Goal: Task Accomplishment & Management: Manage account settings

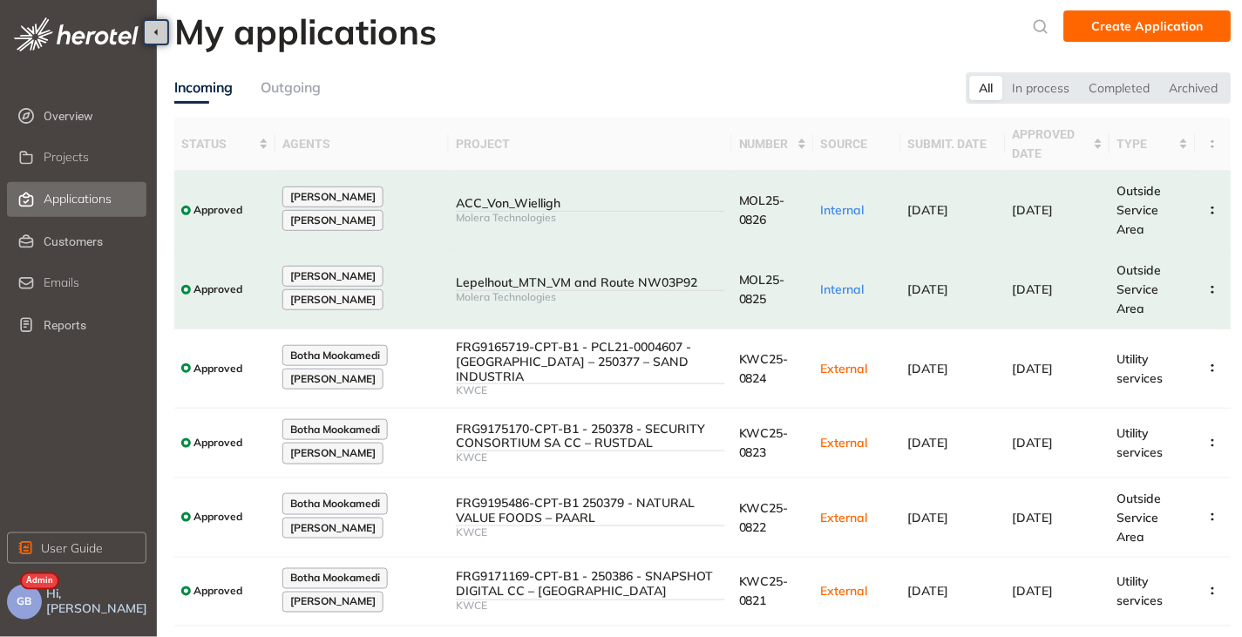
click at [82, 158] on span "Projects" at bounding box center [66, 157] width 45 height 15
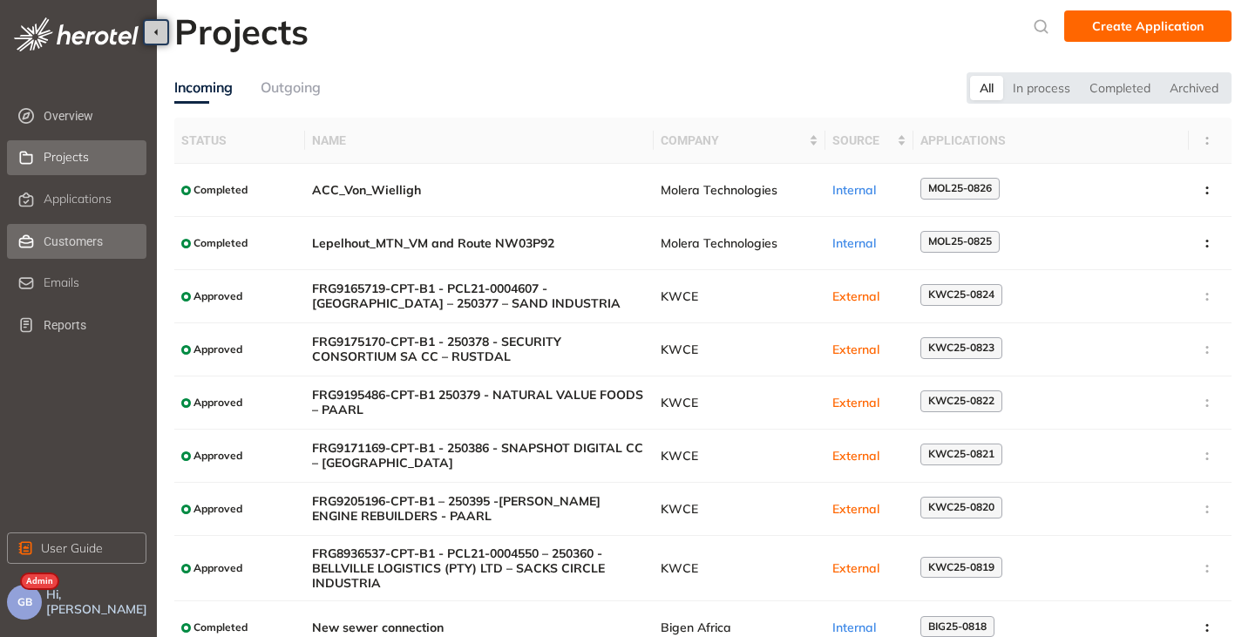
click at [64, 240] on span "Customers" at bounding box center [93, 241] width 99 height 35
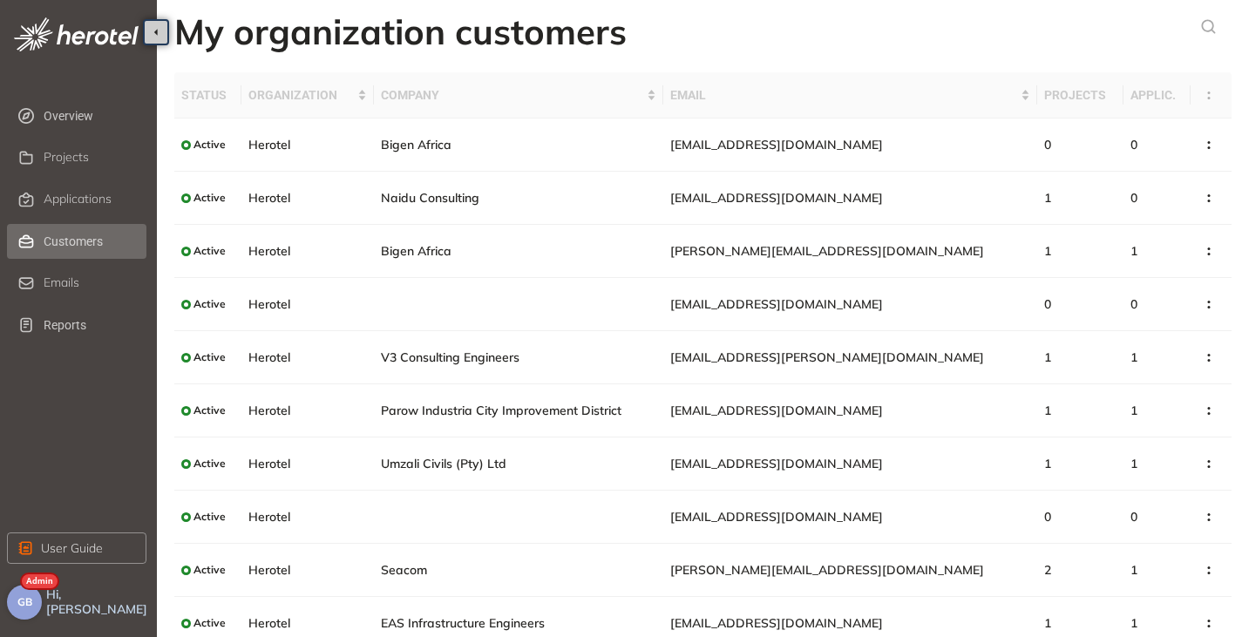
click at [32, 608] on button "GB" at bounding box center [24, 602] width 35 height 35
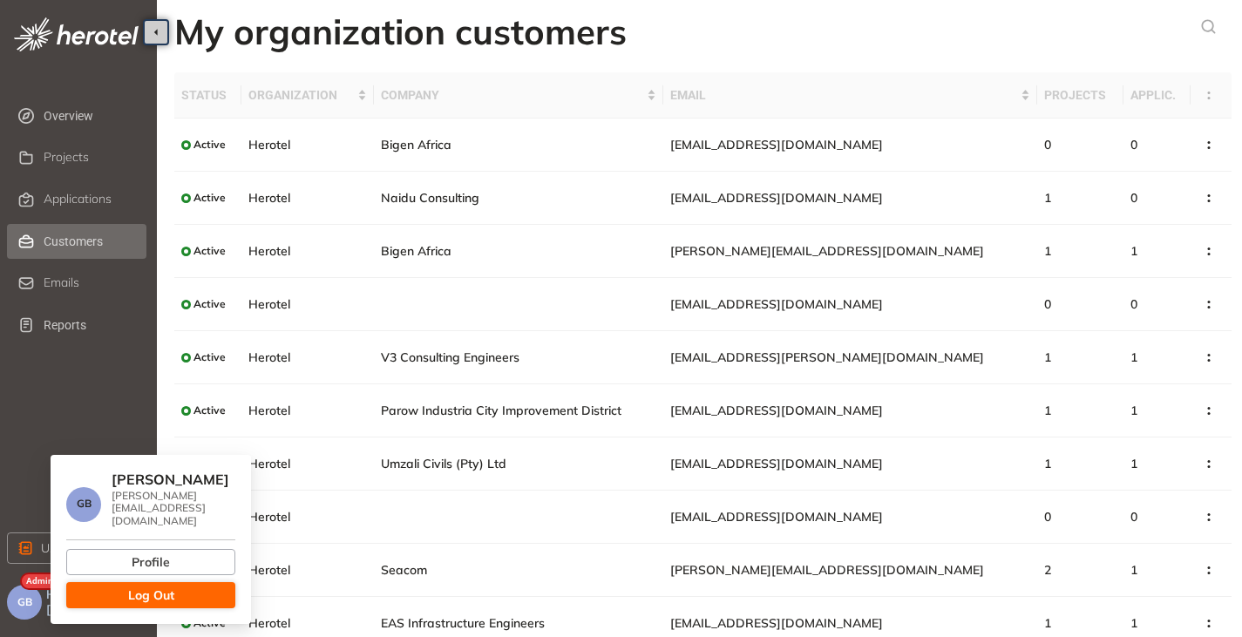
click at [139, 592] on span "Log Out" at bounding box center [151, 595] width 46 height 19
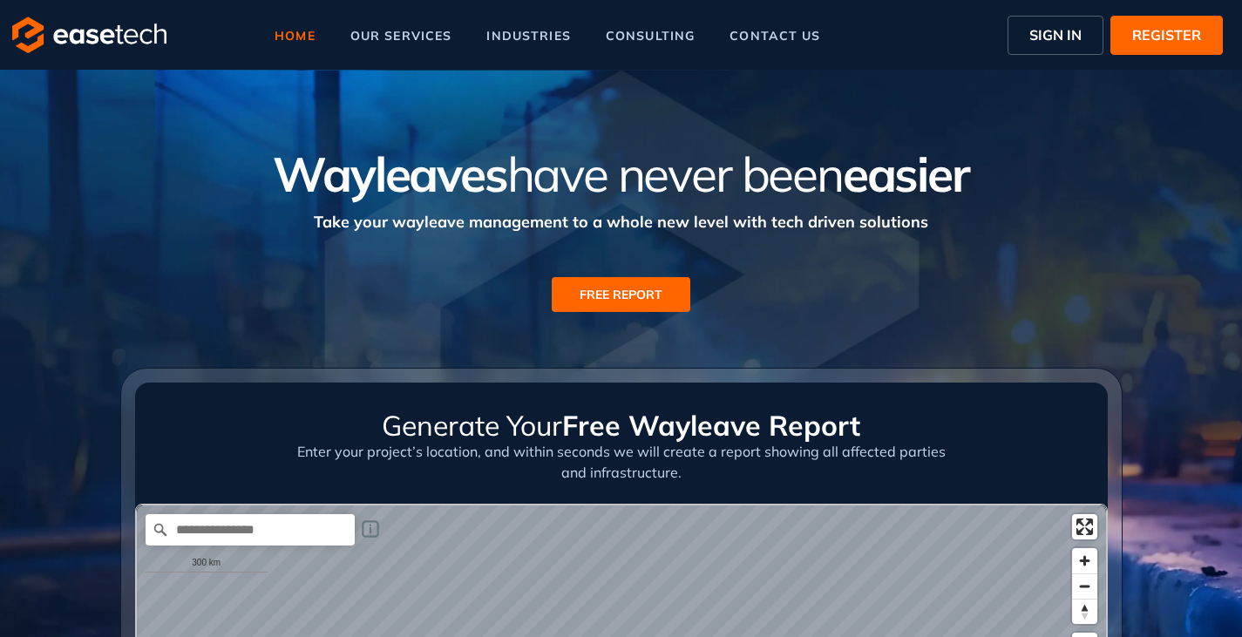
click at [1041, 28] on span "SIGN IN" at bounding box center [1055, 34] width 52 height 21
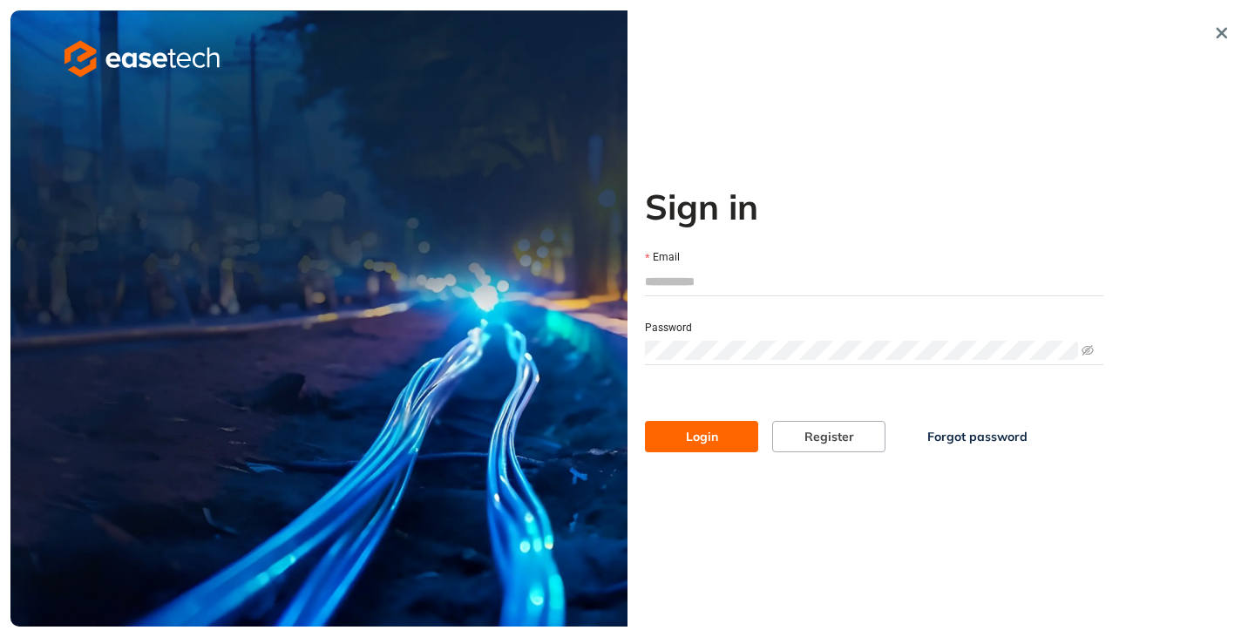
click at [668, 274] on input "Email" at bounding box center [874, 281] width 458 height 26
type input "**********"
click at [693, 428] on span "Login" at bounding box center [702, 436] width 32 height 19
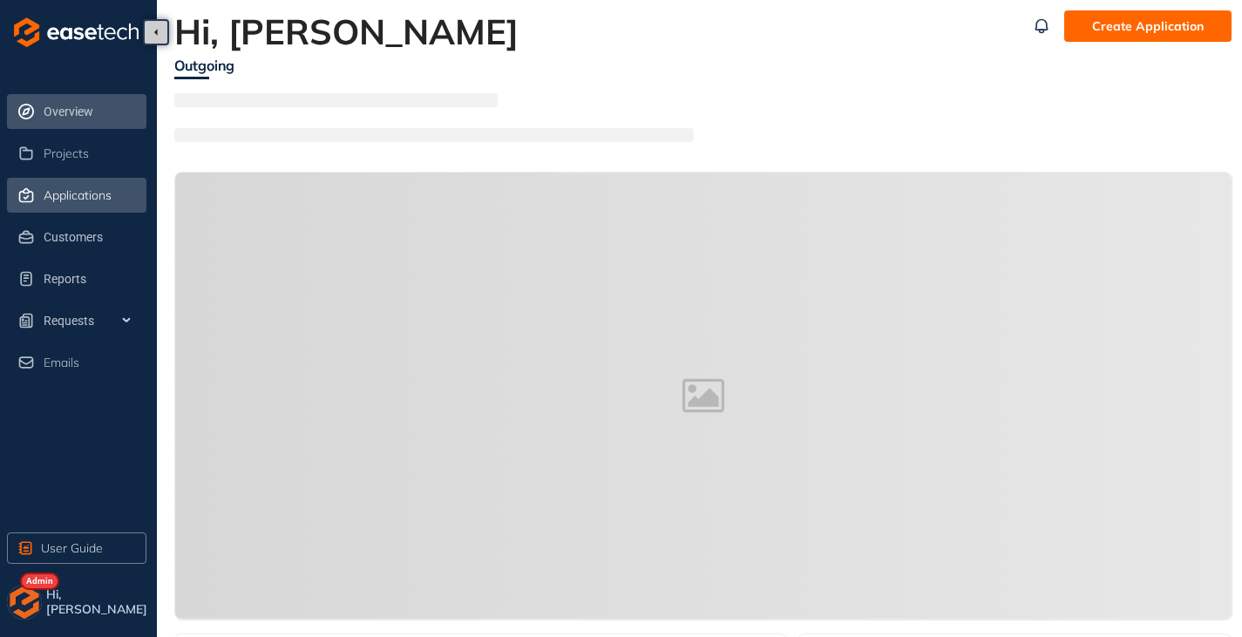
click at [78, 198] on span "Applications" at bounding box center [78, 195] width 68 height 15
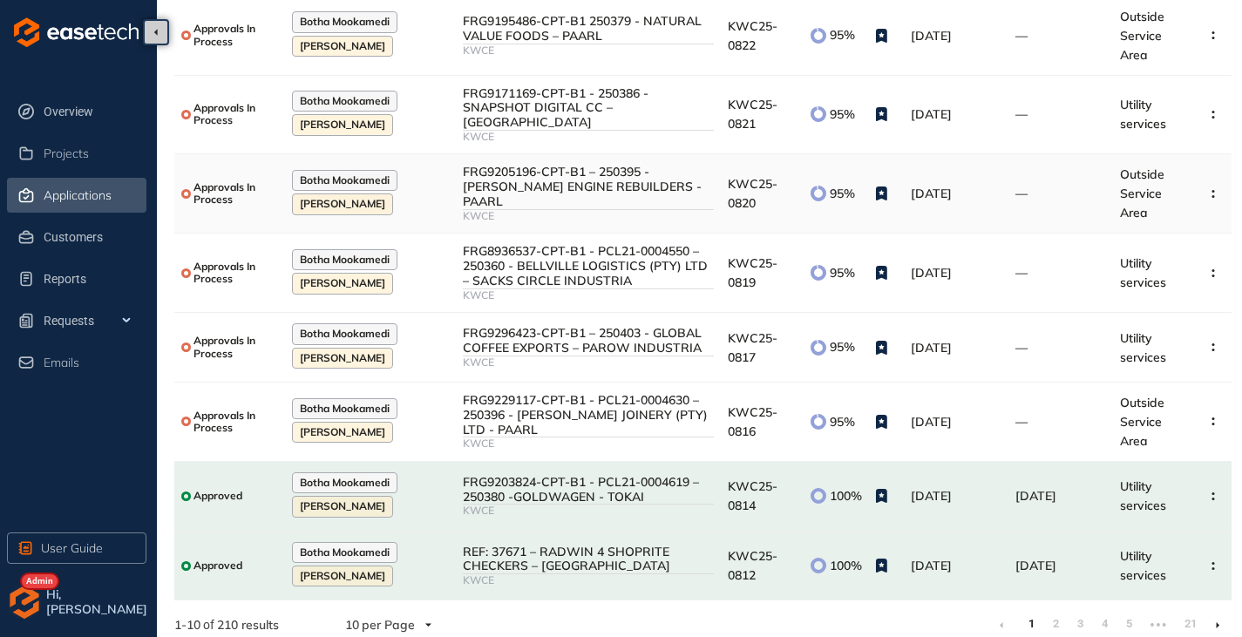
scroll to position [326, 0]
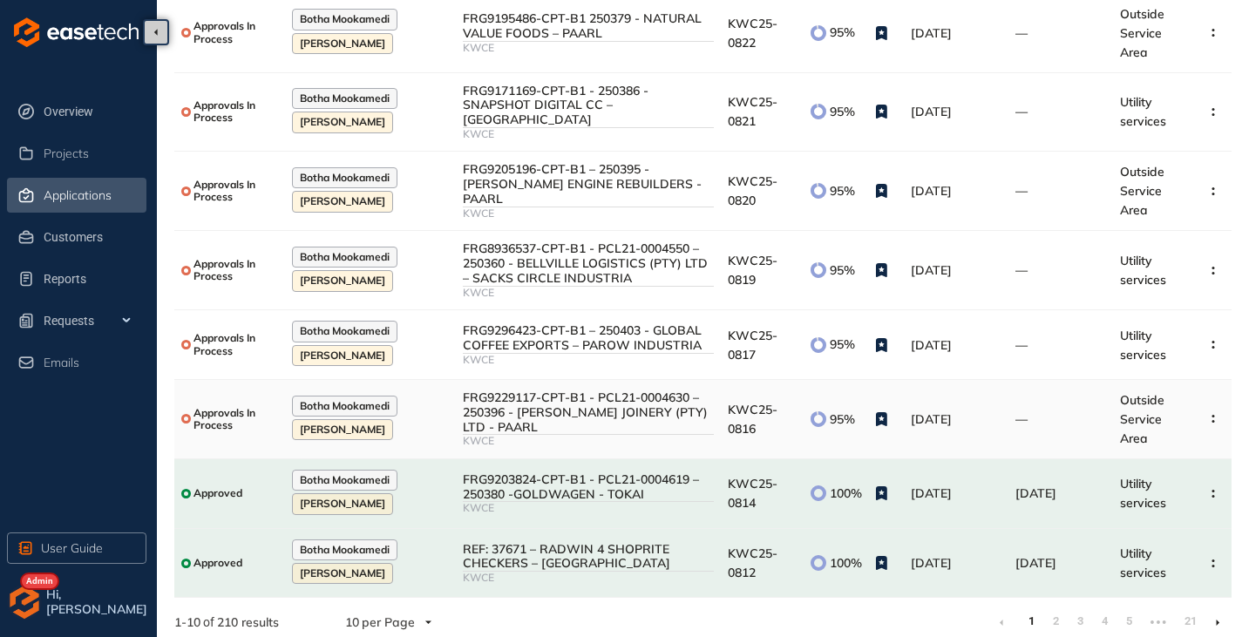
click at [769, 414] on td "KWC25-0816" at bounding box center [762, 419] width 82 height 79
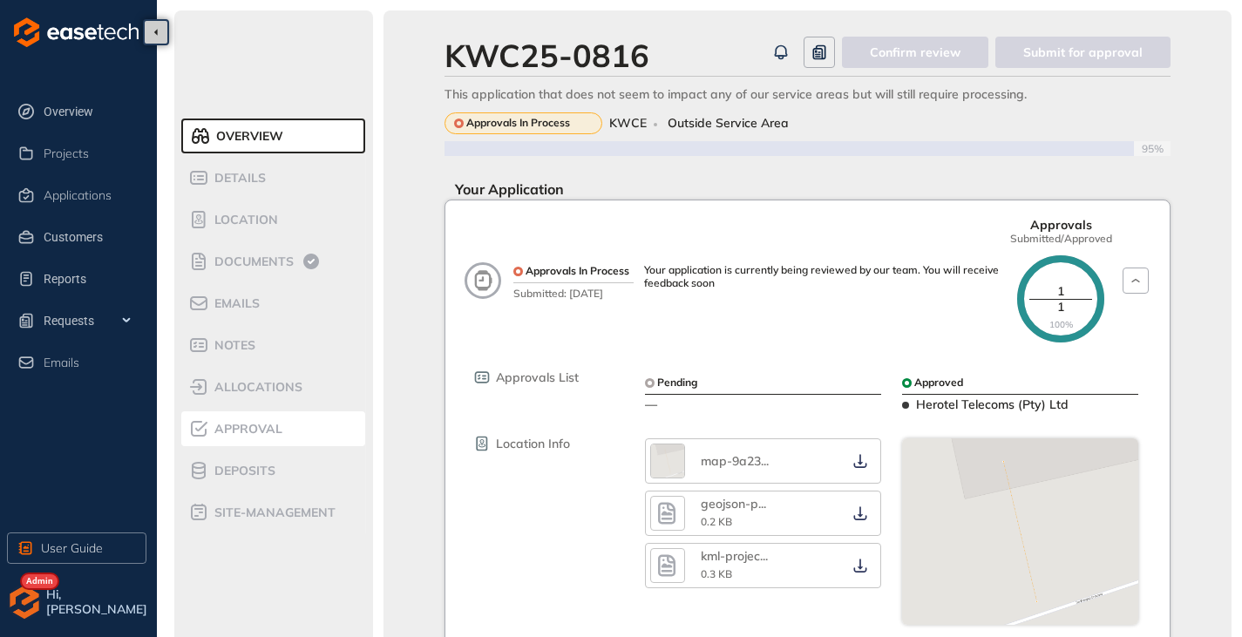
click at [262, 429] on span "Approval" at bounding box center [245, 429] width 73 height 15
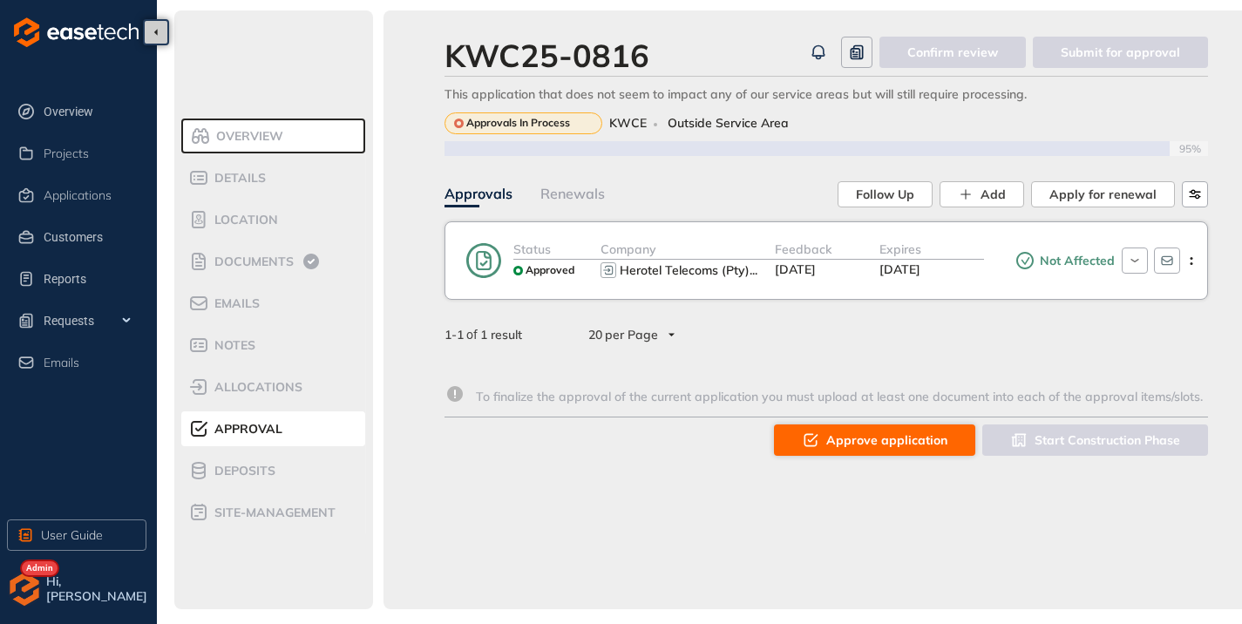
click at [869, 435] on span "Approve application" at bounding box center [886, 439] width 121 height 19
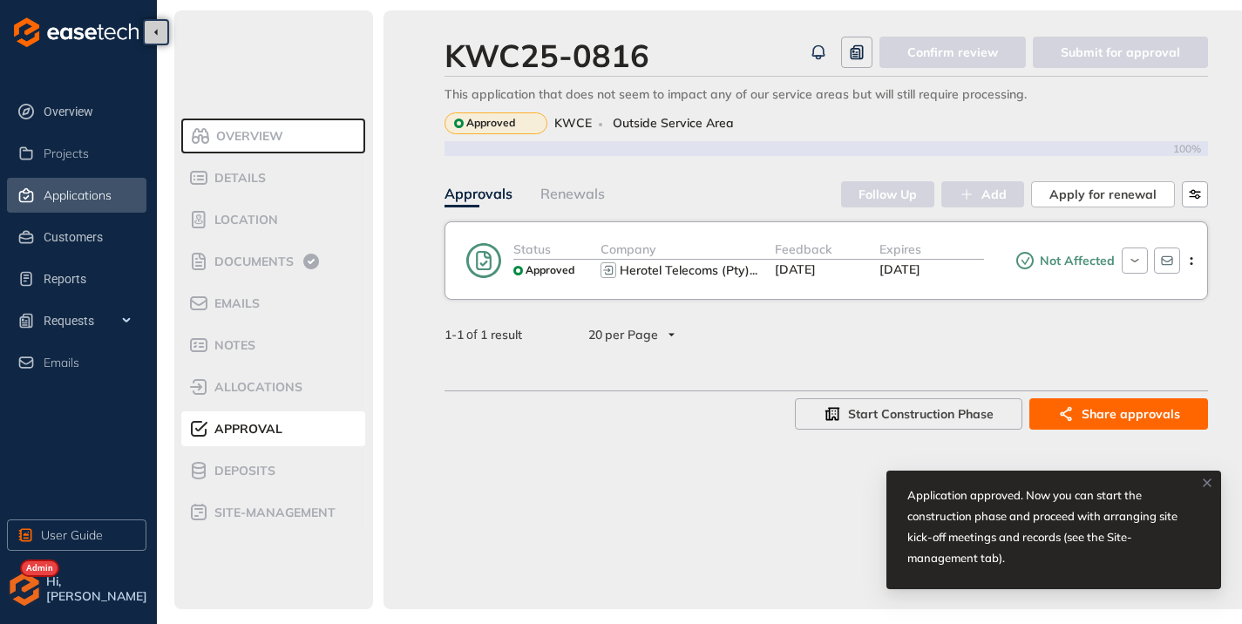
click at [84, 203] on div "Applications" at bounding box center [93, 195] width 99 height 30
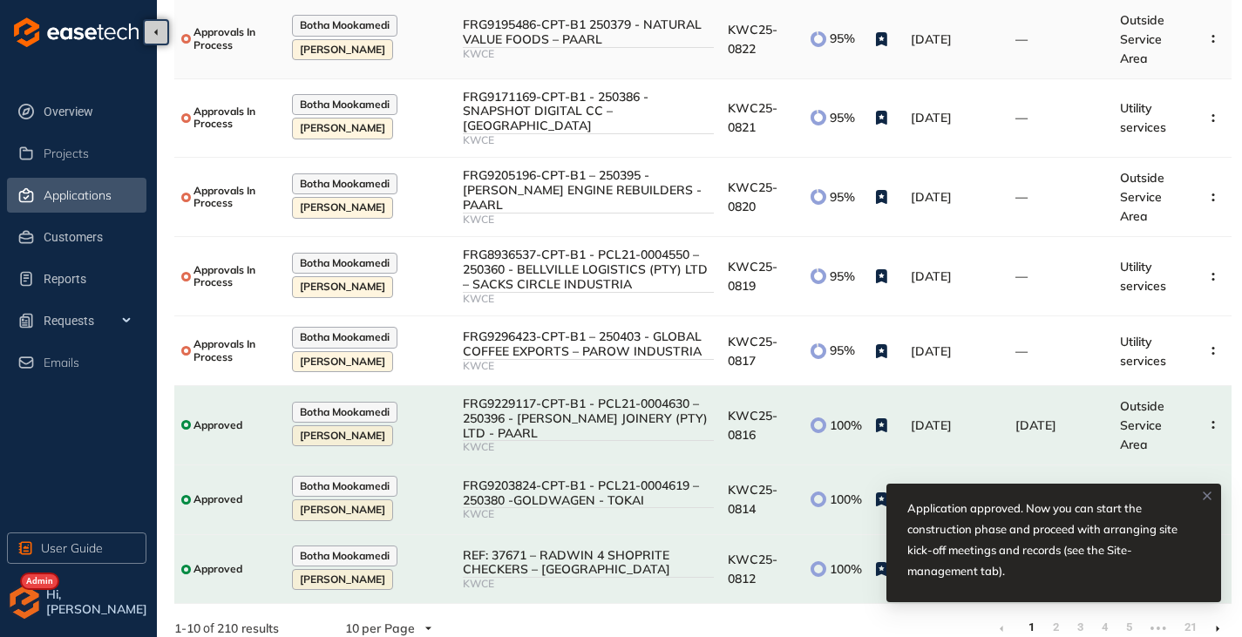
scroll to position [326, 0]
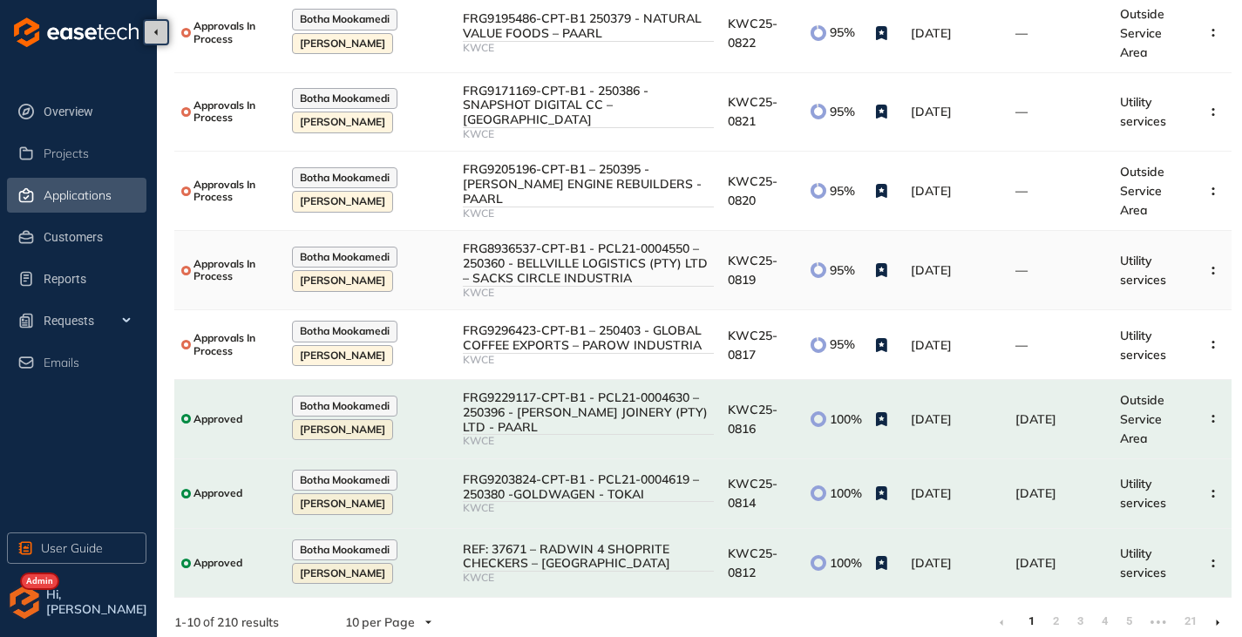
click at [661, 264] on div "FRG8936537-CPT-B1 - PCL21-0004550 – 250360 - BELLVILLE LOGISTICS (PTY) LTD – SA…" at bounding box center [588, 263] width 251 height 44
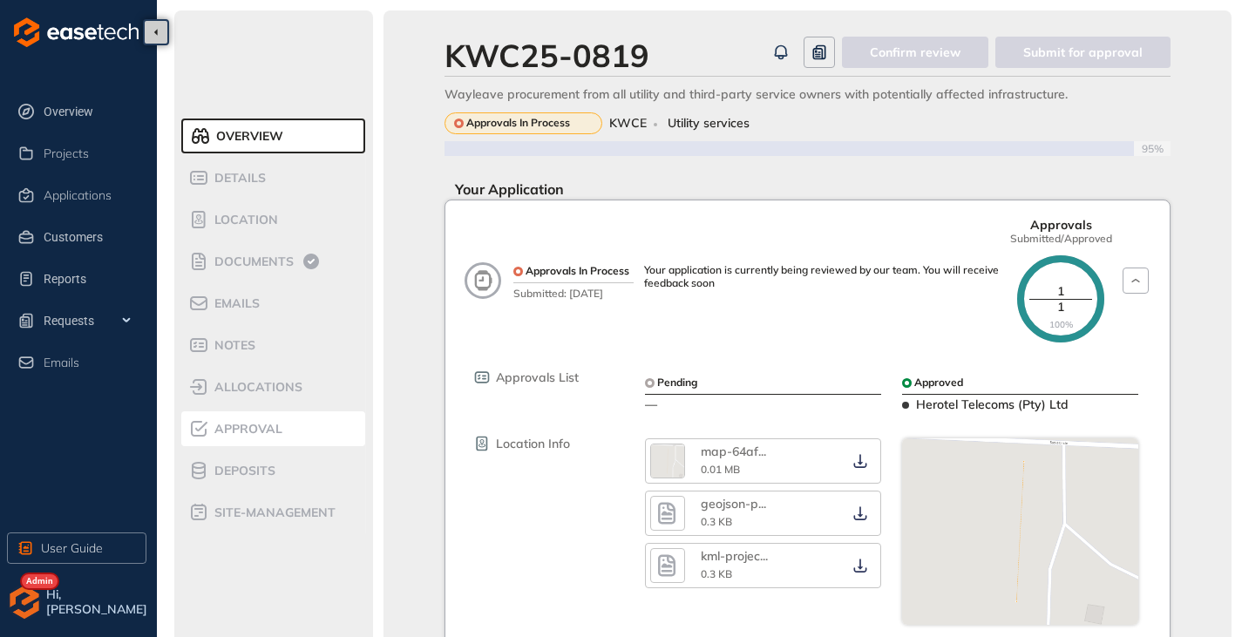
click at [260, 430] on span "Approval" at bounding box center [245, 429] width 73 height 15
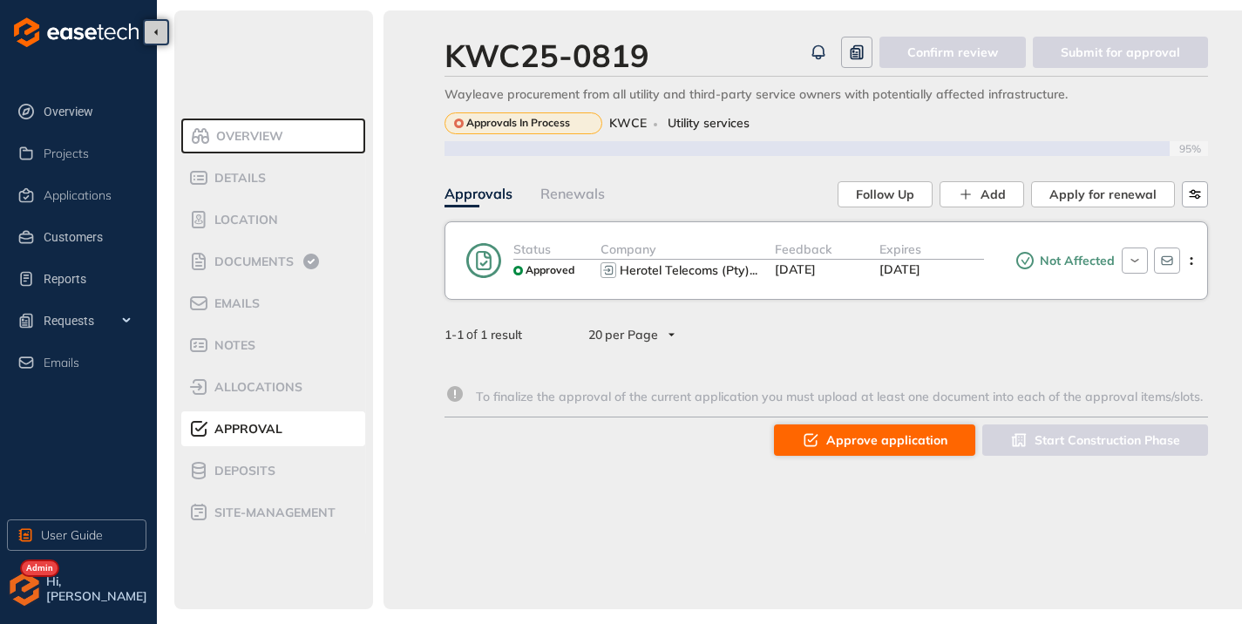
click at [839, 426] on button "Approve application" at bounding box center [874, 439] width 201 height 31
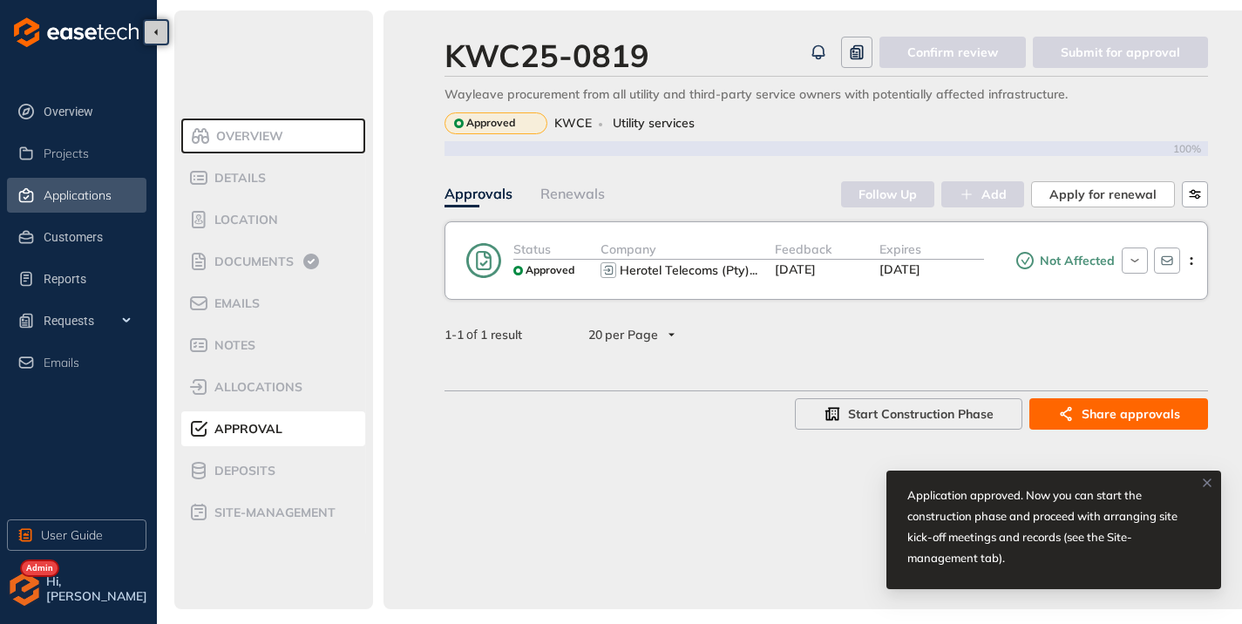
click at [66, 194] on span "Applications" at bounding box center [78, 195] width 68 height 15
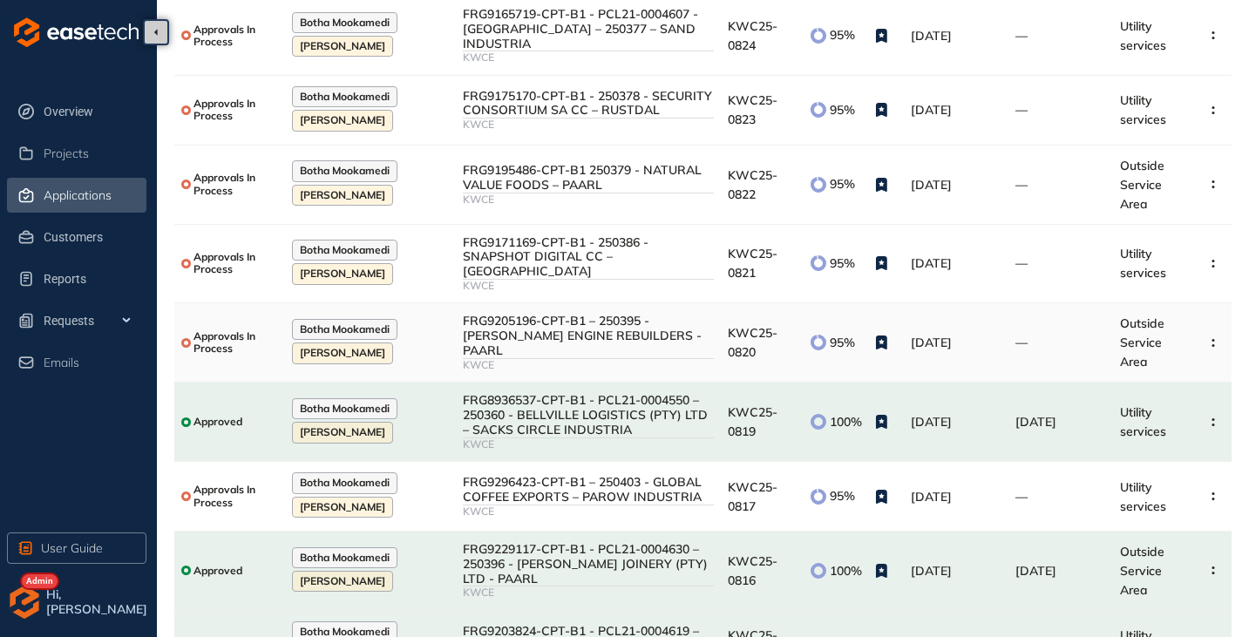
scroll to position [261, 0]
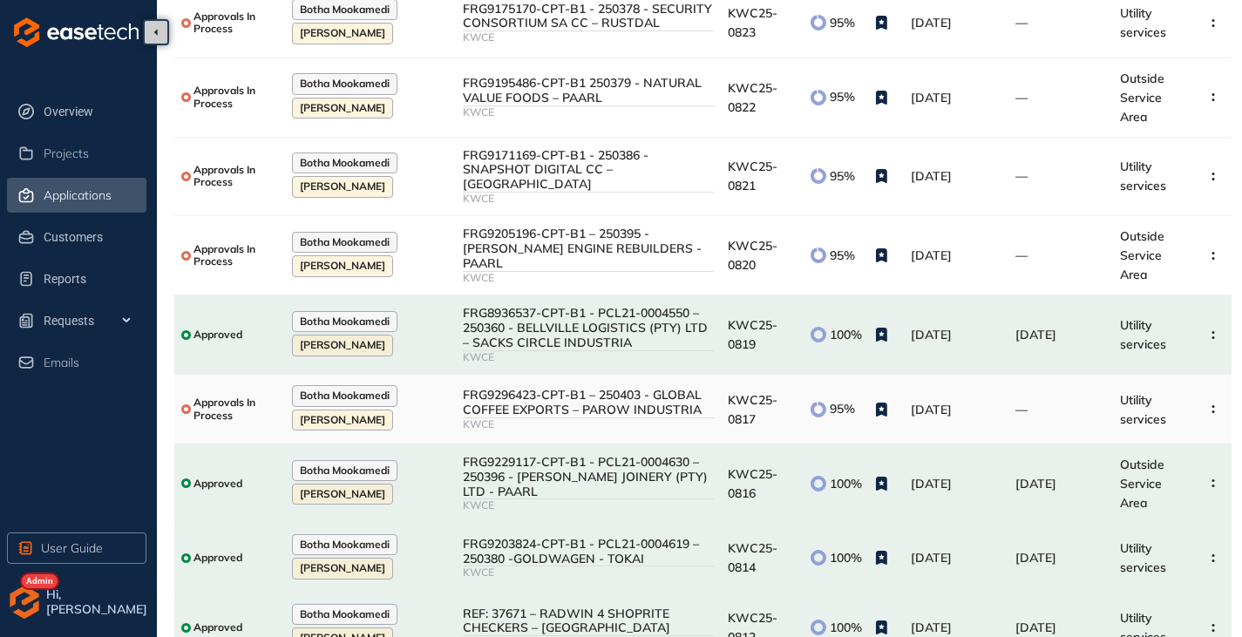
click at [555, 390] on div "FRG9296423-CPT-B1 – 250403 - GLOBAL COFFEE EXPORTS – PAROW INDUSTRIA" at bounding box center [588, 403] width 251 height 30
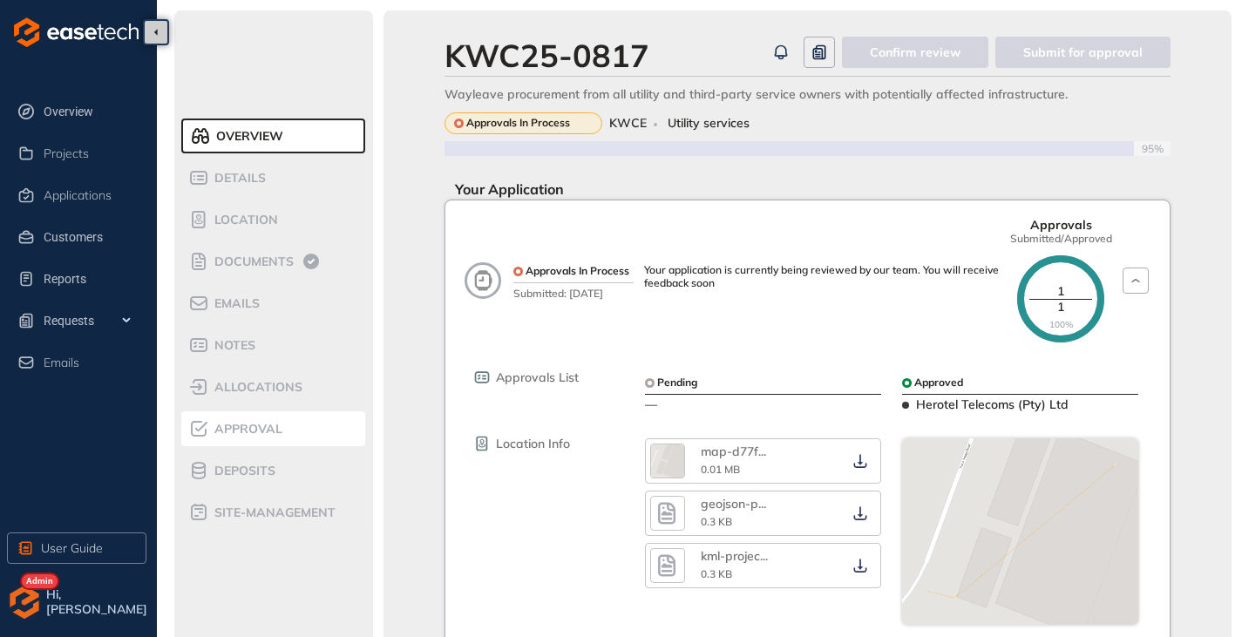
click at [267, 435] on span "Approval" at bounding box center [245, 429] width 73 height 15
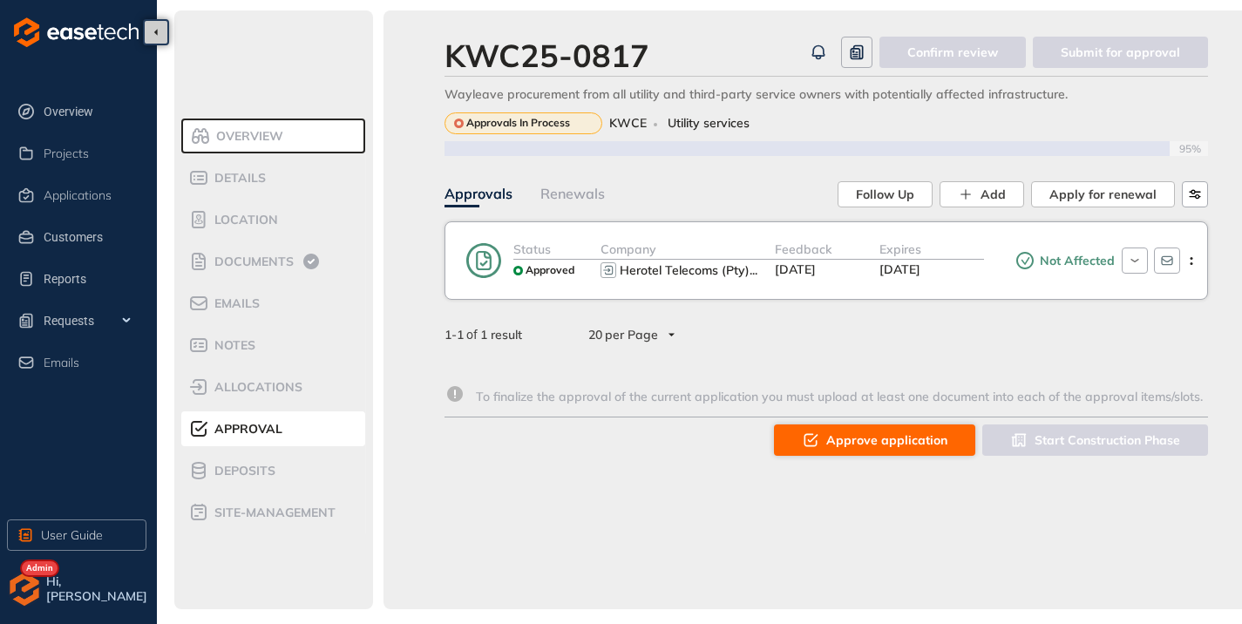
click at [869, 447] on span "Approve application" at bounding box center [886, 439] width 121 height 19
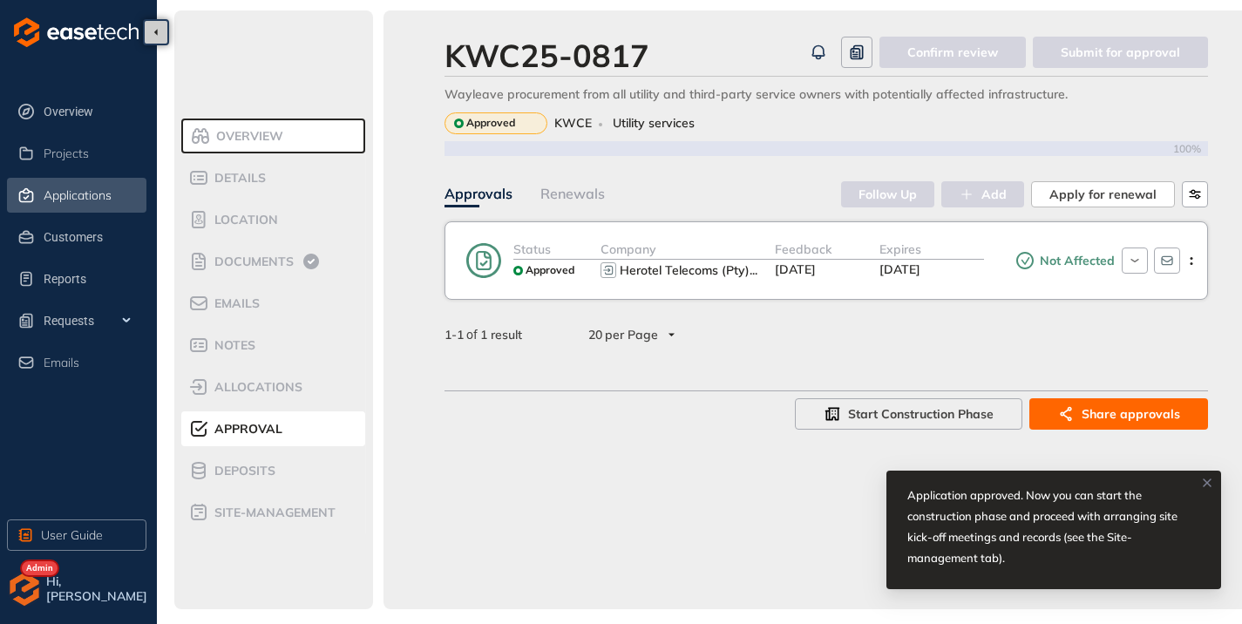
click at [87, 192] on span "Applications" at bounding box center [78, 195] width 68 height 15
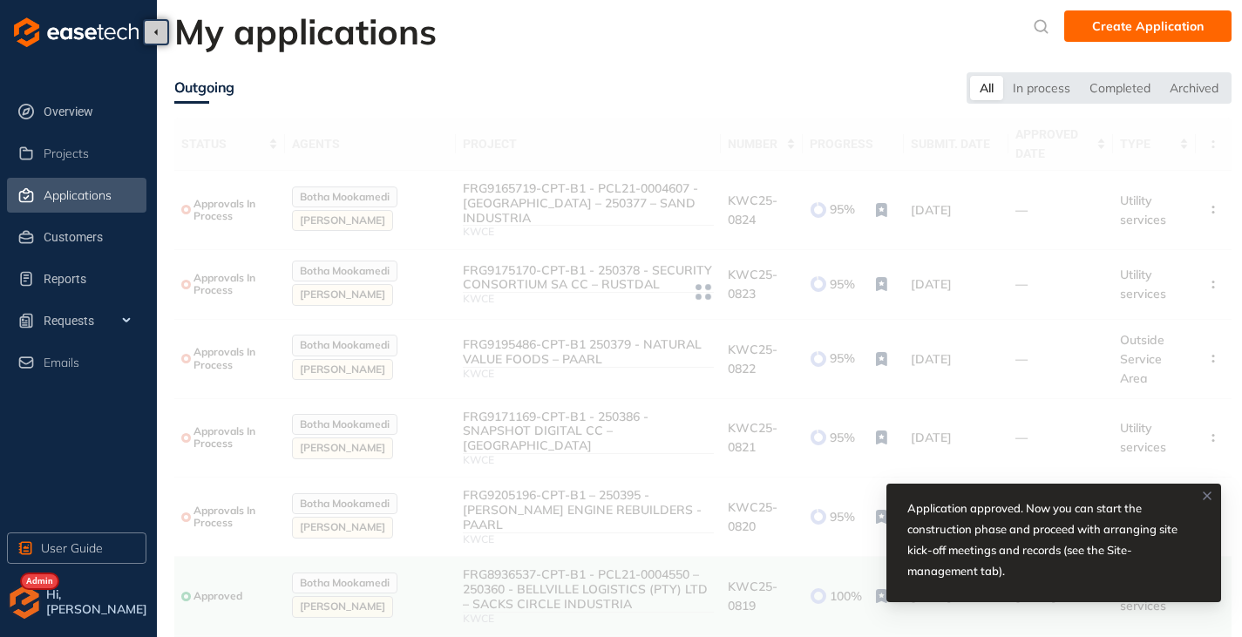
scroll to position [261, 0]
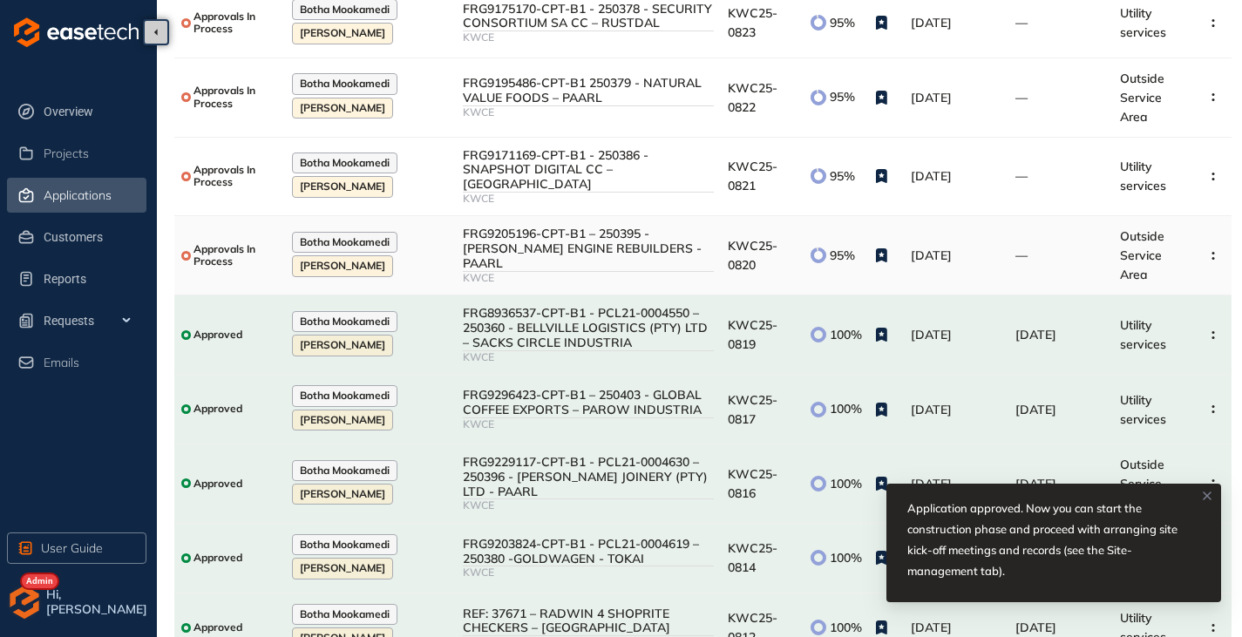
click at [592, 252] on div "FRG9205196-CPT-B1 – 250395 -[PERSON_NAME] ENGINE REBUILDERS - PAARL" at bounding box center [588, 249] width 251 height 44
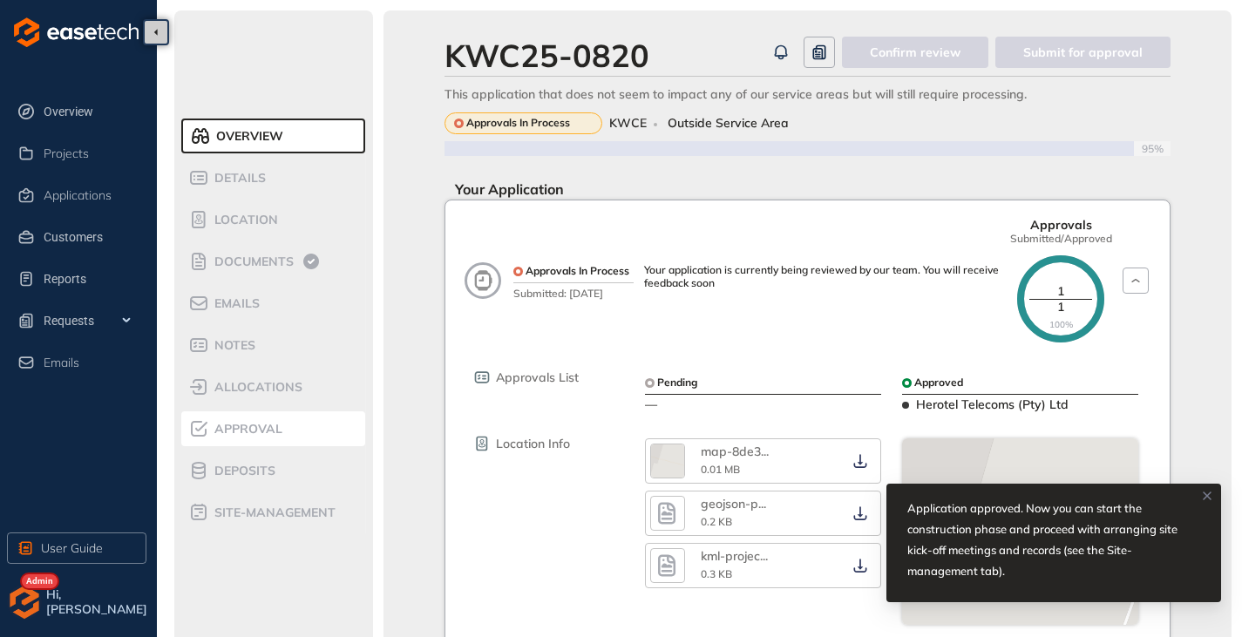
click at [257, 427] on span "Approval" at bounding box center [245, 429] width 73 height 15
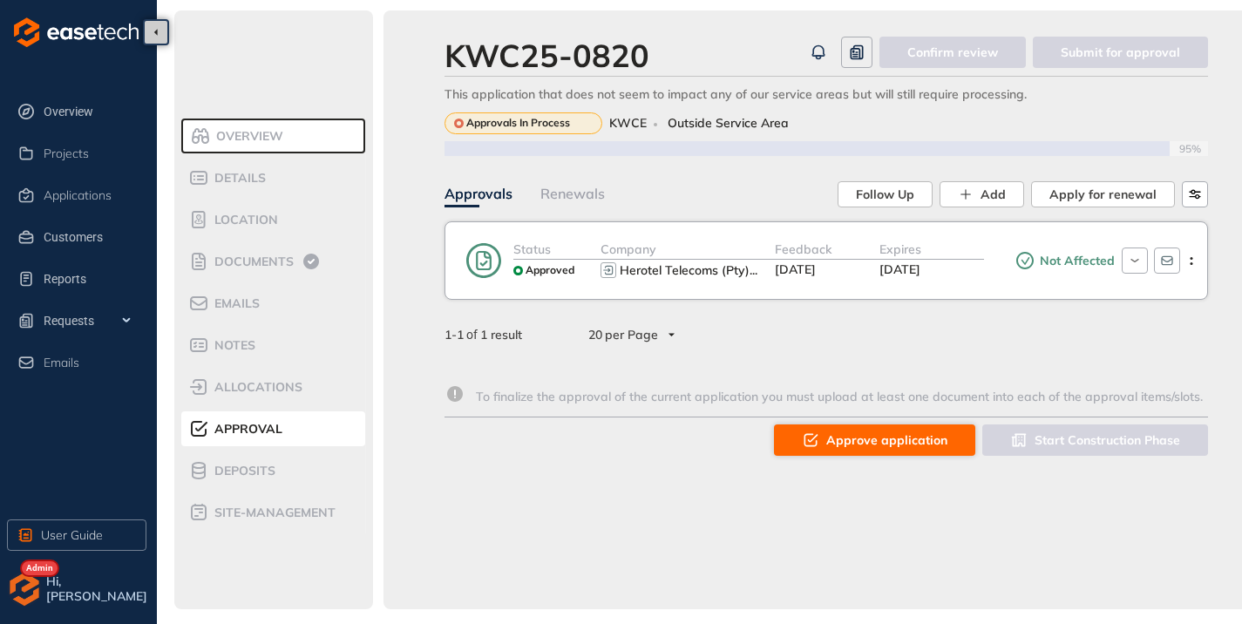
click at [832, 428] on button "Approve application" at bounding box center [874, 439] width 201 height 31
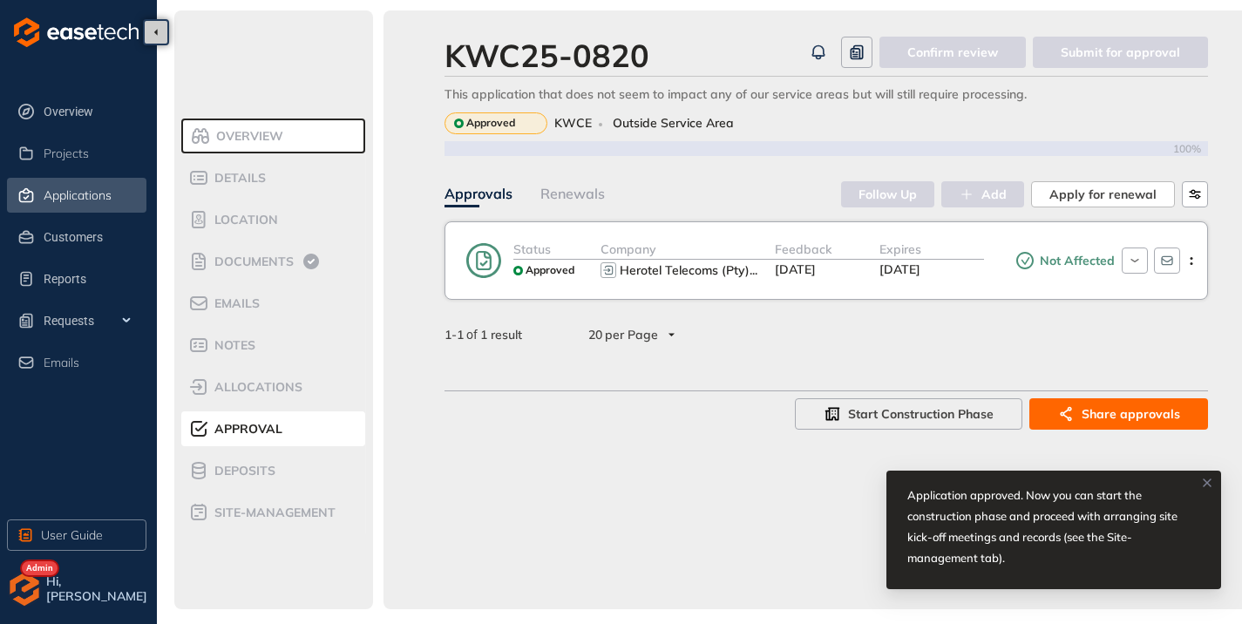
click at [66, 201] on span "Applications" at bounding box center [78, 195] width 68 height 15
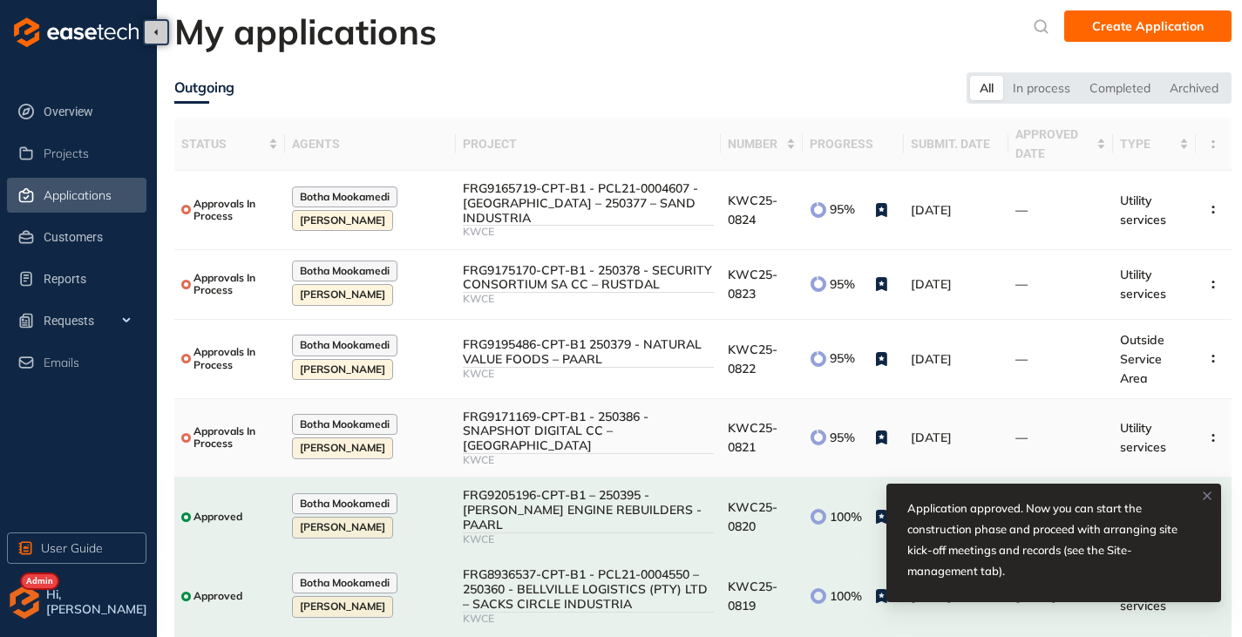
click at [529, 424] on div "FRG9171169-CPT-B1 - 250386 - SNAPSHOT DIGITAL CC – [GEOGRAPHIC_DATA]" at bounding box center [588, 432] width 251 height 44
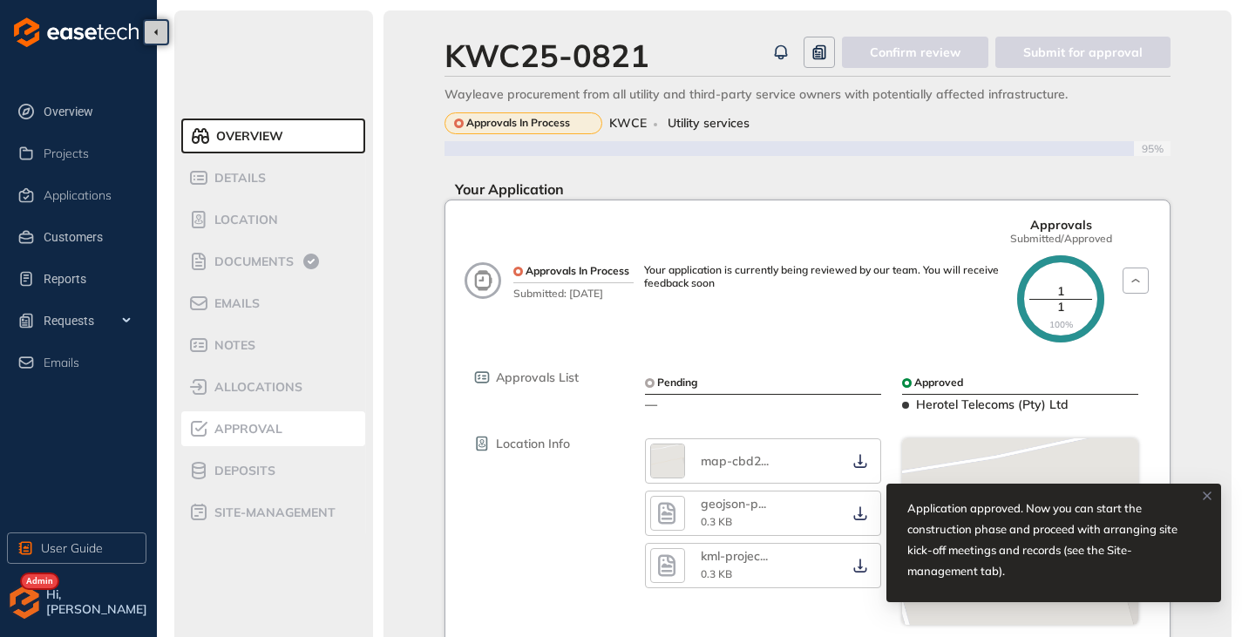
click at [244, 437] on div "Approval" at bounding box center [262, 428] width 148 height 21
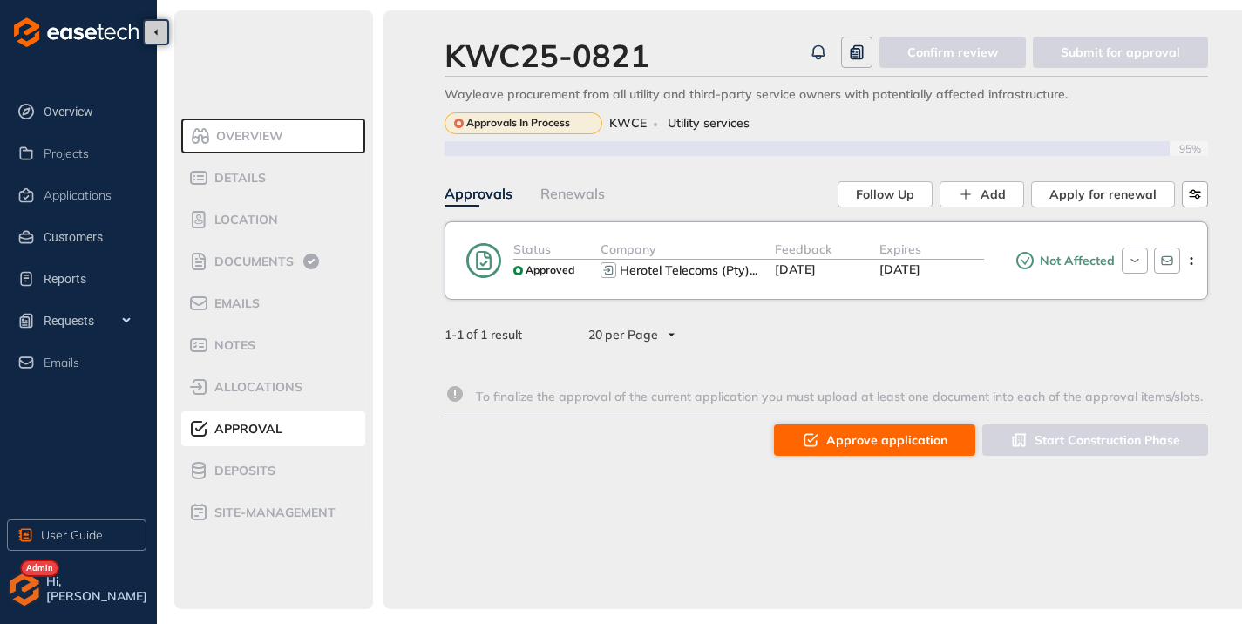
click at [862, 440] on span "Approve application" at bounding box center [886, 439] width 121 height 19
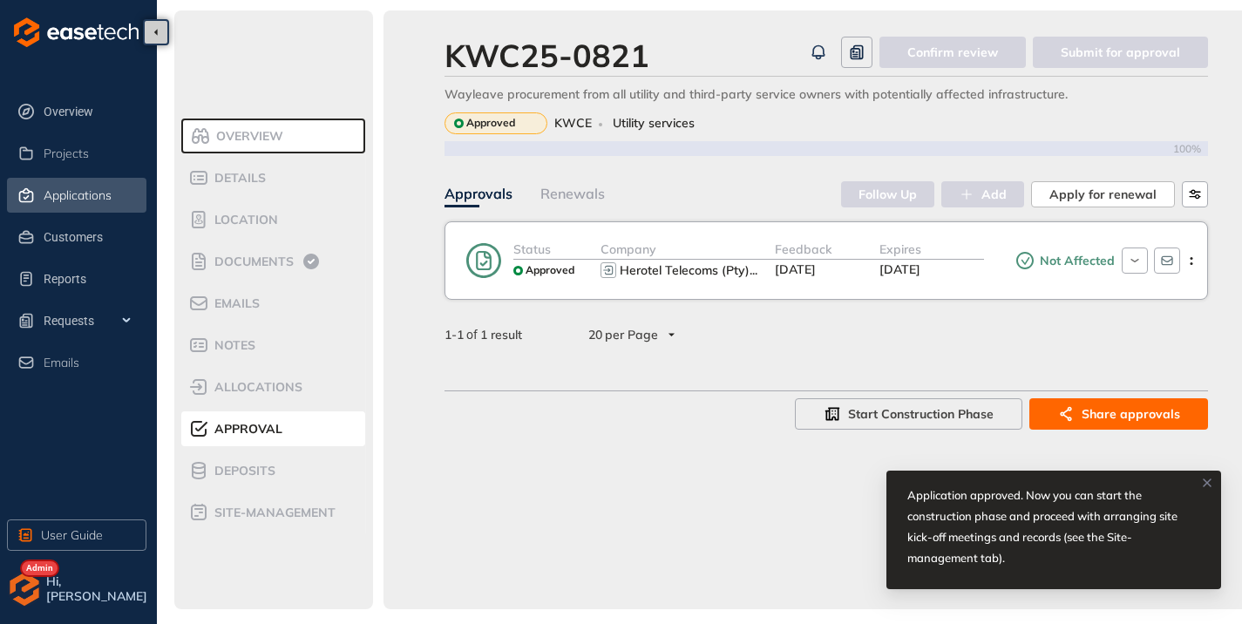
click at [61, 186] on div "Applications" at bounding box center [93, 195] width 99 height 30
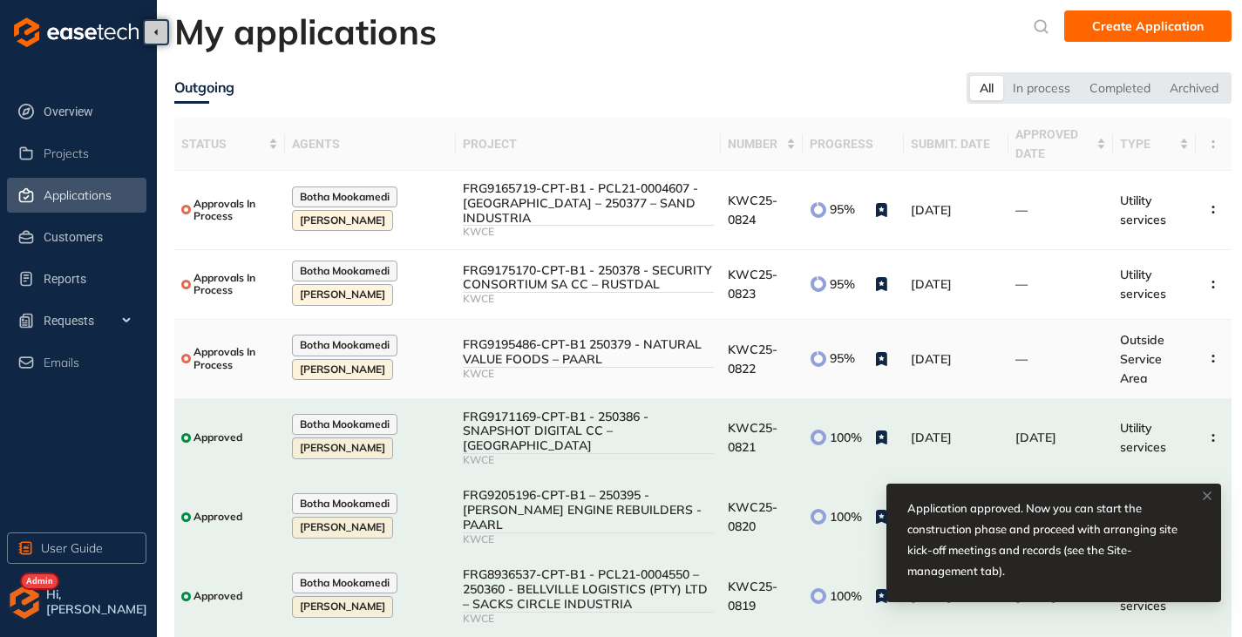
click at [498, 357] on div "FRG9195486-CPT-B1 250379 - NATURAL VALUE FOODS – PAARL" at bounding box center [588, 352] width 251 height 30
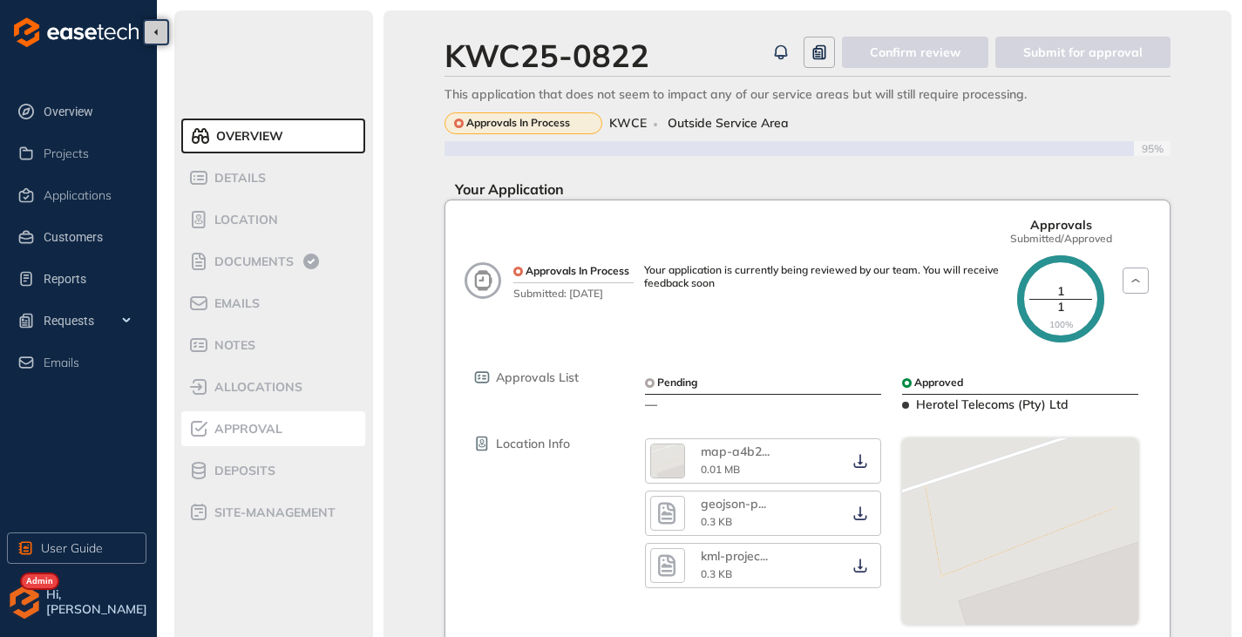
click at [251, 430] on span "Approval" at bounding box center [245, 429] width 73 height 15
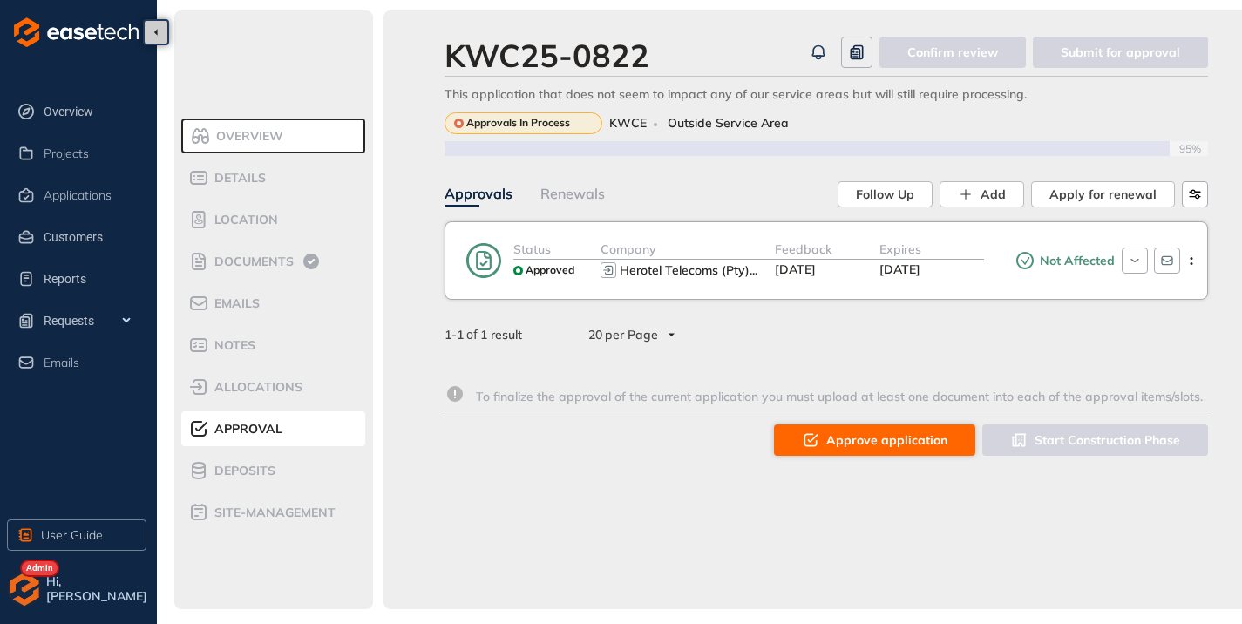
click at [827, 437] on button "Approve application" at bounding box center [874, 439] width 201 height 31
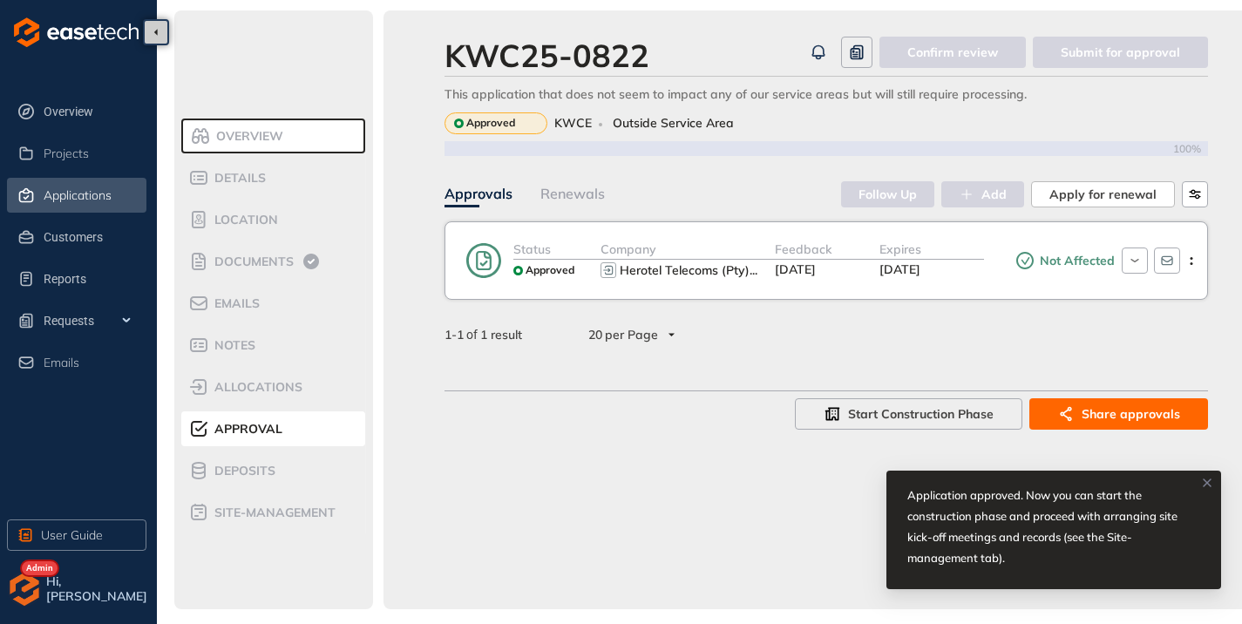
click at [80, 196] on span "Applications" at bounding box center [78, 195] width 68 height 15
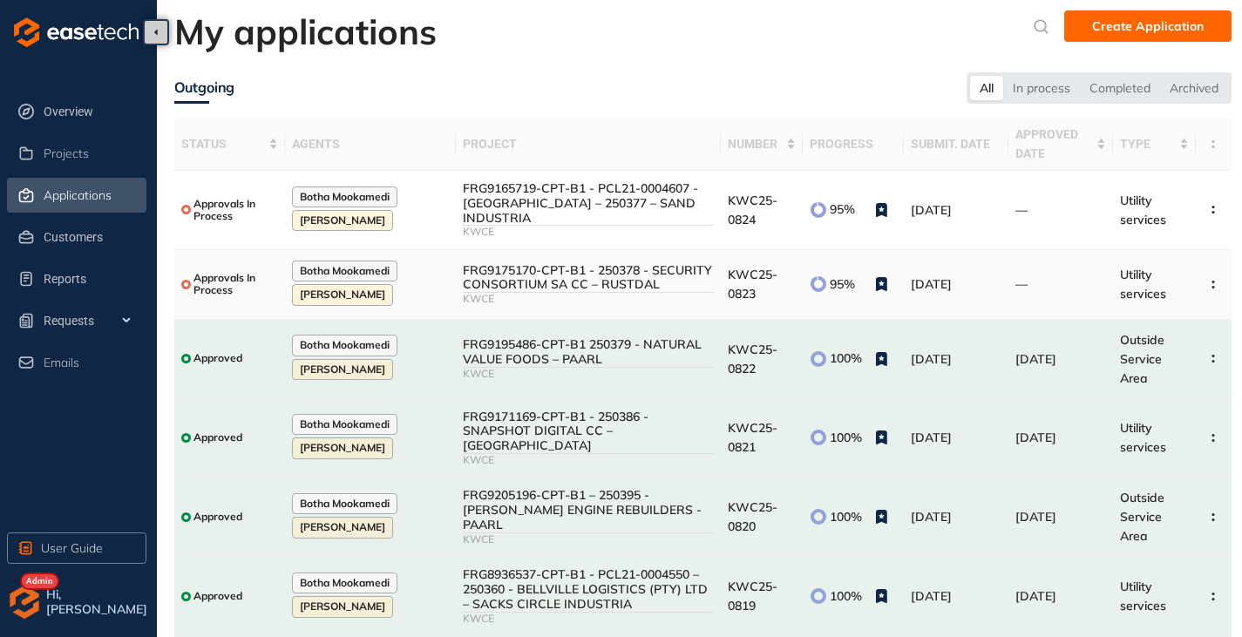
click at [596, 288] on div "FRG9175170-CPT-B1 - 250378 - SECURITY CONSORTIUM SA CC – RUSTDAL" at bounding box center [588, 278] width 251 height 30
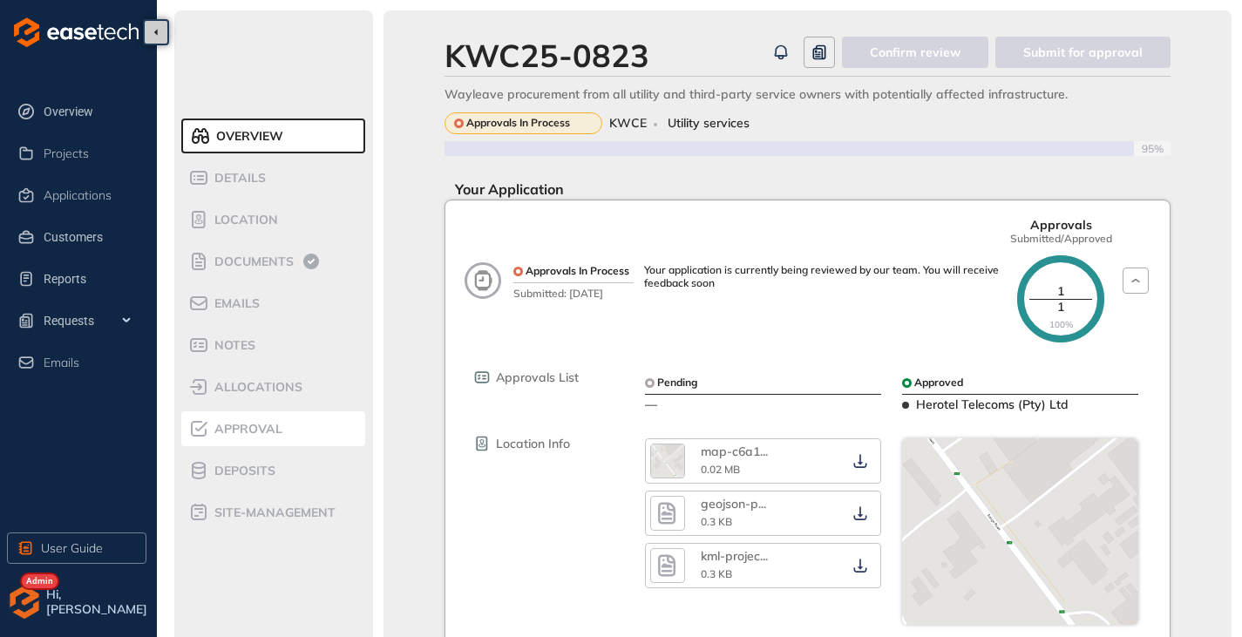
click at [263, 431] on span "Approval" at bounding box center [245, 429] width 73 height 15
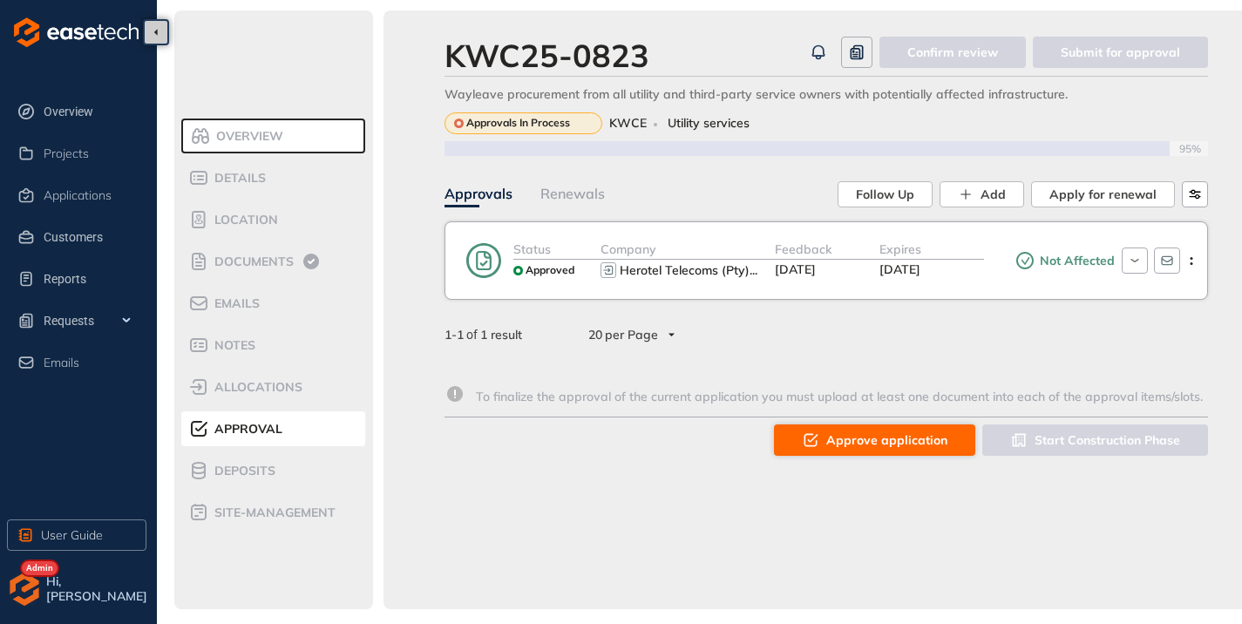
click at [837, 437] on span "Approve application" at bounding box center [886, 439] width 121 height 19
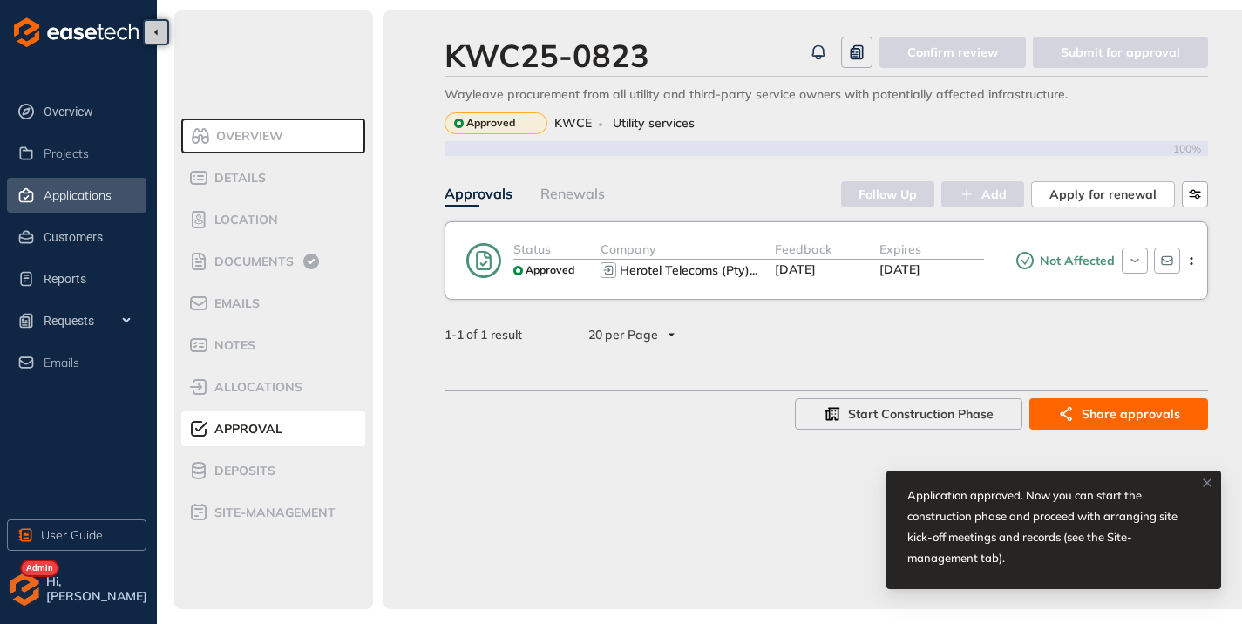
click at [76, 199] on span "Applications" at bounding box center [78, 195] width 68 height 15
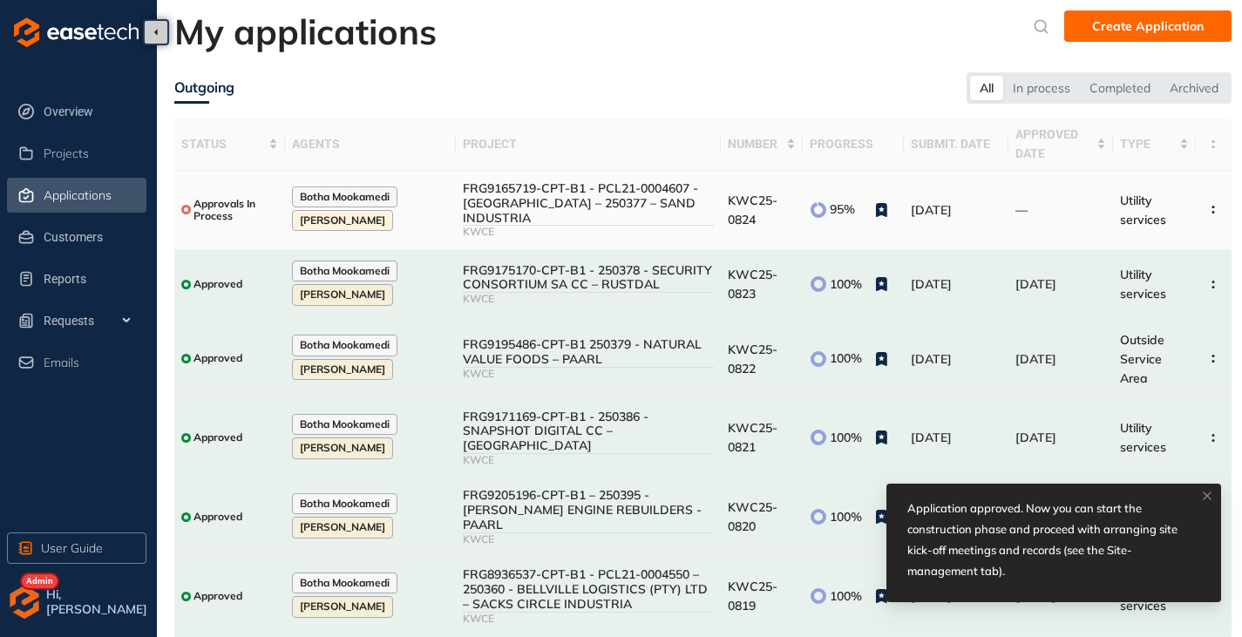
click at [557, 220] on div "FRG9165719-CPT-B1 - PCL21-0004607 - [GEOGRAPHIC_DATA] – 250377 – SAND INDUSTRIA" at bounding box center [588, 203] width 251 height 44
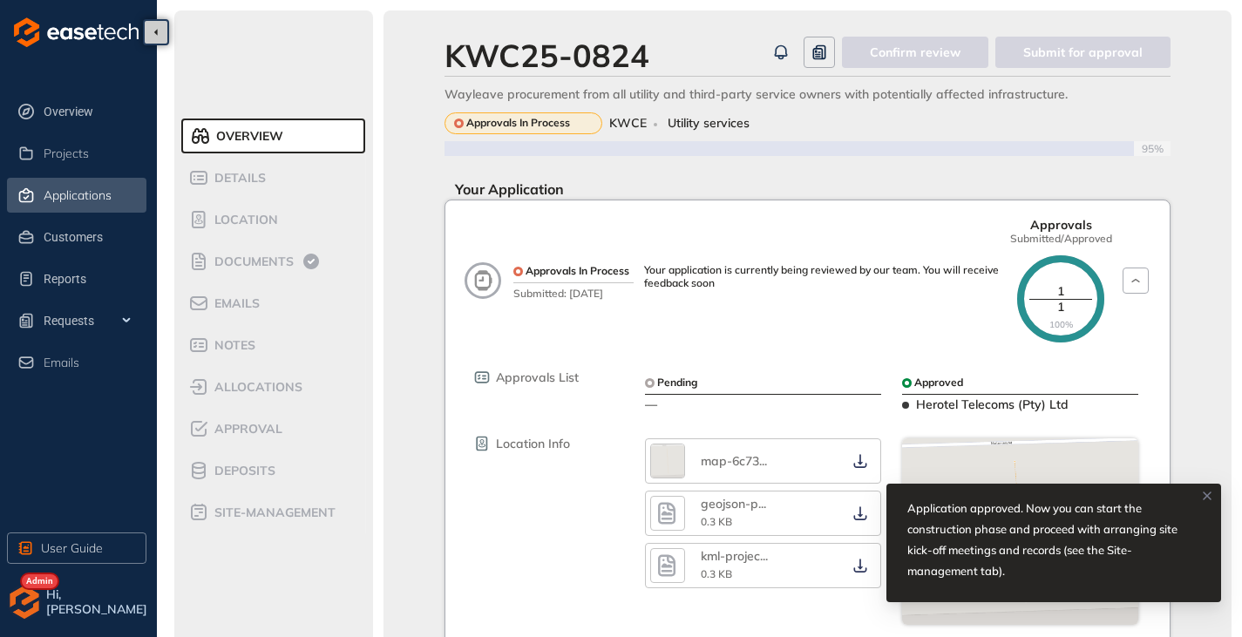
click at [71, 194] on span "Applications" at bounding box center [78, 195] width 68 height 15
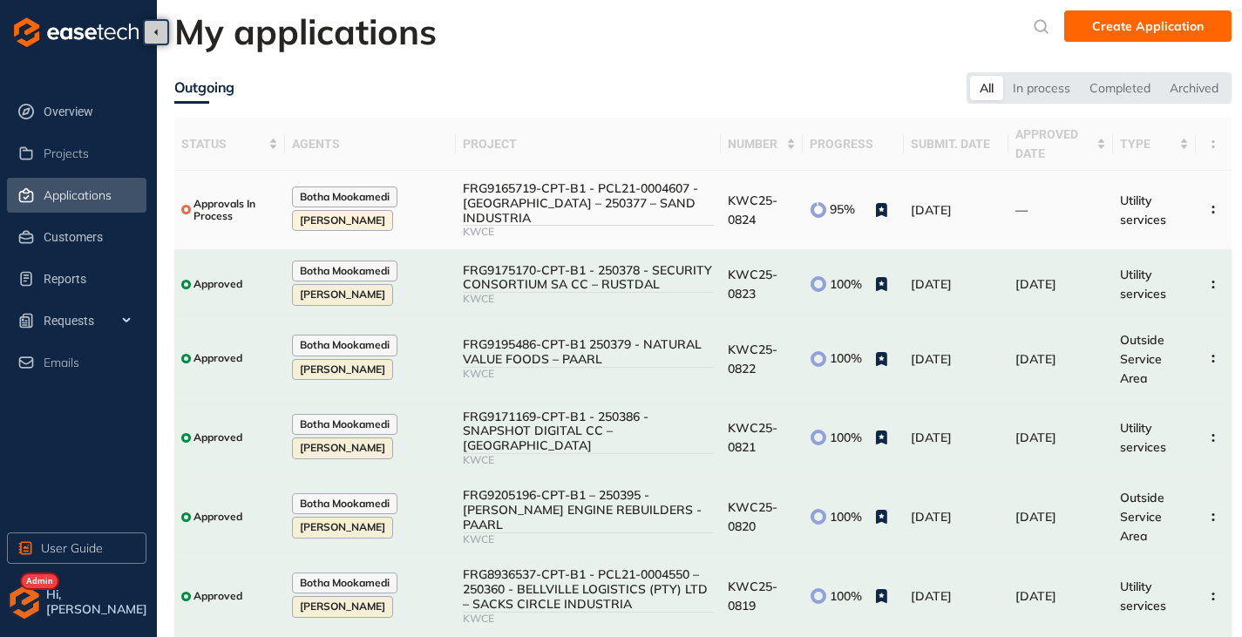
click at [491, 227] on div "KWCE" at bounding box center [588, 232] width 251 height 12
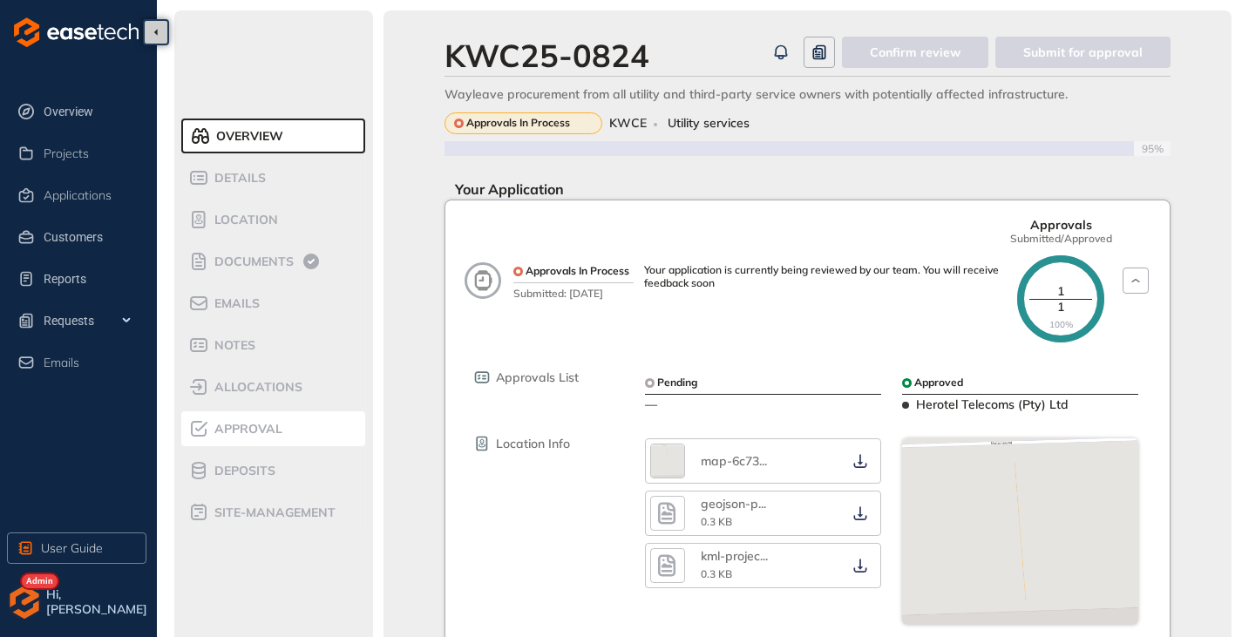
click at [236, 438] on div "Approval" at bounding box center [262, 428] width 148 height 21
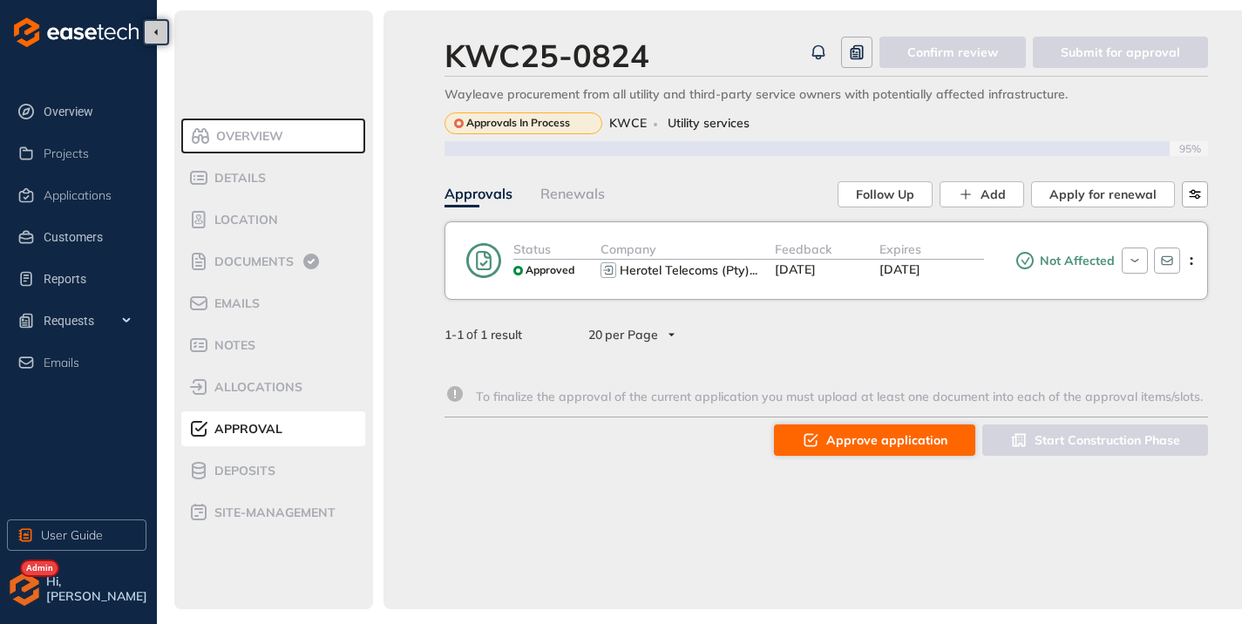
click at [870, 430] on span "Approve application" at bounding box center [886, 439] width 121 height 19
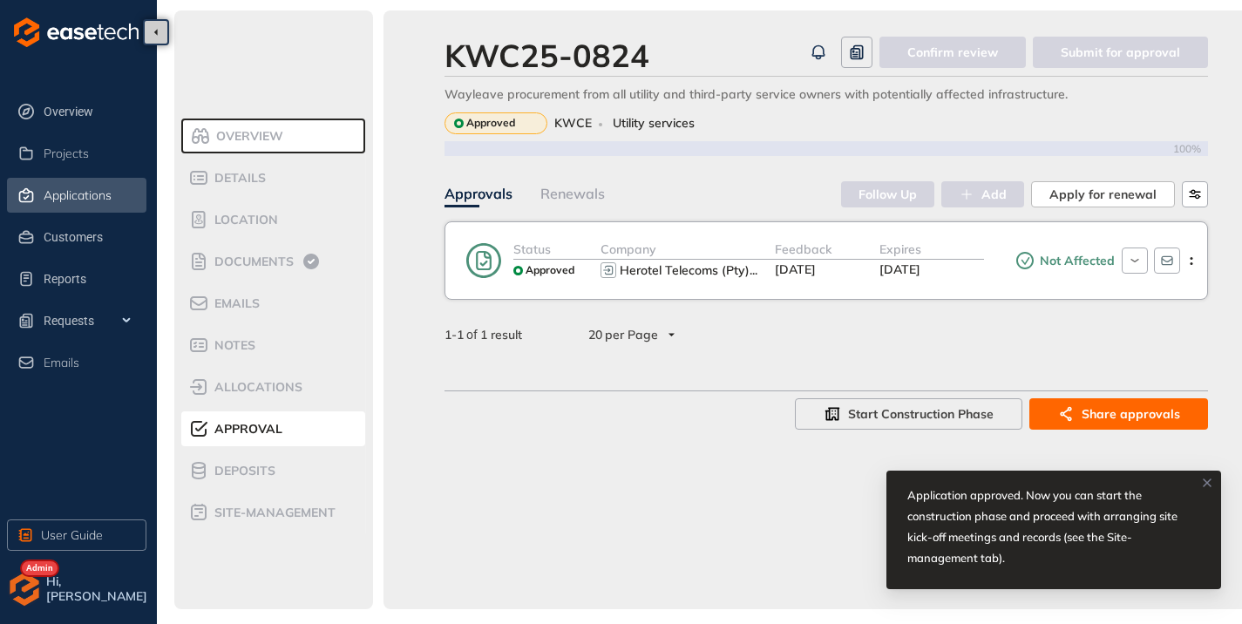
click at [71, 200] on span "Applications" at bounding box center [78, 195] width 68 height 15
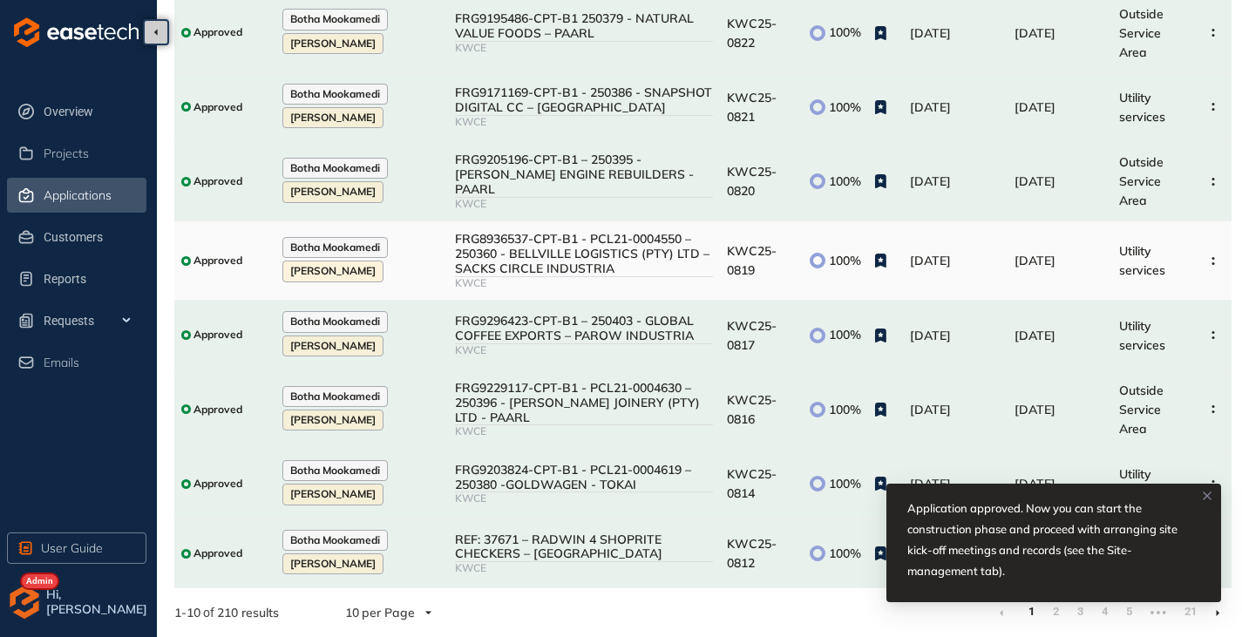
scroll to position [326, 0]
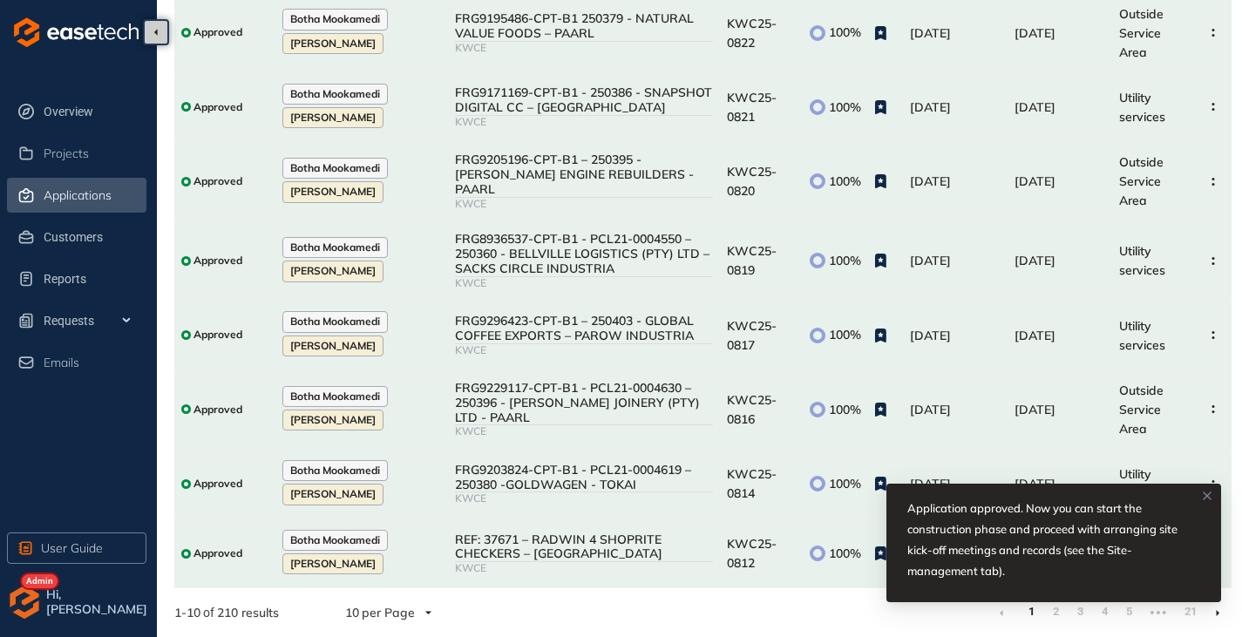
click at [1205, 492] on icon at bounding box center [1207, 496] width 14 height 14
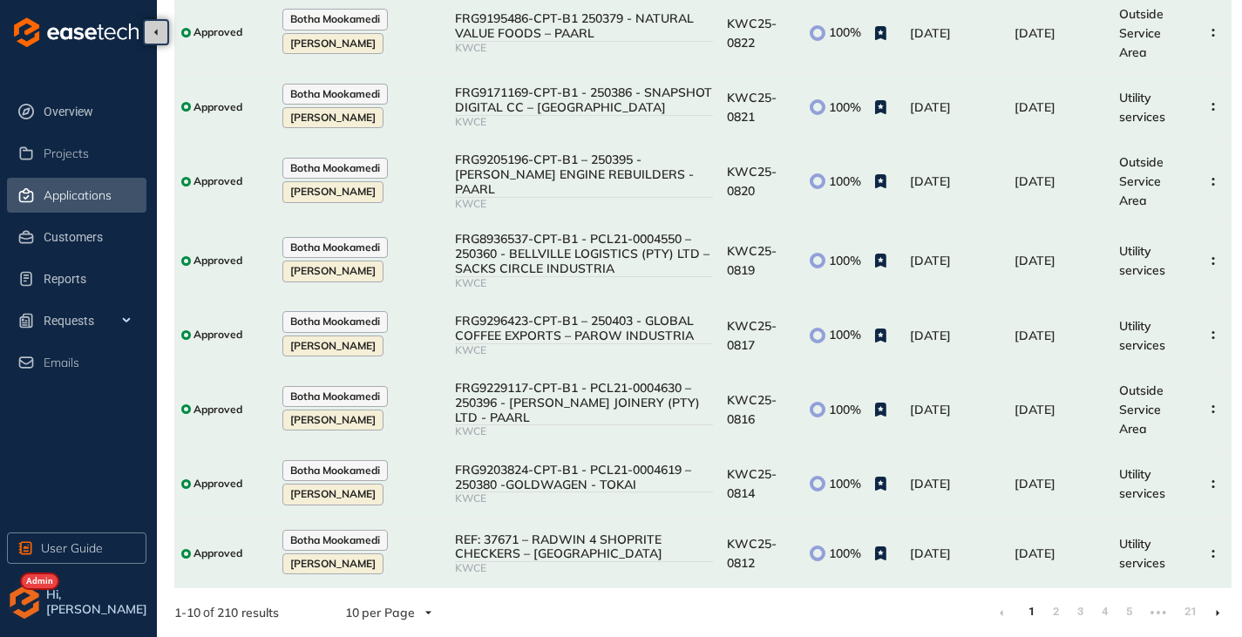
click at [1218, 614] on icon at bounding box center [1218, 613] width 4 height 8
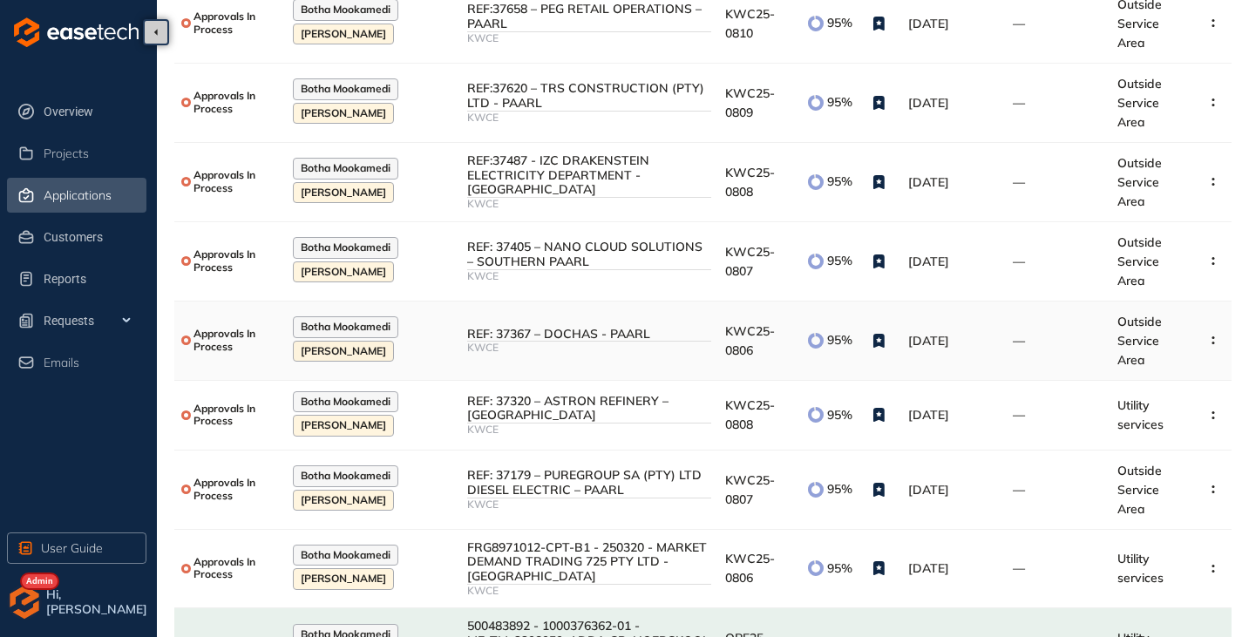
scroll to position [261, 0]
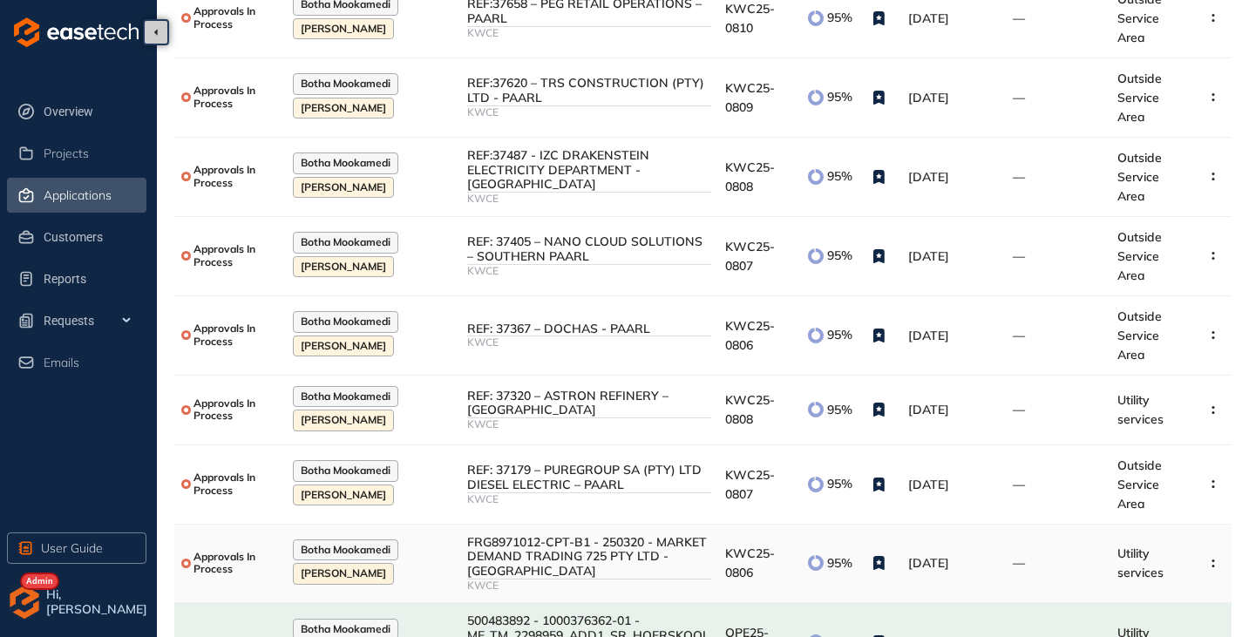
click at [536, 576] on div "FRG8971012-CPT-B1 - 250320 - MARKET DEMAND TRADING 725 PTY LTD - [GEOGRAPHIC_DA…" at bounding box center [589, 557] width 244 height 44
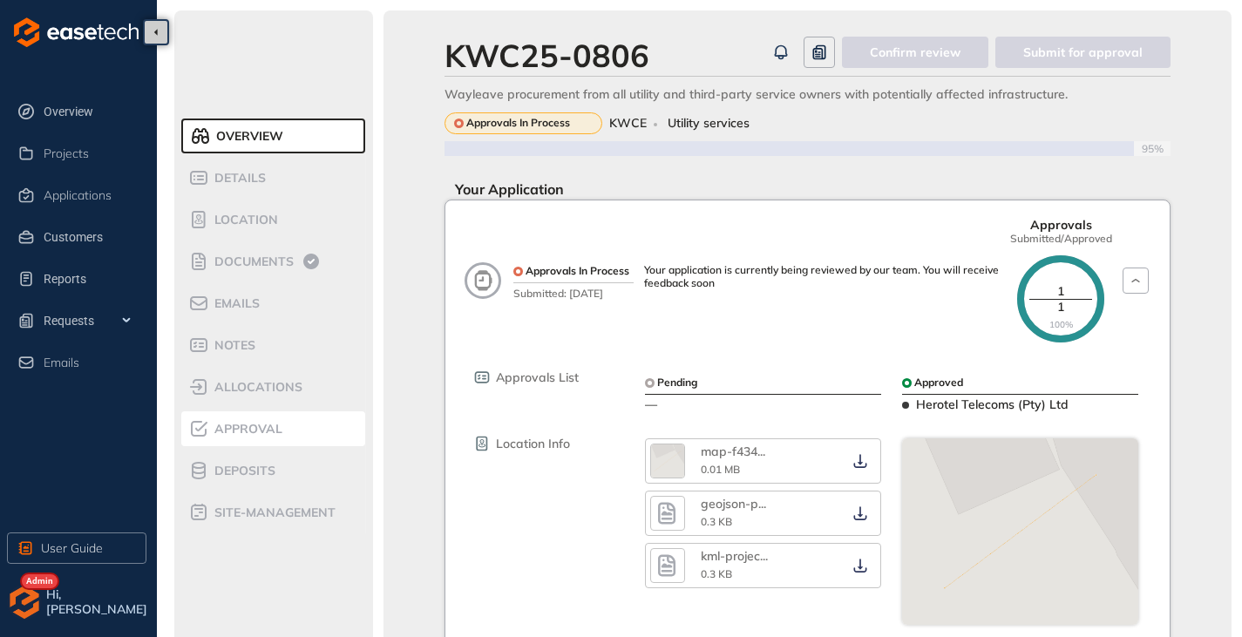
click at [236, 424] on span "Approval" at bounding box center [245, 429] width 73 height 15
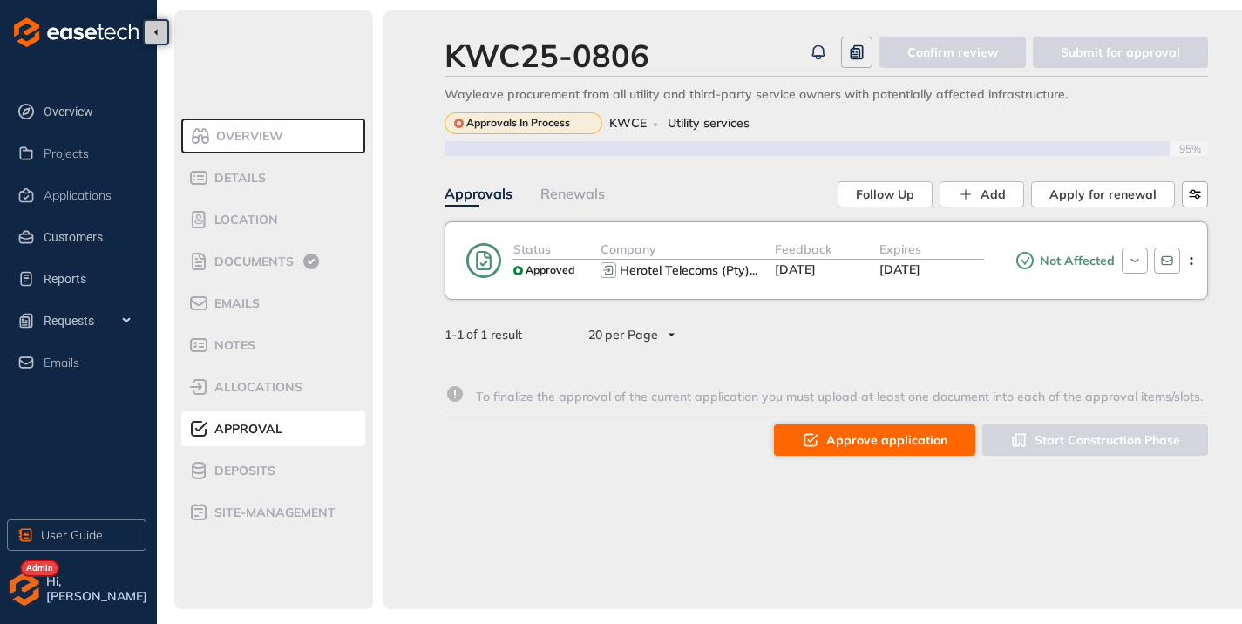
click at [845, 441] on span "Approve application" at bounding box center [886, 439] width 121 height 19
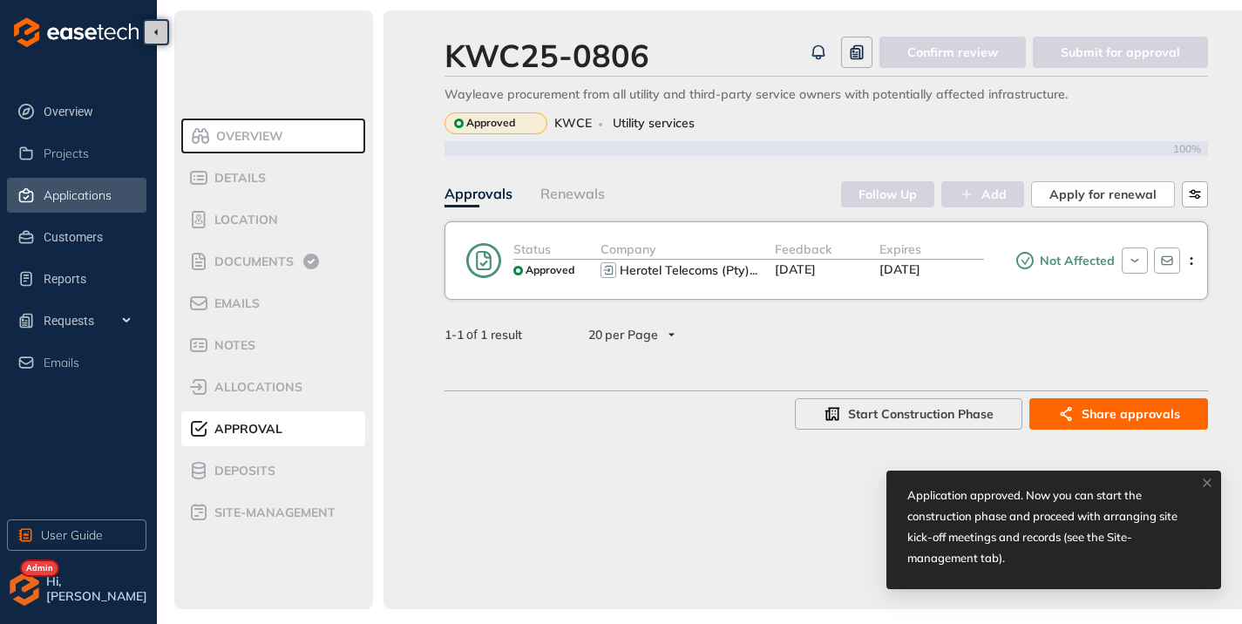
click at [74, 193] on span "Applications" at bounding box center [78, 195] width 68 height 15
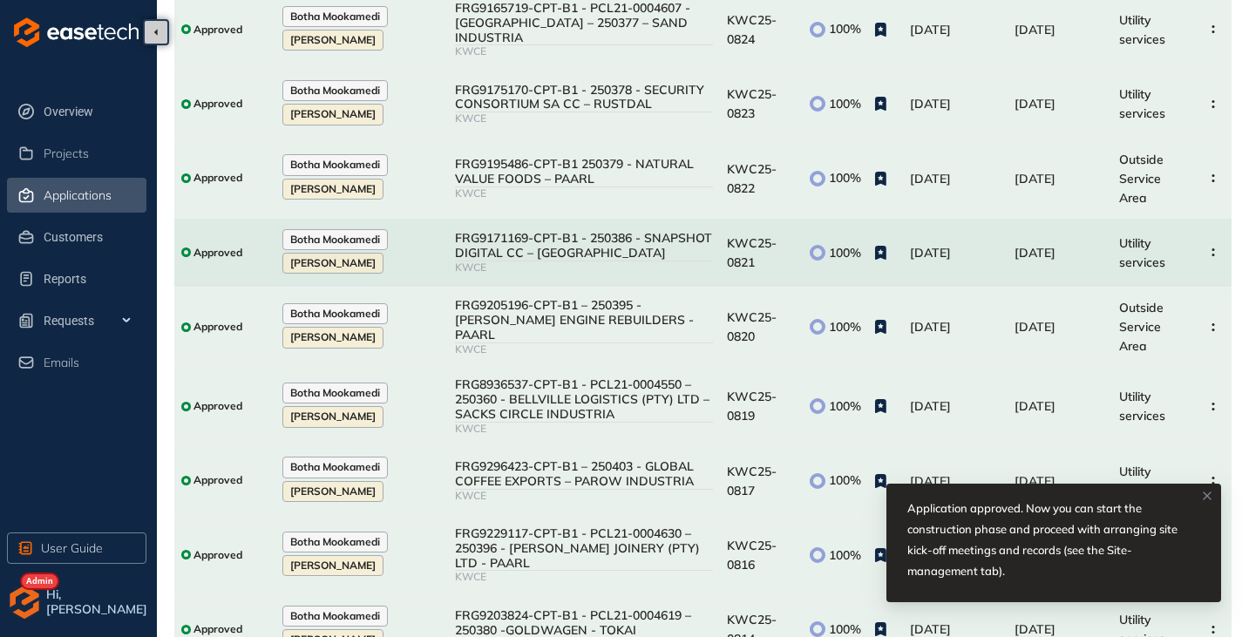
scroll to position [326, 0]
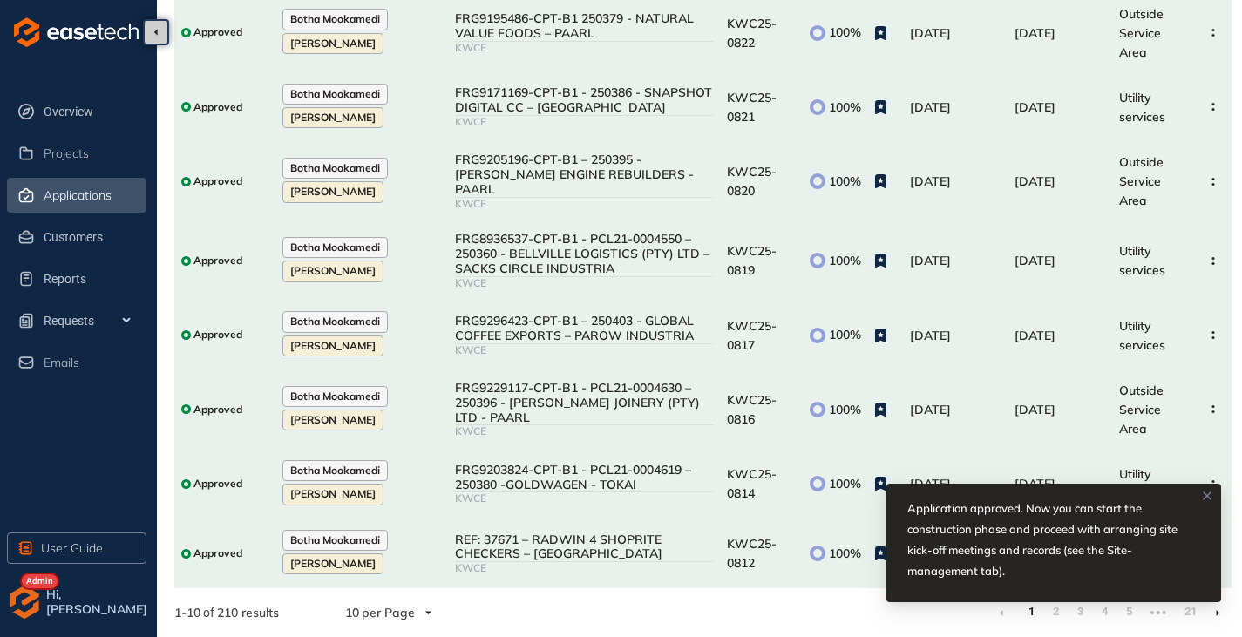
drag, startPoint x: 1209, startPoint y: 497, endPoint x: 1203, endPoint y: 510, distance: 14.4
click at [1209, 497] on icon at bounding box center [1207, 496] width 14 height 14
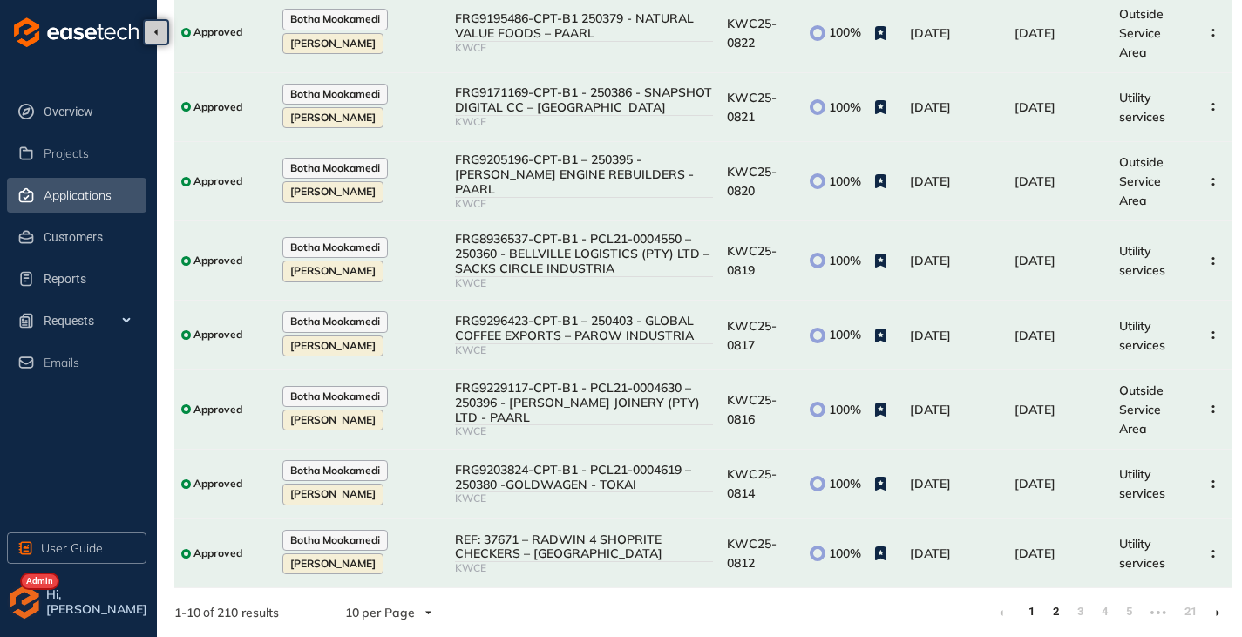
click at [1058, 616] on link "2" at bounding box center [1055, 612] width 17 height 26
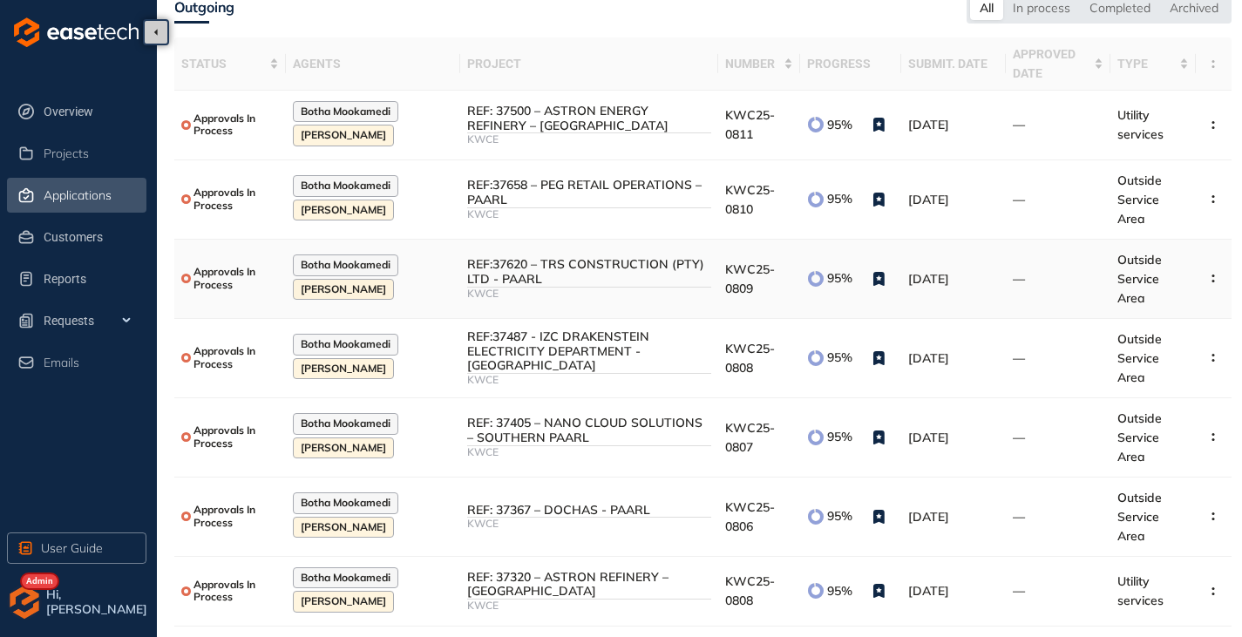
scroll to position [261, 0]
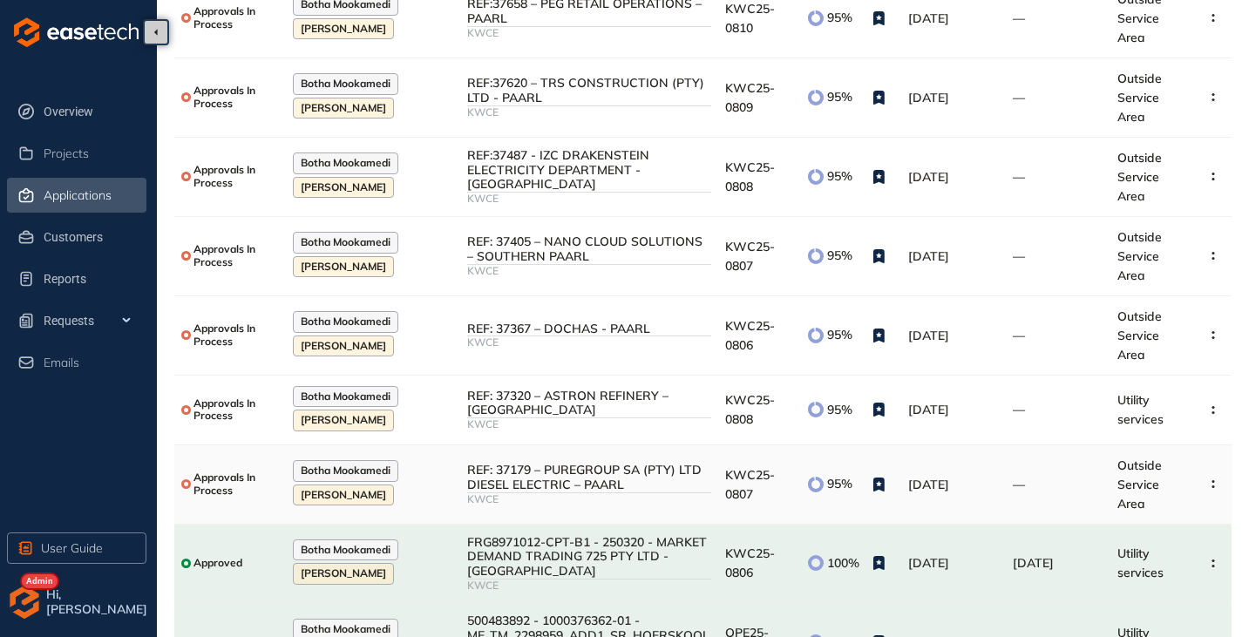
click at [590, 464] on div "REF: 37179 – PUREGROUP SA (PTY) LTD DIESEL ELECTRIC – PAARL" at bounding box center [589, 478] width 244 height 30
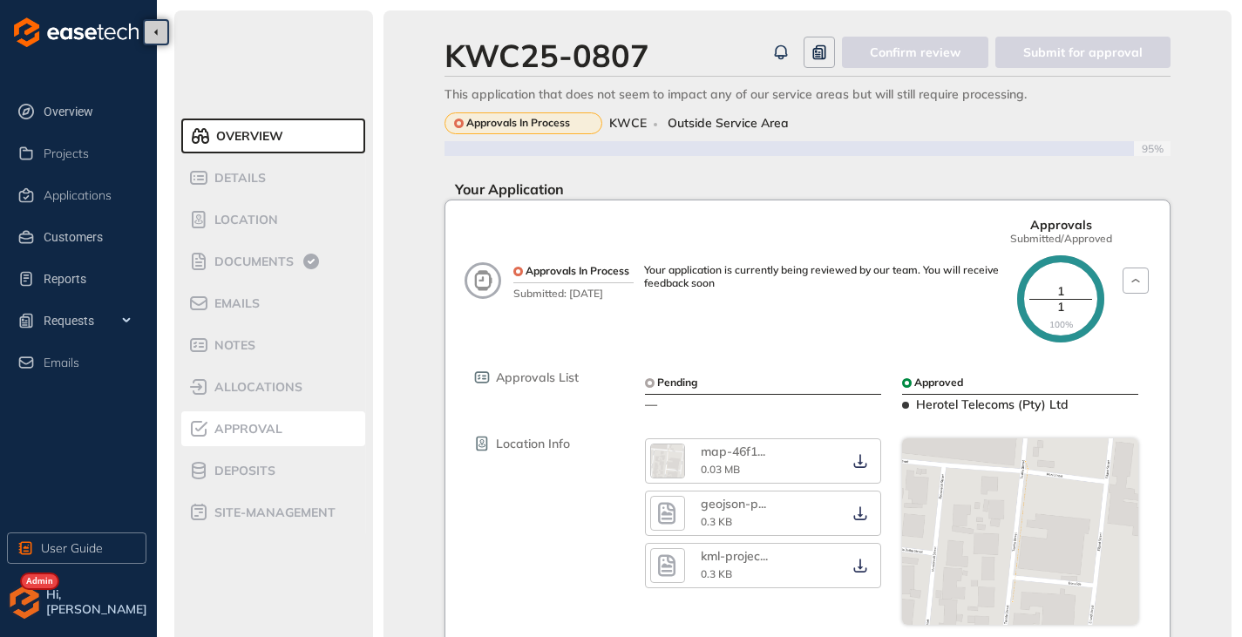
click at [240, 417] on li "Approval" at bounding box center [273, 428] width 184 height 35
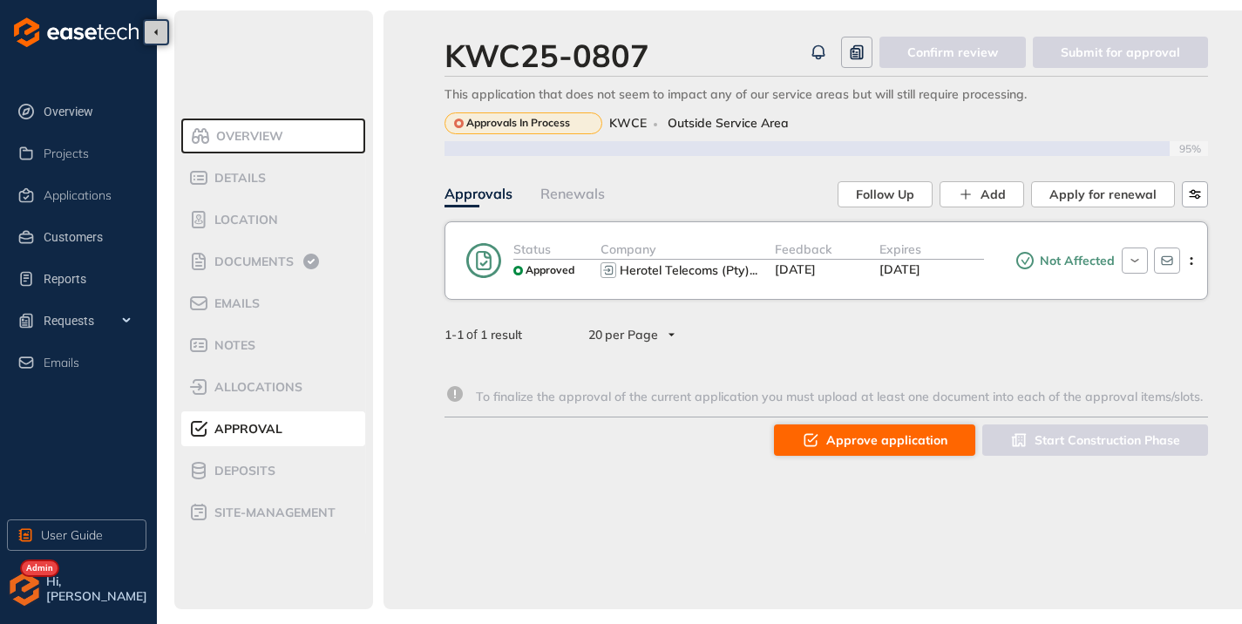
click at [828, 442] on button "Approve application" at bounding box center [874, 439] width 201 height 31
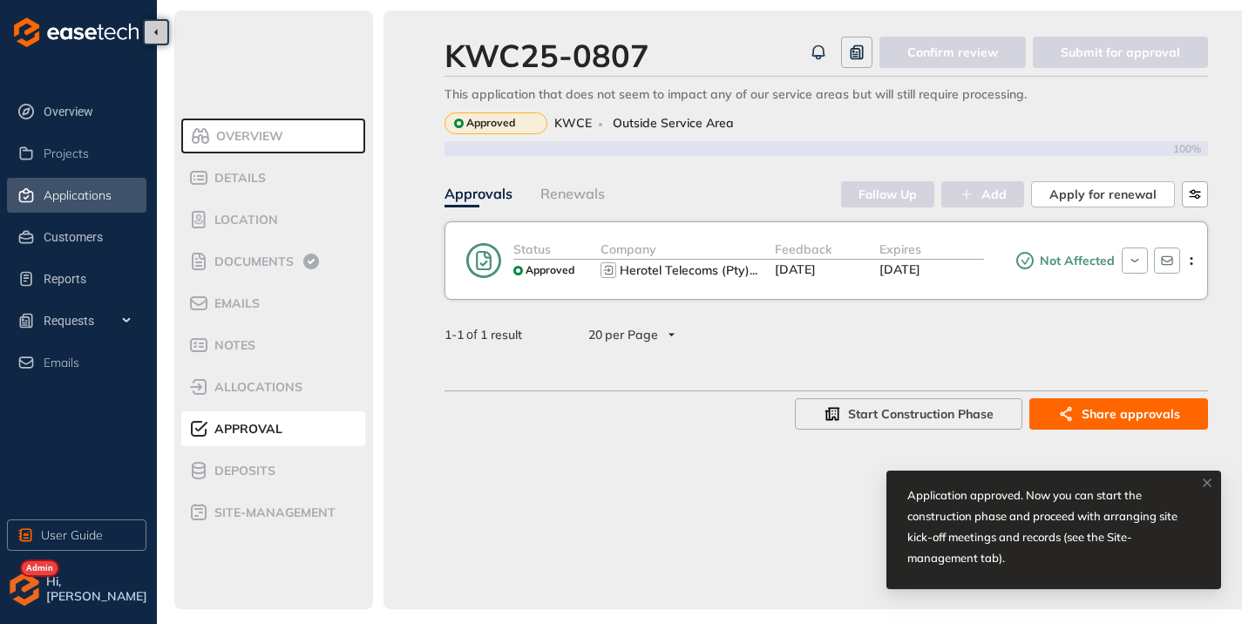
click at [68, 196] on span "Applications" at bounding box center [78, 195] width 68 height 15
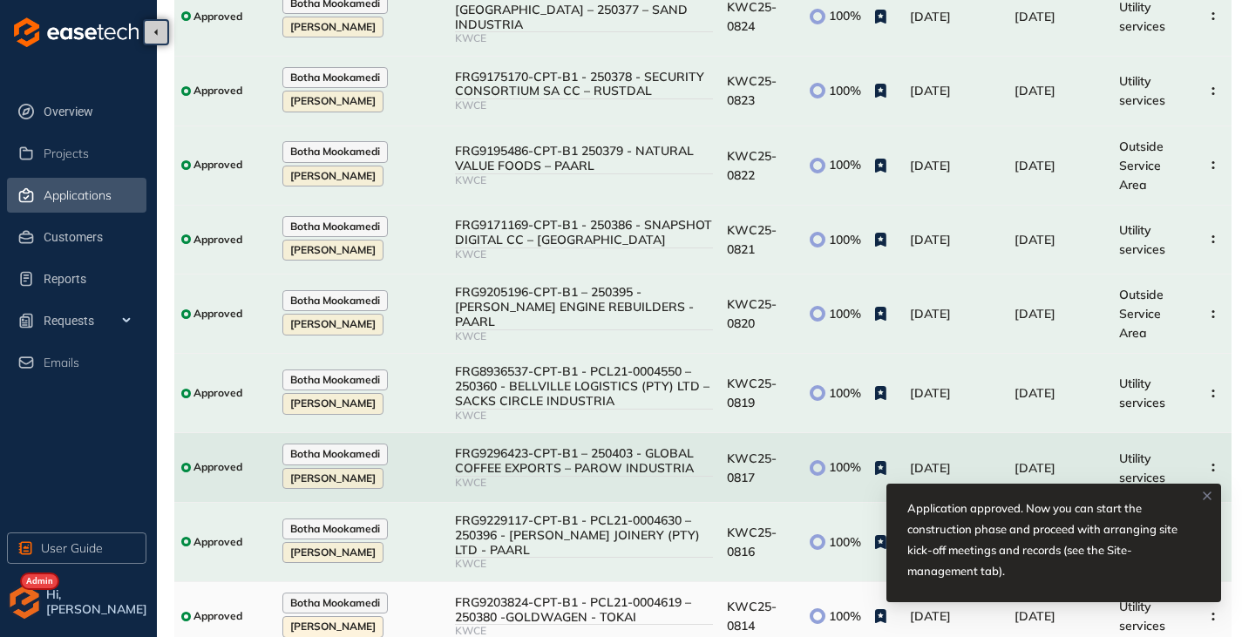
scroll to position [326, 0]
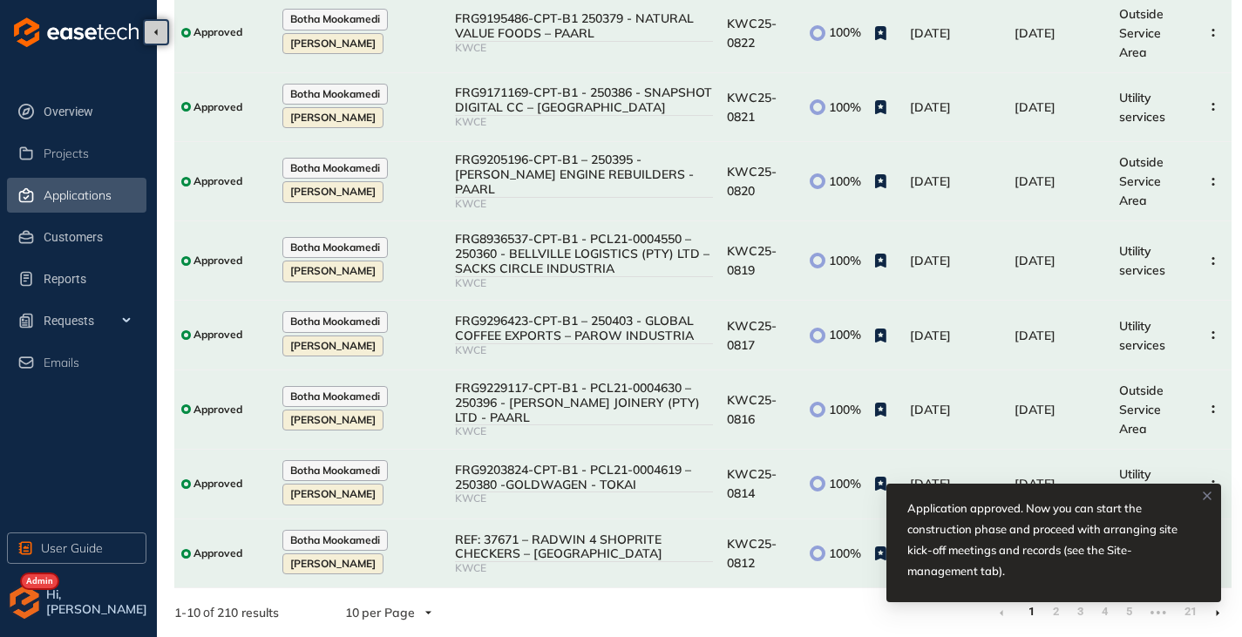
click at [1058, 613] on div "Application approved. Now you can start the construction phase and proceed with…" at bounding box center [1053, 550] width 335 height 132
click at [1054, 615] on div "Application approved. Now you can start the construction phase and proceed with…" at bounding box center [1053, 550] width 335 height 132
click at [1198, 491] on div "Application approved. Now you can start the construction phase and proceed with…" at bounding box center [1053, 543] width 335 height 119
click at [1051, 612] on div "Application approved. Now you can start the construction phase and proceed with…" at bounding box center [1053, 550] width 335 height 132
click at [1061, 612] on div "Application approved. Now you can start the construction phase and proceed with…" at bounding box center [1053, 550] width 335 height 132
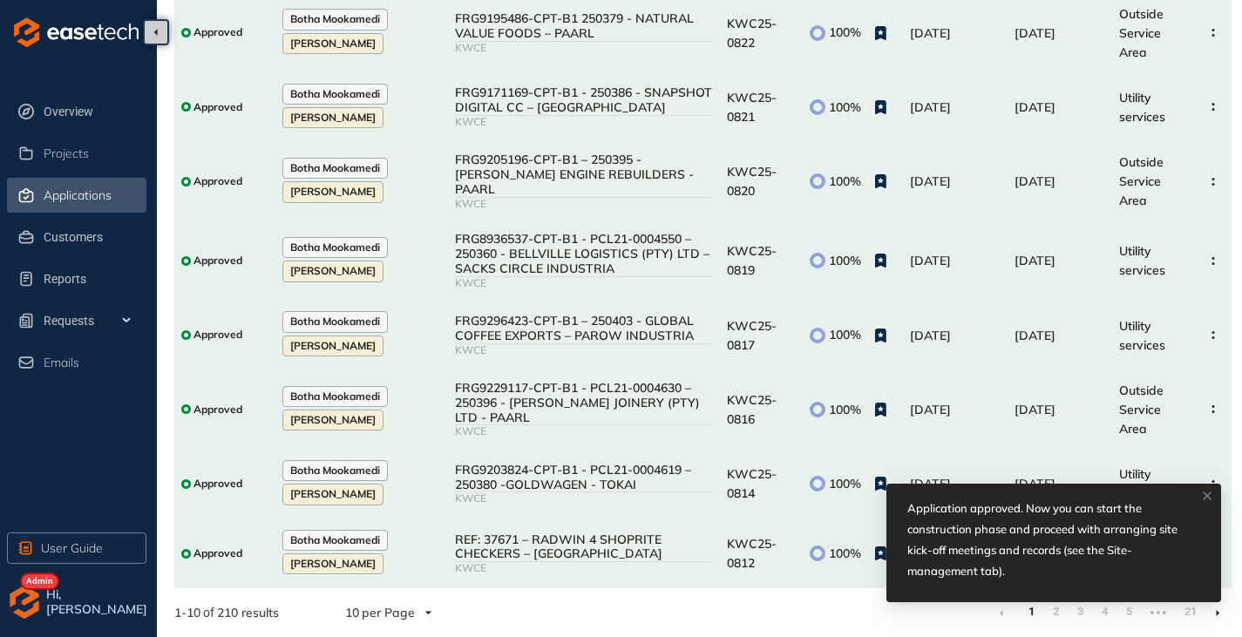
click at [1204, 498] on icon at bounding box center [1206, 495] width 7 height 7
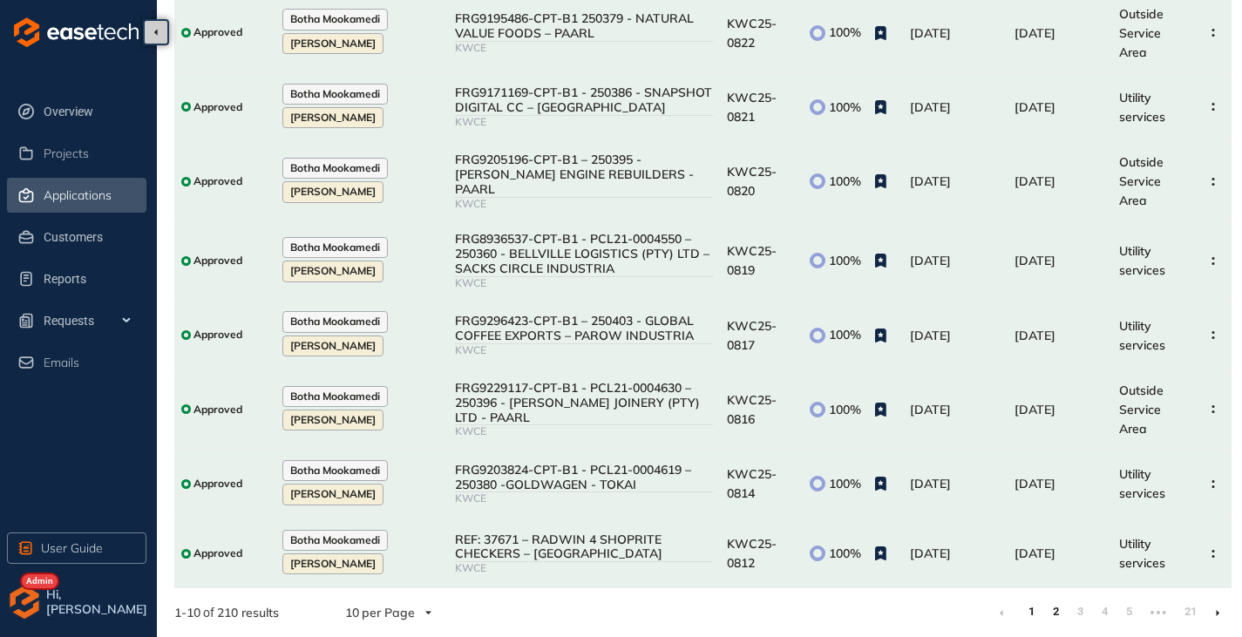
click at [1054, 613] on link "2" at bounding box center [1055, 612] width 17 height 26
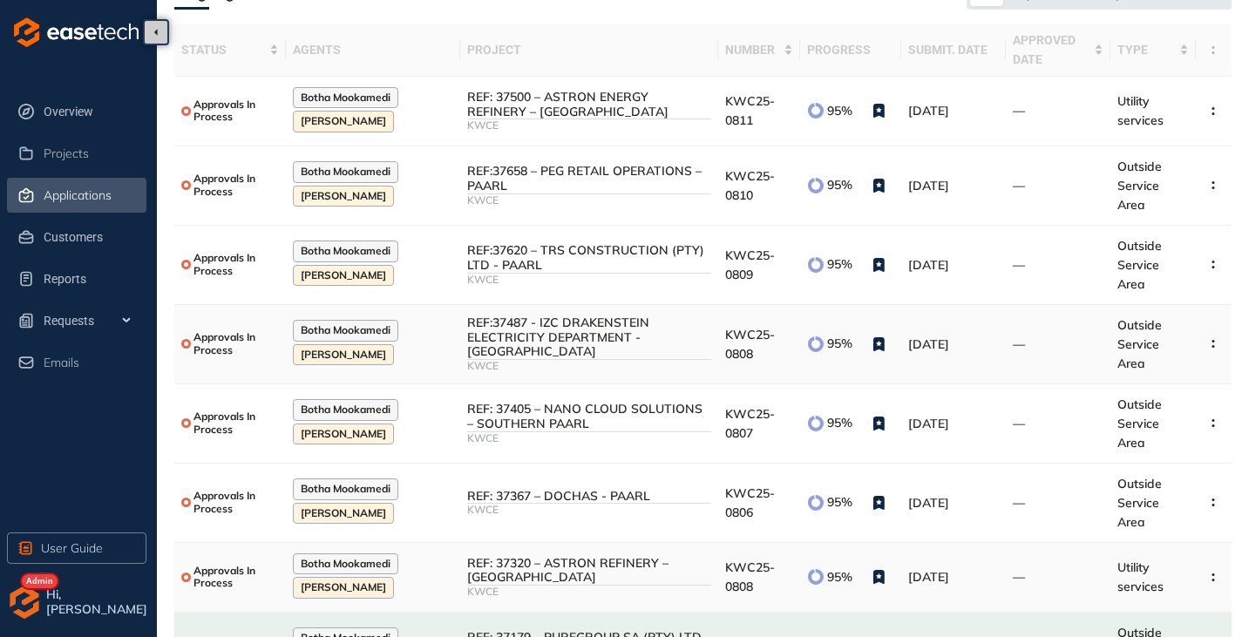
scroll to position [181, 0]
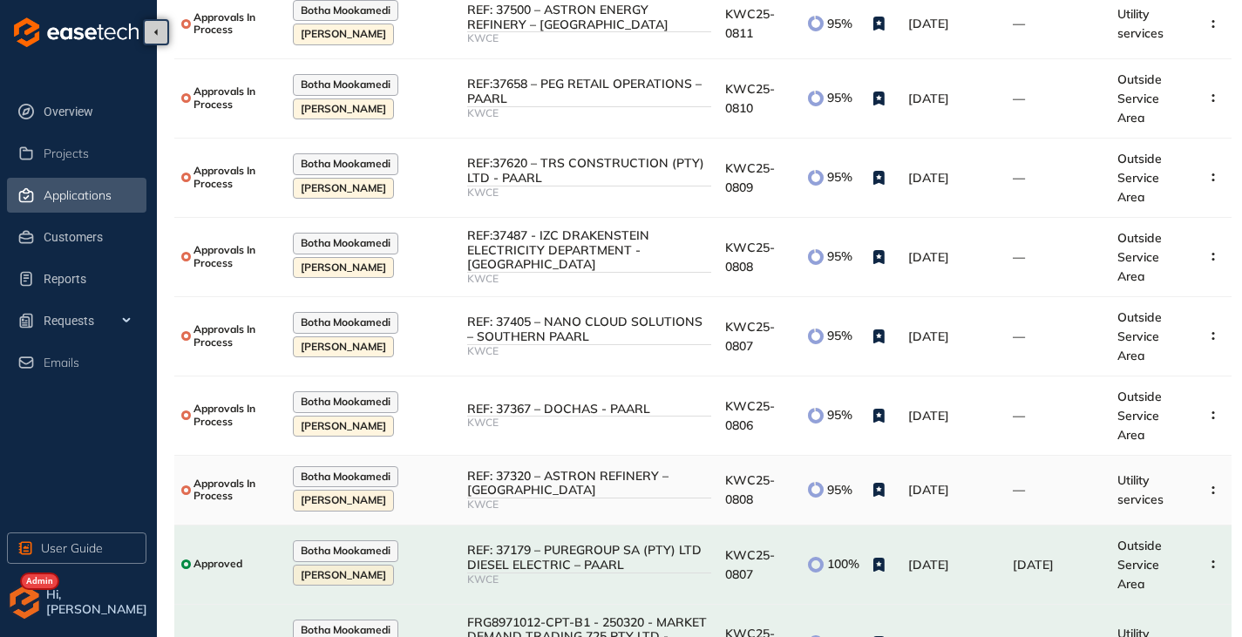
click at [673, 491] on div "REF: 37320 – ASTRON REFINERY – [GEOGRAPHIC_DATA]" at bounding box center [589, 484] width 244 height 30
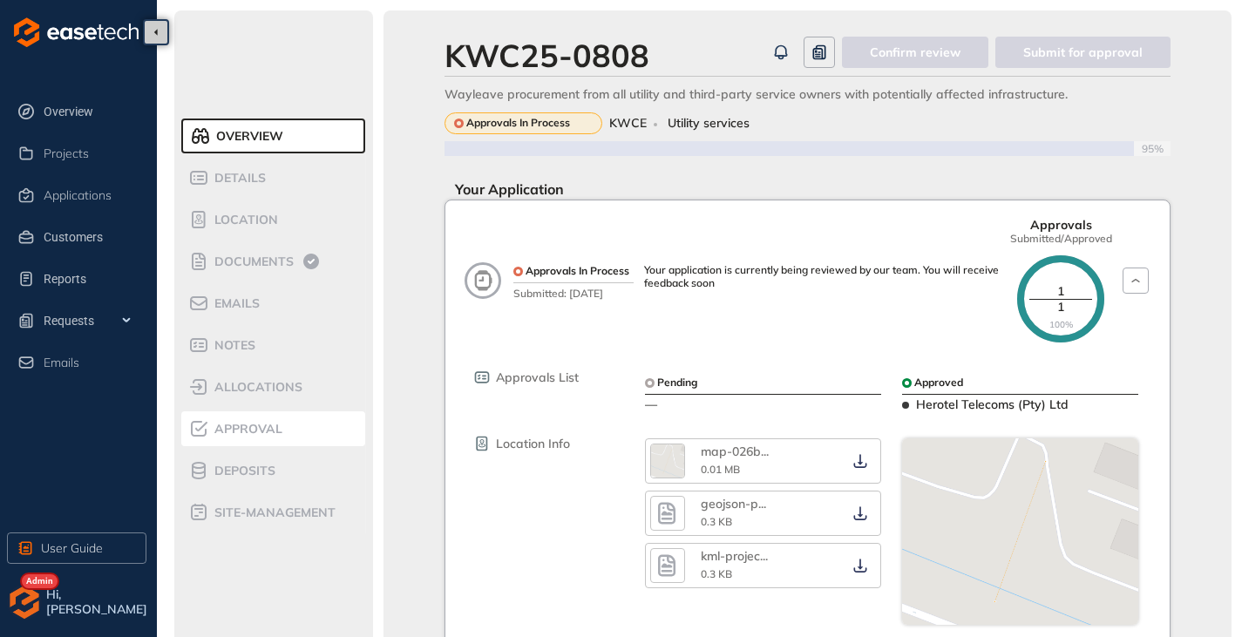
click at [261, 424] on span "Approval" at bounding box center [245, 429] width 73 height 15
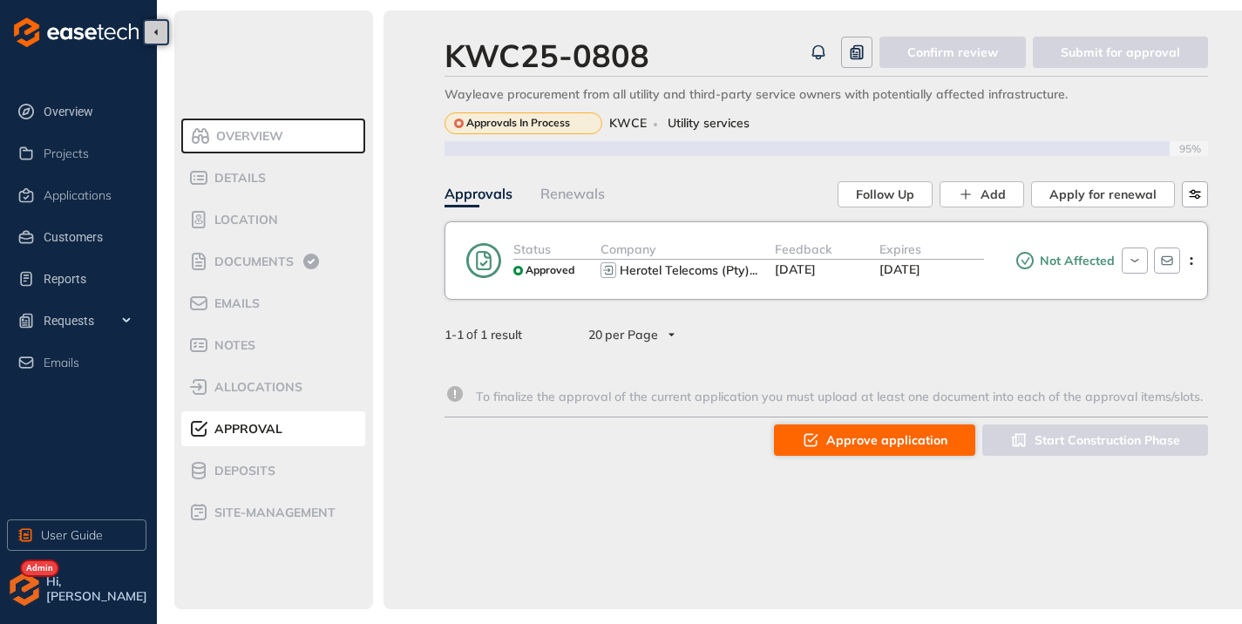
click at [864, 449] on span "Approve application" at bounding box center [886, 439] width 121 height 19
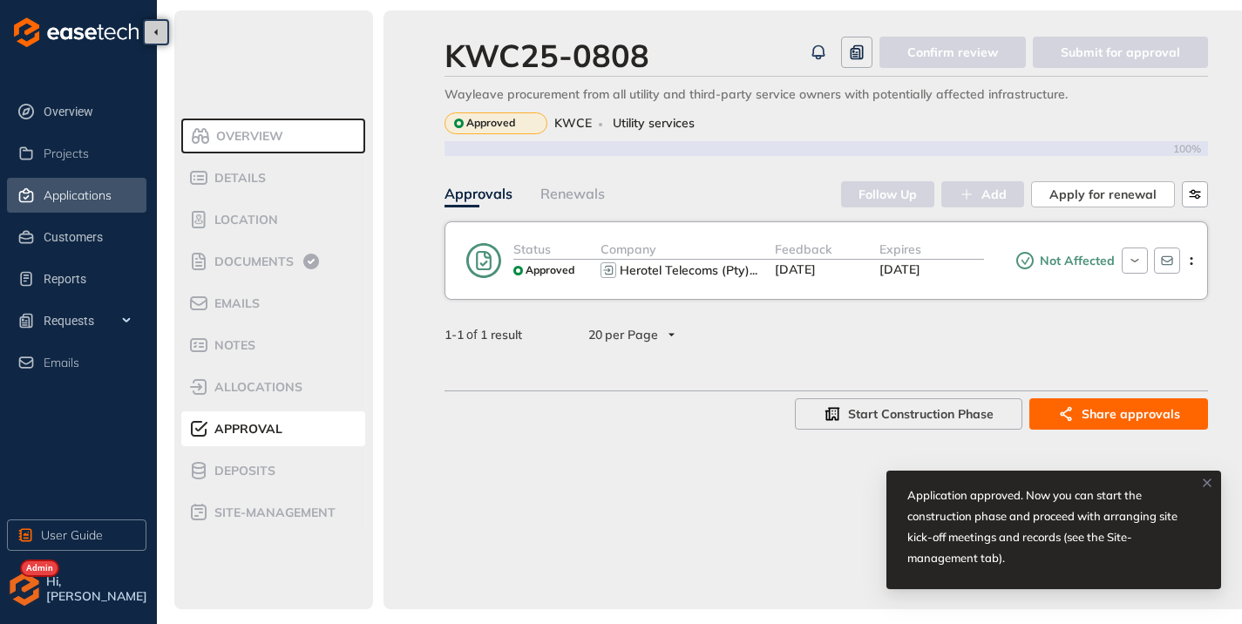
click at [83, 200] on span "Applications" at bounding box center [78, 195] width 68 height 15
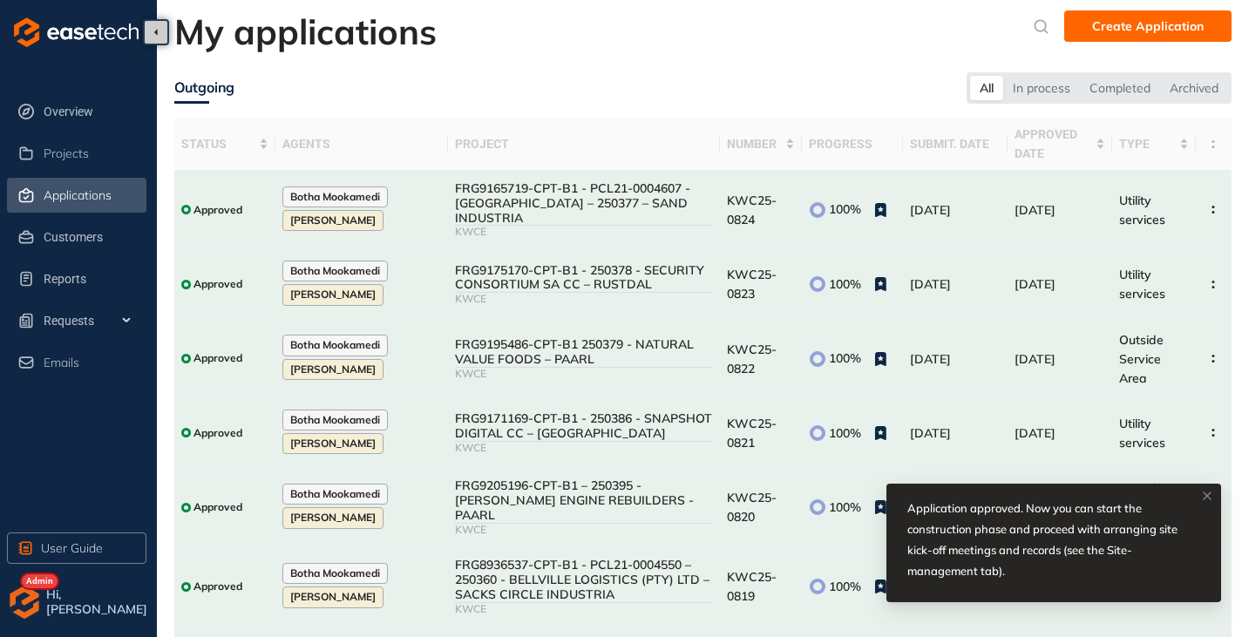
click at [1206, 494] on icon at bounding box center [1206, 495] width 7 height 7
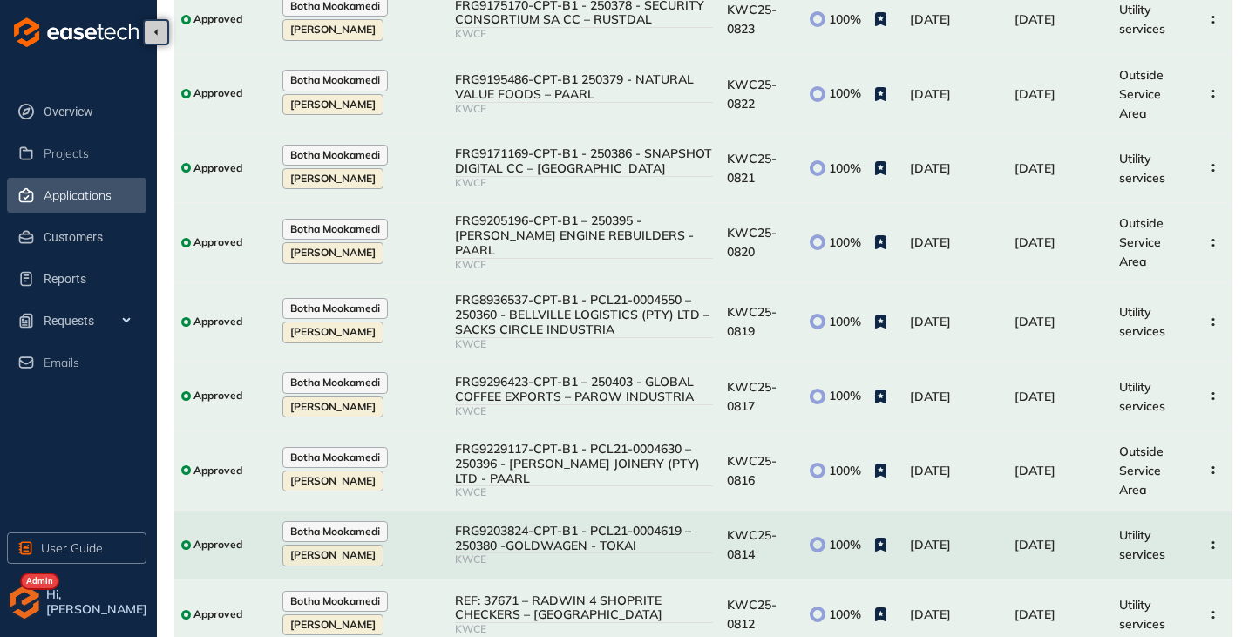
scroll to position [326, 0]
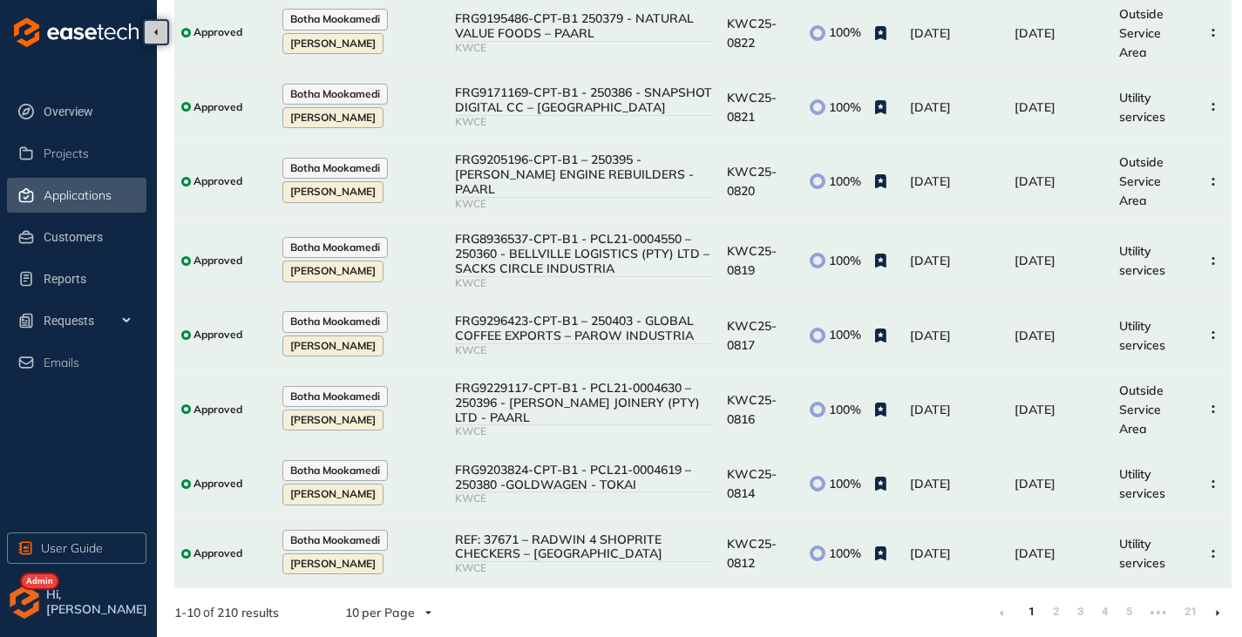
click at [1067, 613] on ul "1 2 3 4 5 ••• 21" at bounding box center [1109, 613] width 244 height 28
click at [1052, 613] on link "2" at bounding box center [1055, 612] width 17 height 26
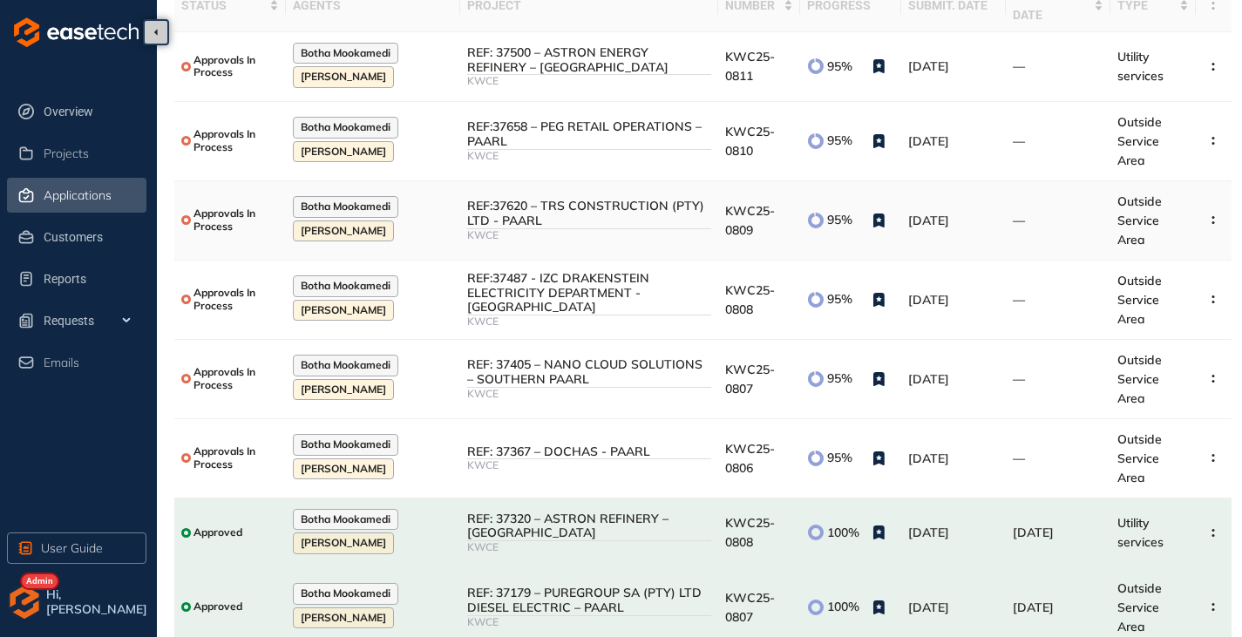
scroll to position [349, 0]
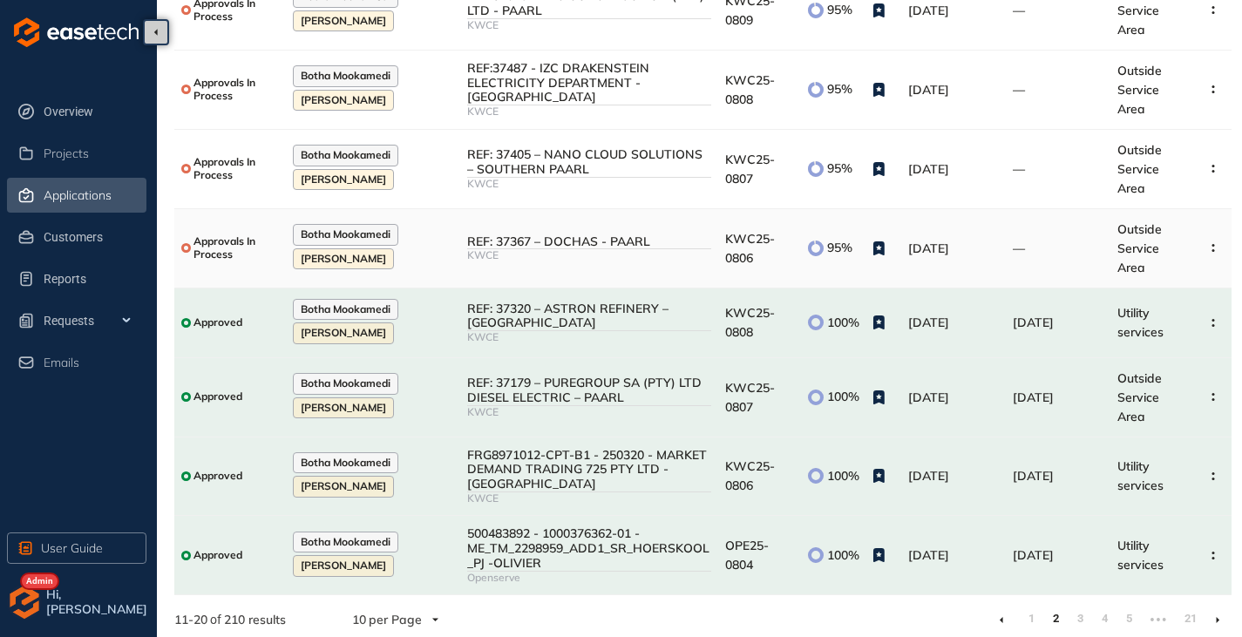
click at [607, 259] on div "KWCE" at bounding box center [589, 255] width 244 height 12
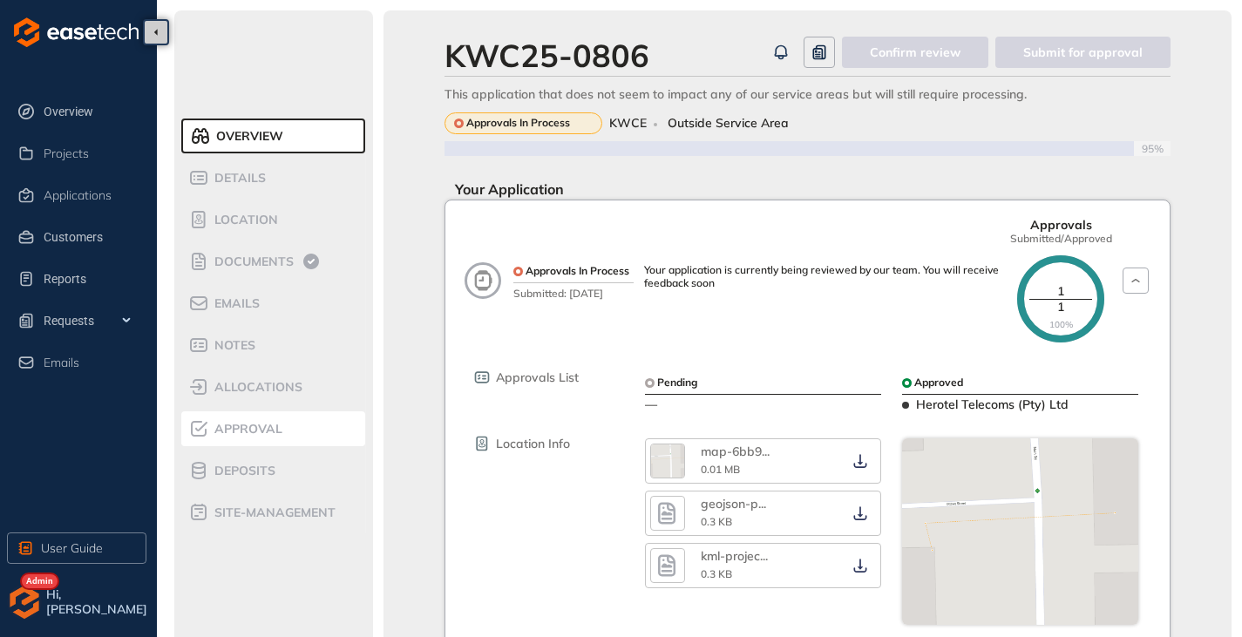
click at [248, 437] on div "Approval" at bounding box center [262, 428] width 148 height 21
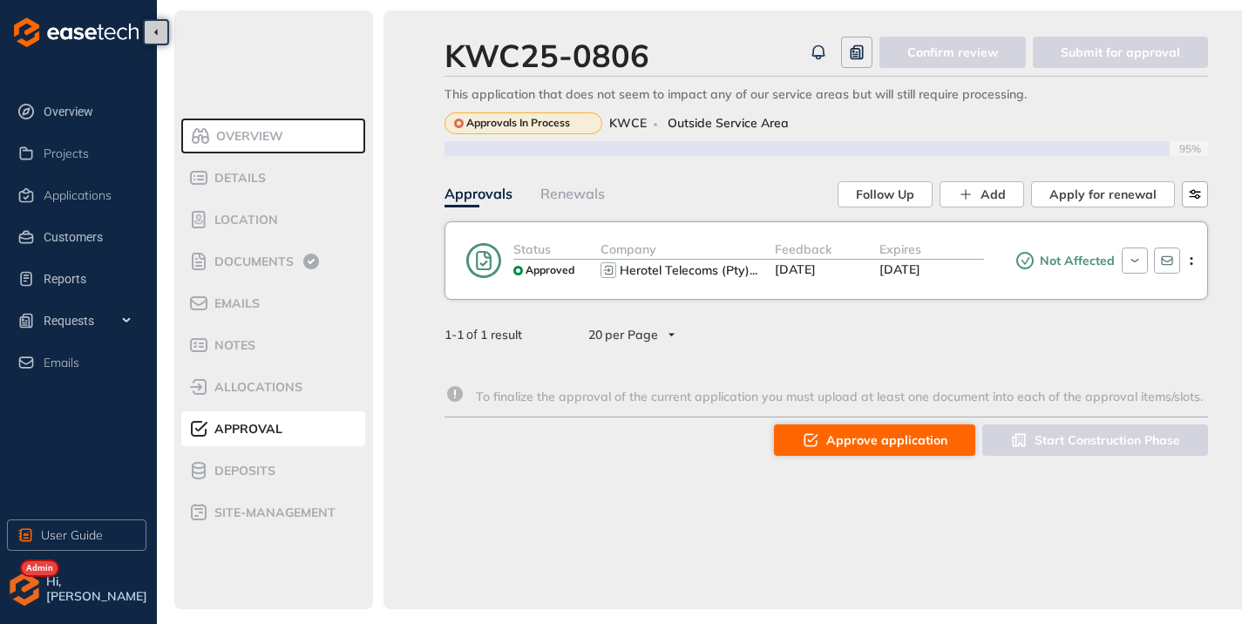
click at [857, 440] on span "Approve application" at bounding box center [886, 439] width 121 height 19
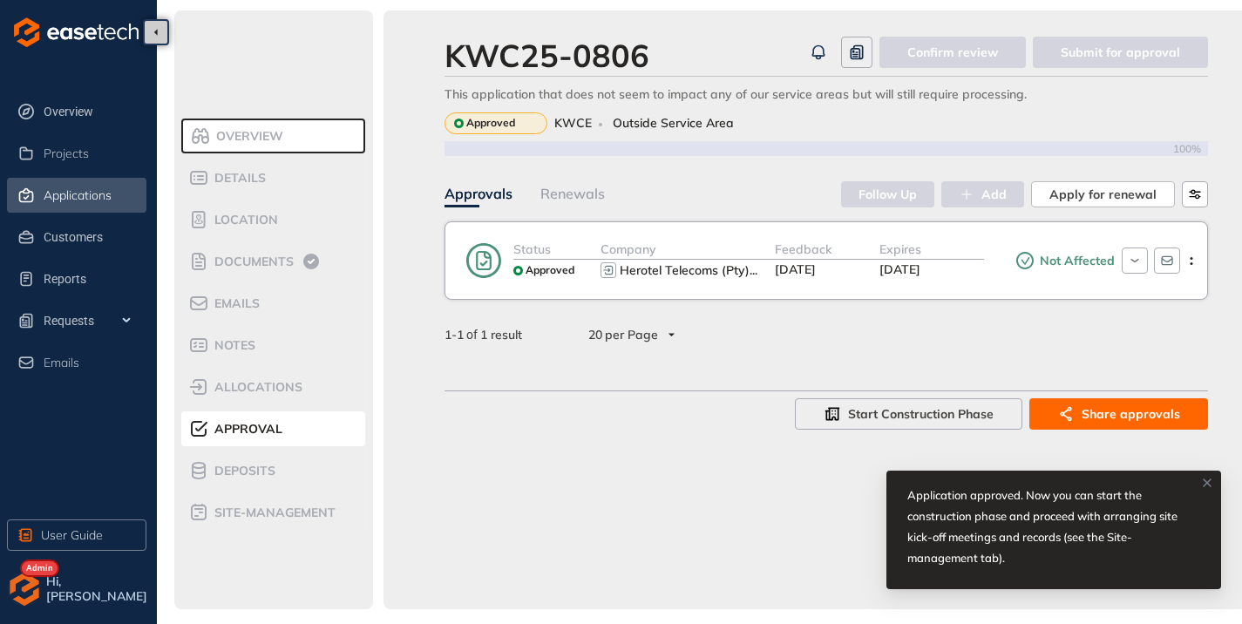
click at [52, 190] on span "Applications" at bounding box center [78, 195] width 68 height 15
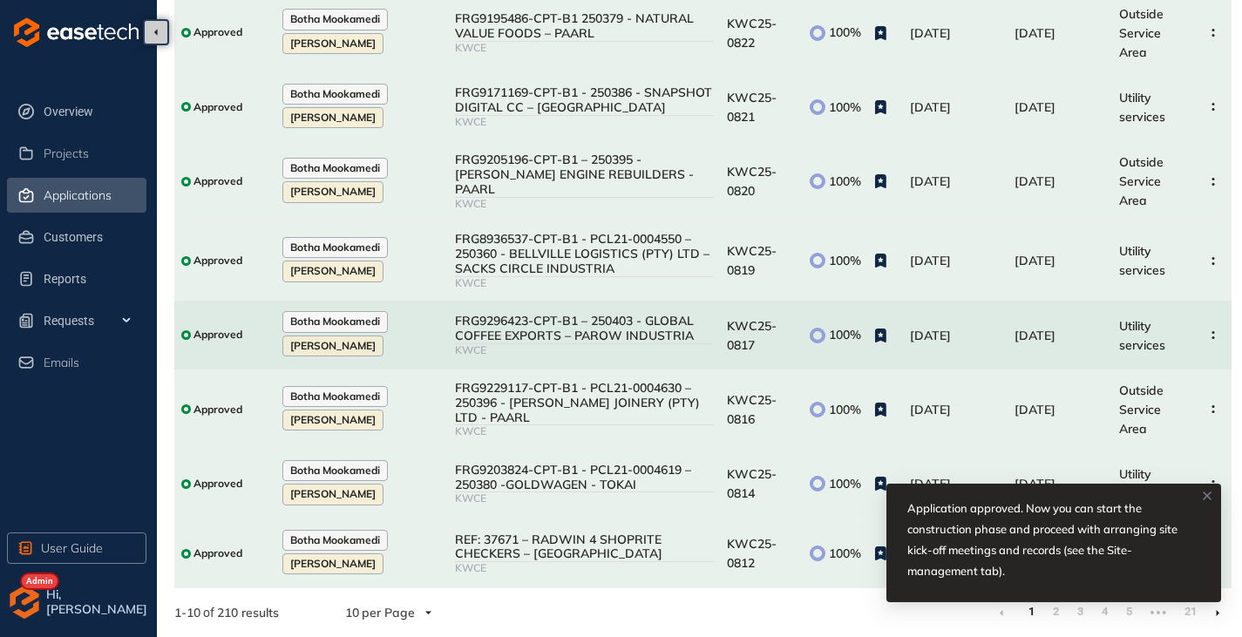
scroll to position [326, 0]
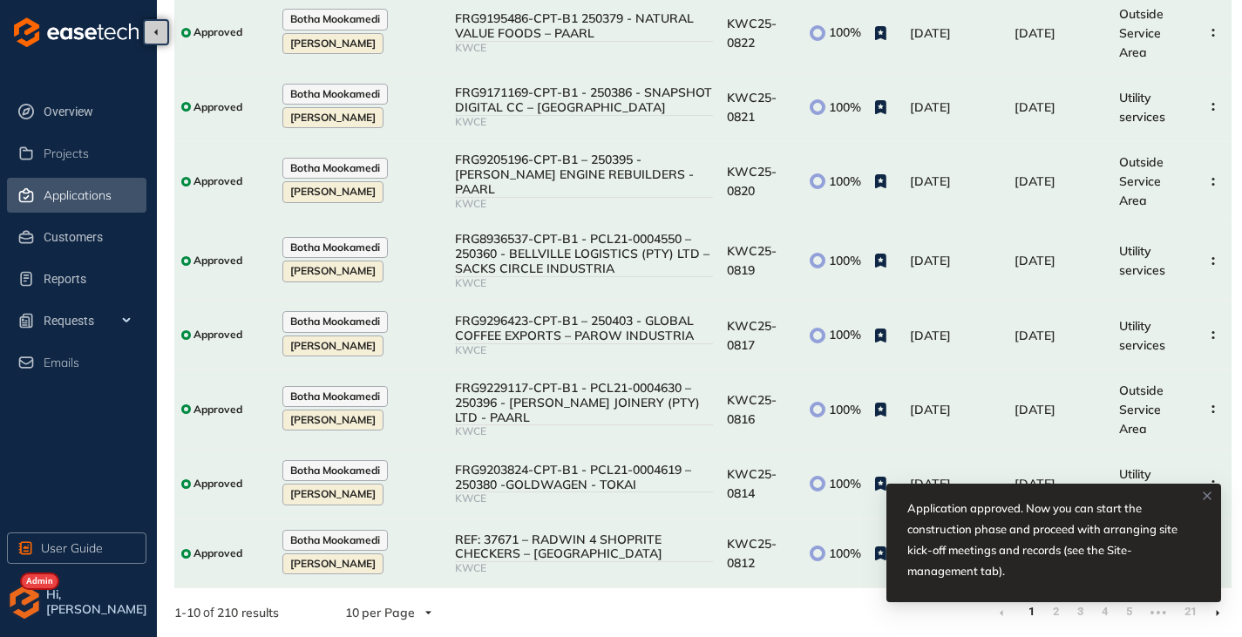
click at [1210, 489] on icon at bounding box center [1207, 496] width 14 height 14
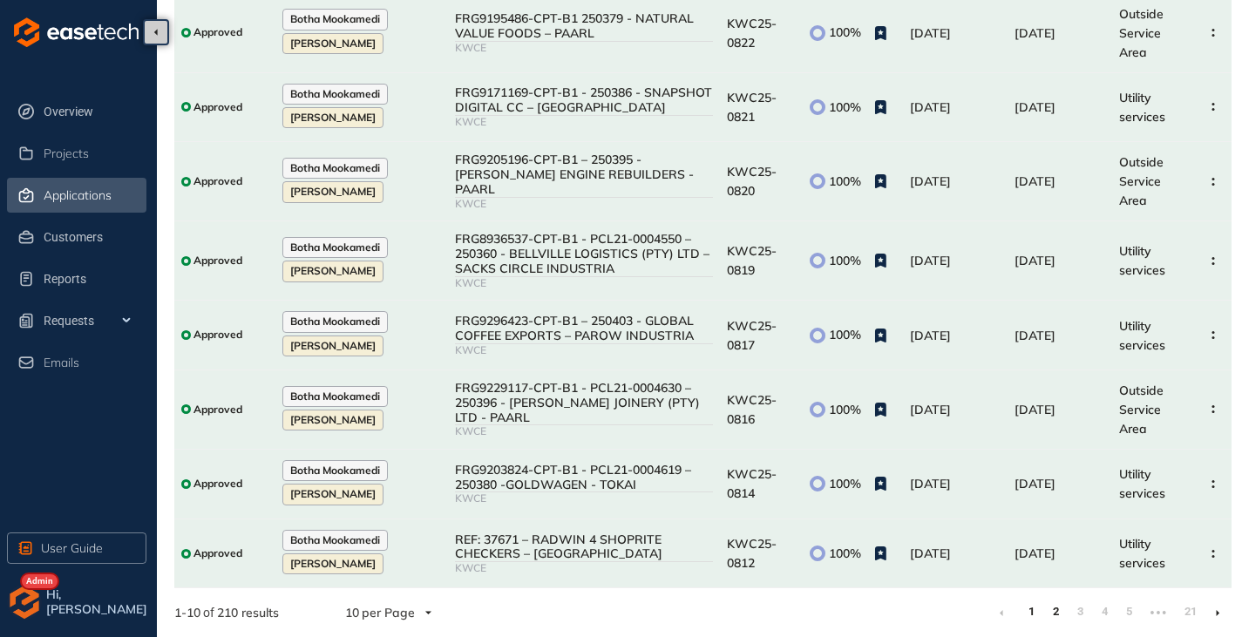
click at [1057, 612] on link "2" at bounding box center [1055, 612] width 17 height 26
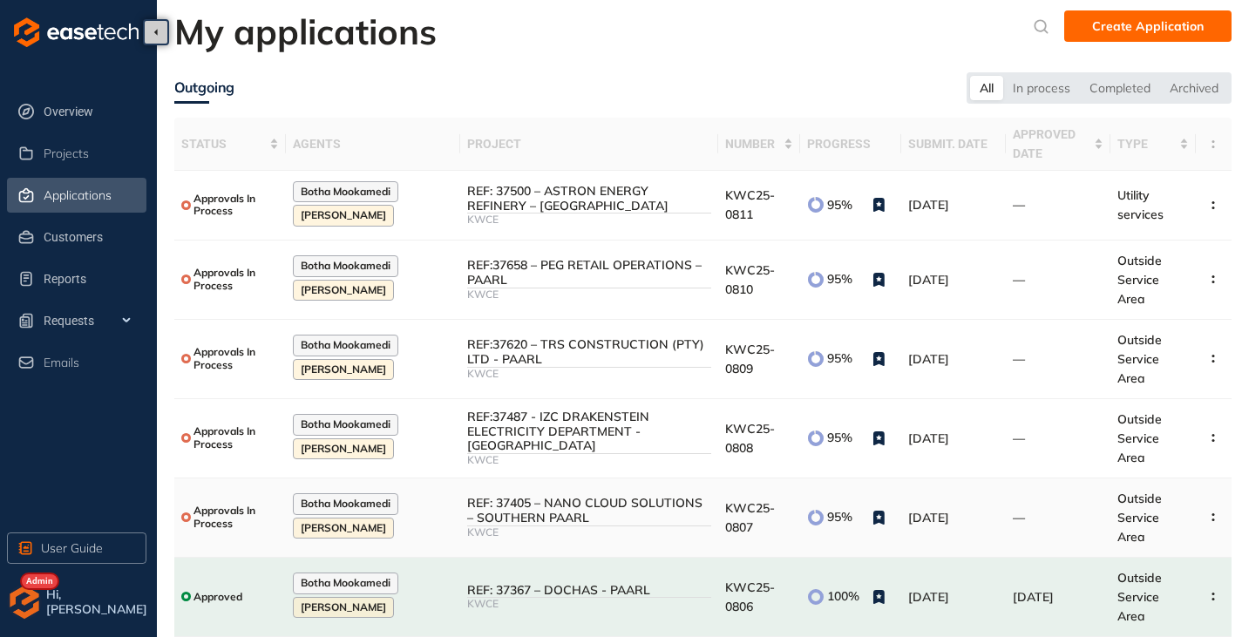
click at [566, 507] on div "REF: 37405 – NANO CLOUD SOLUTIONS – SOUTHERN PAARL" at bounding box center [589, 511] width 244 height 30
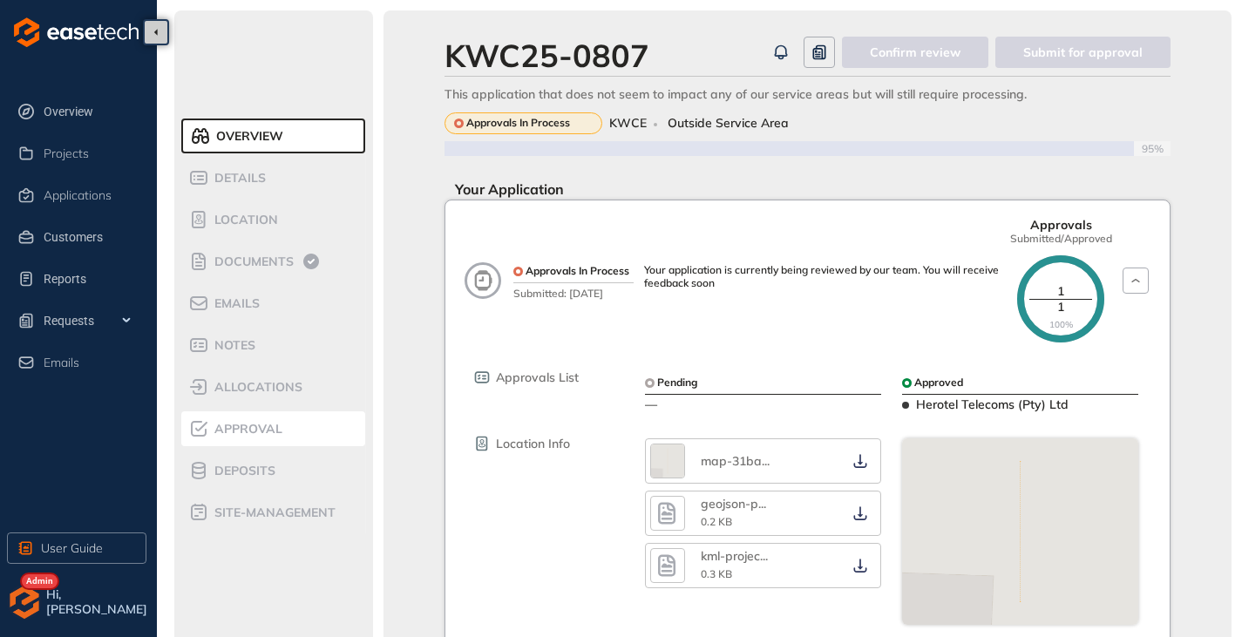
click at [243, 429] on span "Approval" at bounding box center [245, 429] width 73 height 15
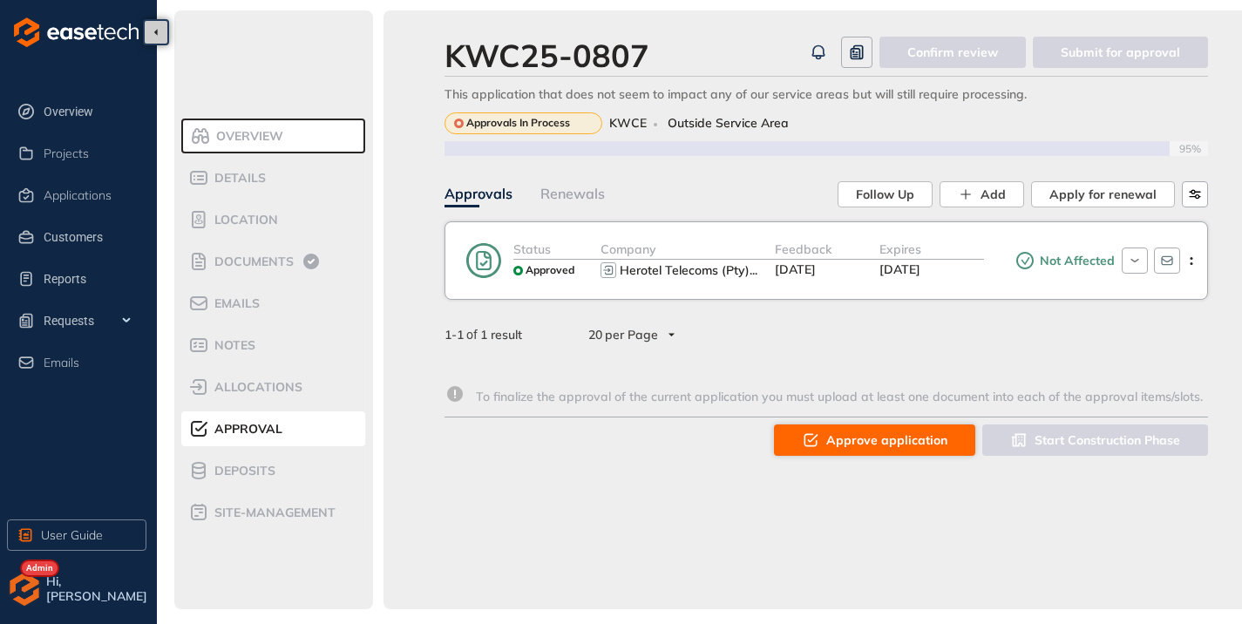
click at [912, 430] on span "Approve application" at bounding box center [886, 439] width 121 height 19
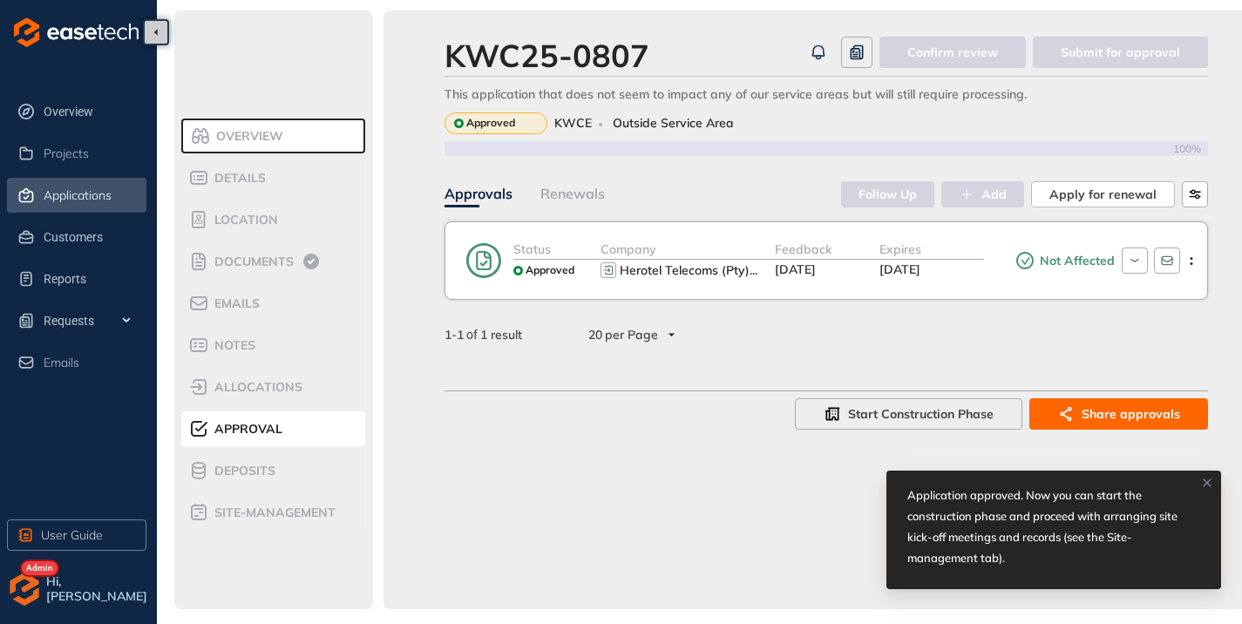
click at [65, 200] on span "Applications" at bounding box center [78, 195] width 68 height 15
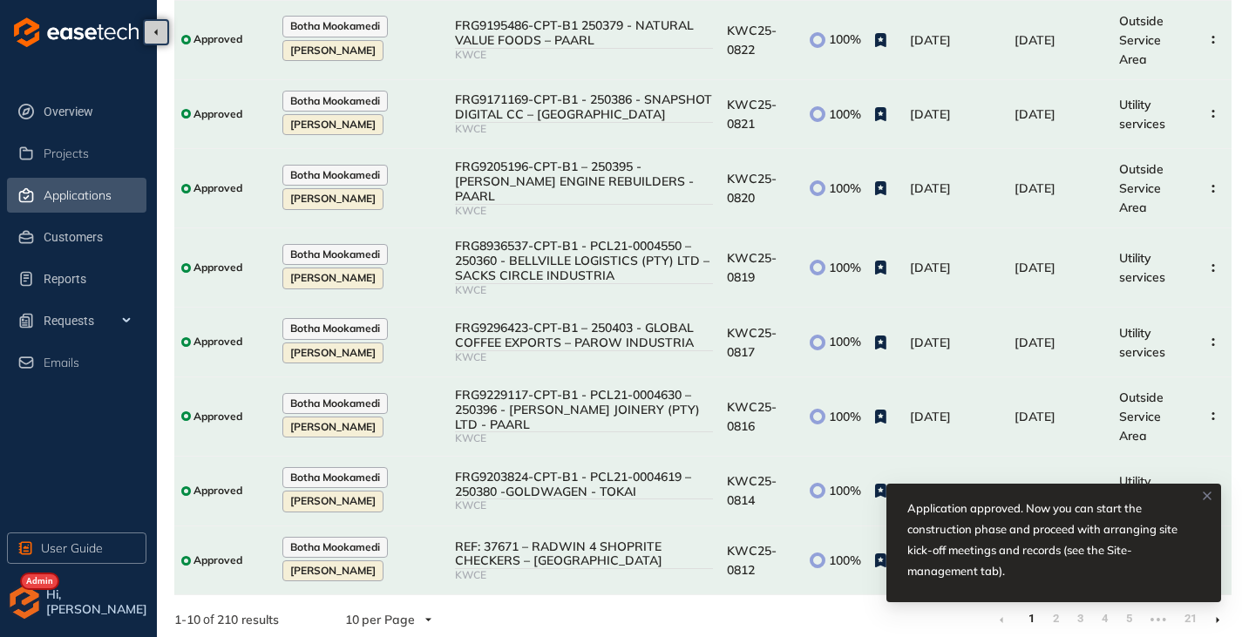
scroll to position [326, 0]
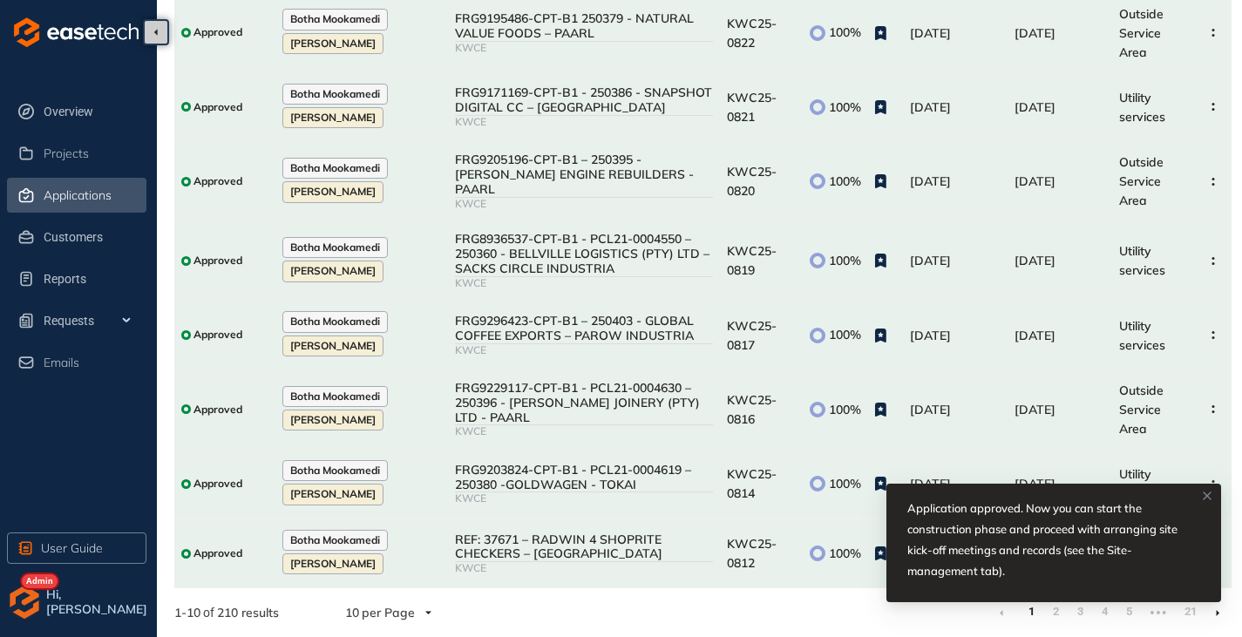
click at [1210, 492] on icon at bounding box center [1206, 495] width 7 height 7
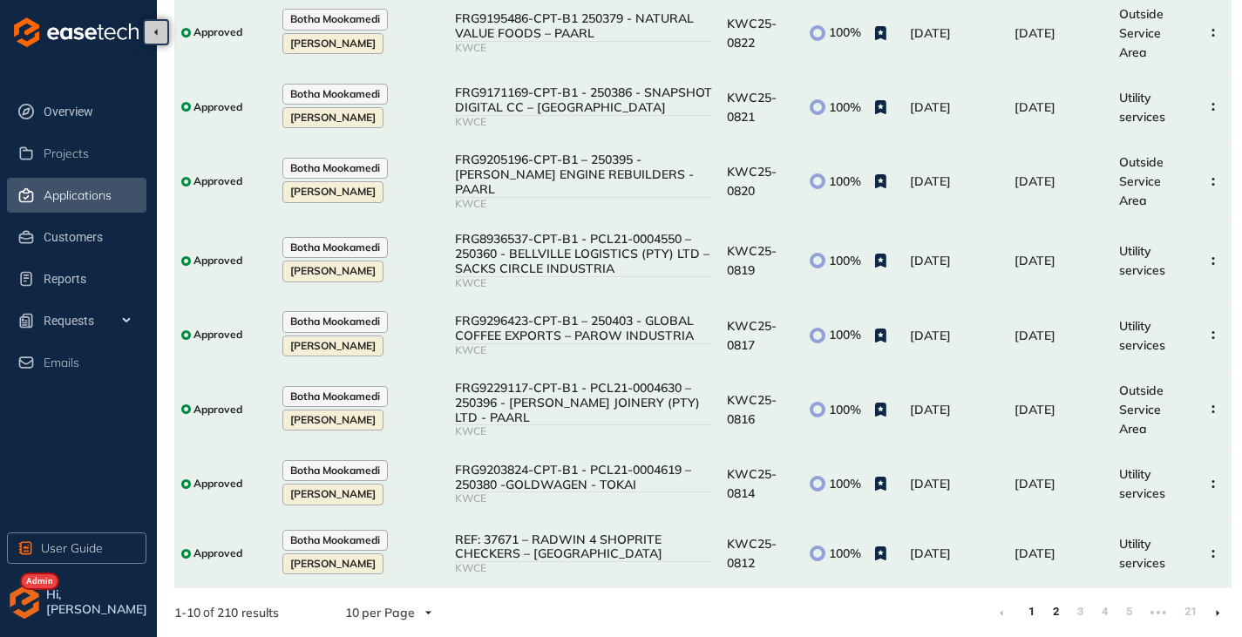
click at [1054, 613] on link "2" at bounding box center [1055, 612] width 17 height 26
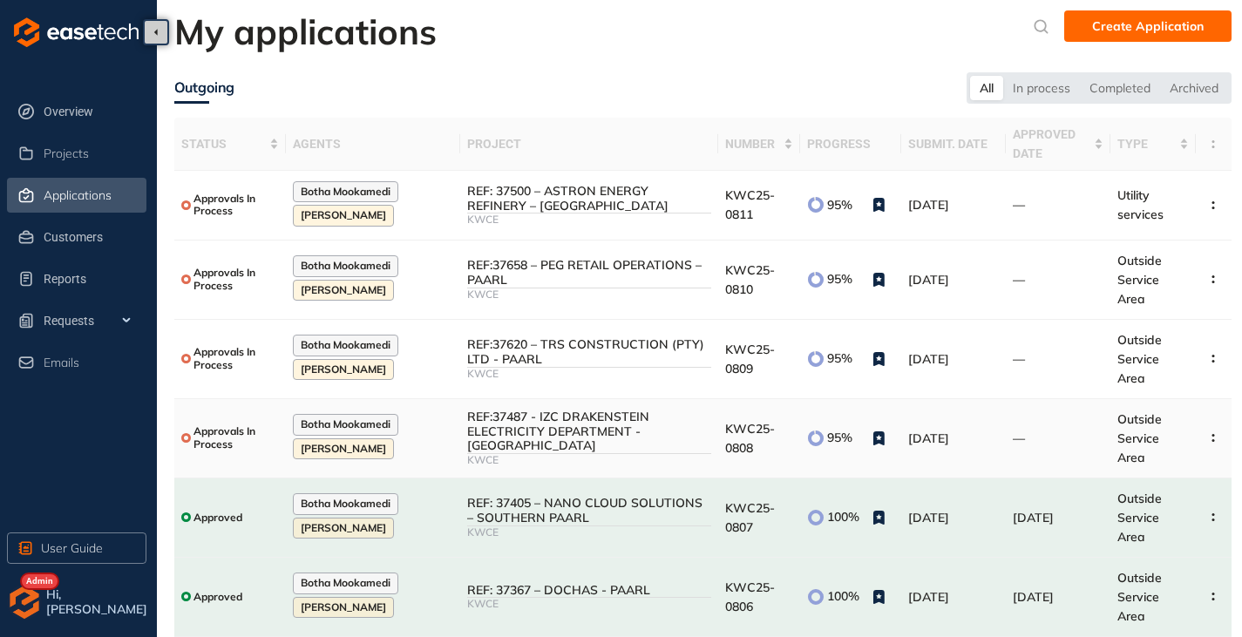
click at [816, 437] on icon at bounding box center [815, 438] width 17 height 17
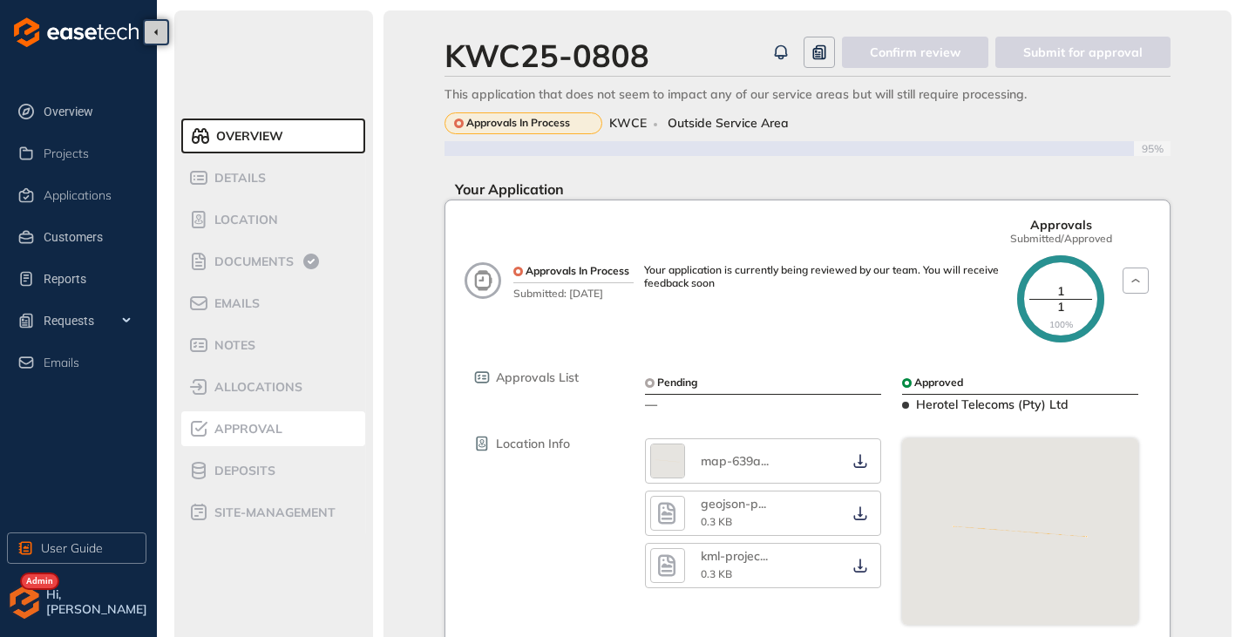
click at [227, 435] on span "Approval" at bounding box center [245, 429] width 73 height 15
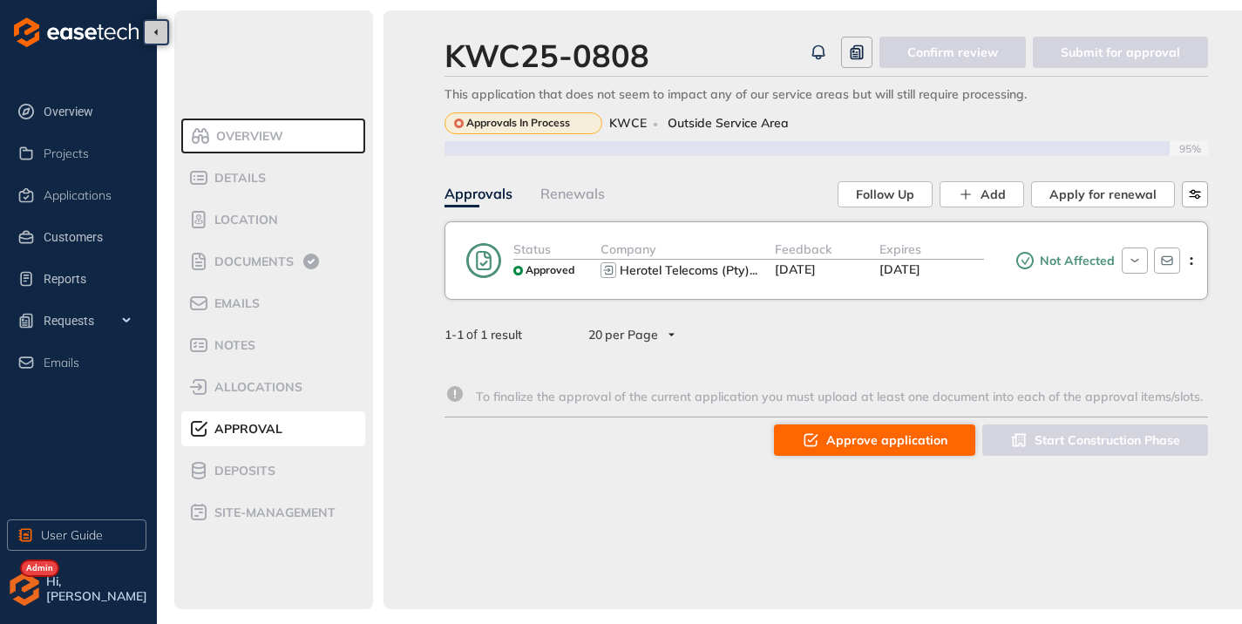
click at [787, 444] on button "Approve application" at bounding box center [874, 439] width 201 height 31
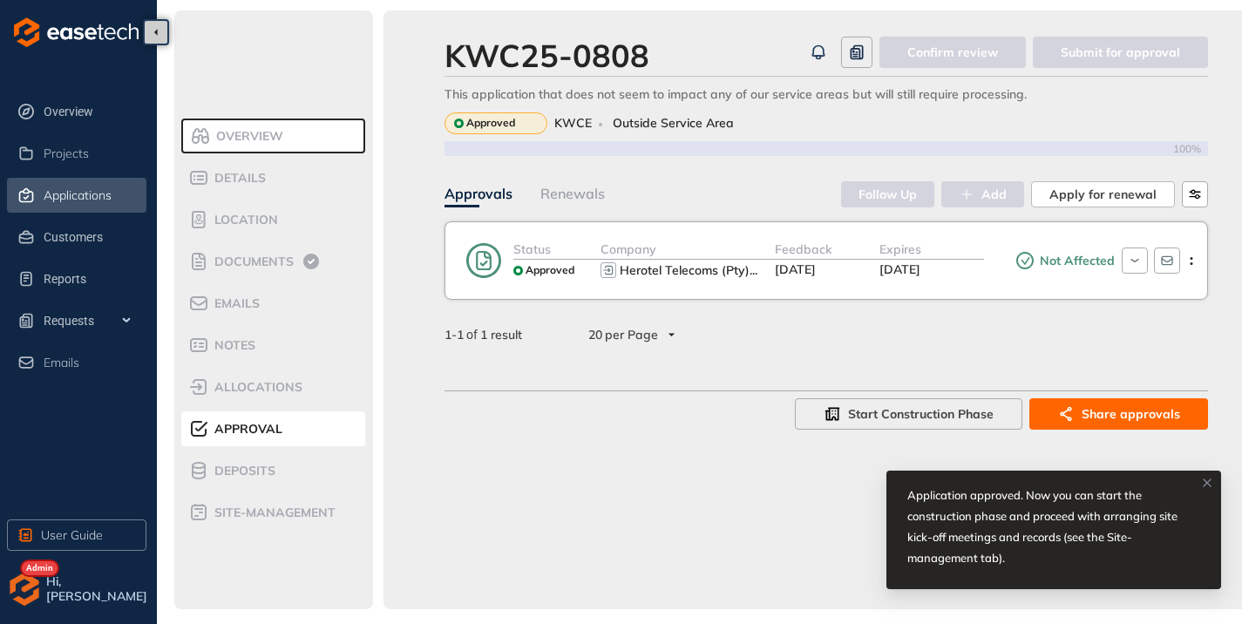
click at [62, 189] on span "Applications" at bounding box center [78, 195] width 68 height 15
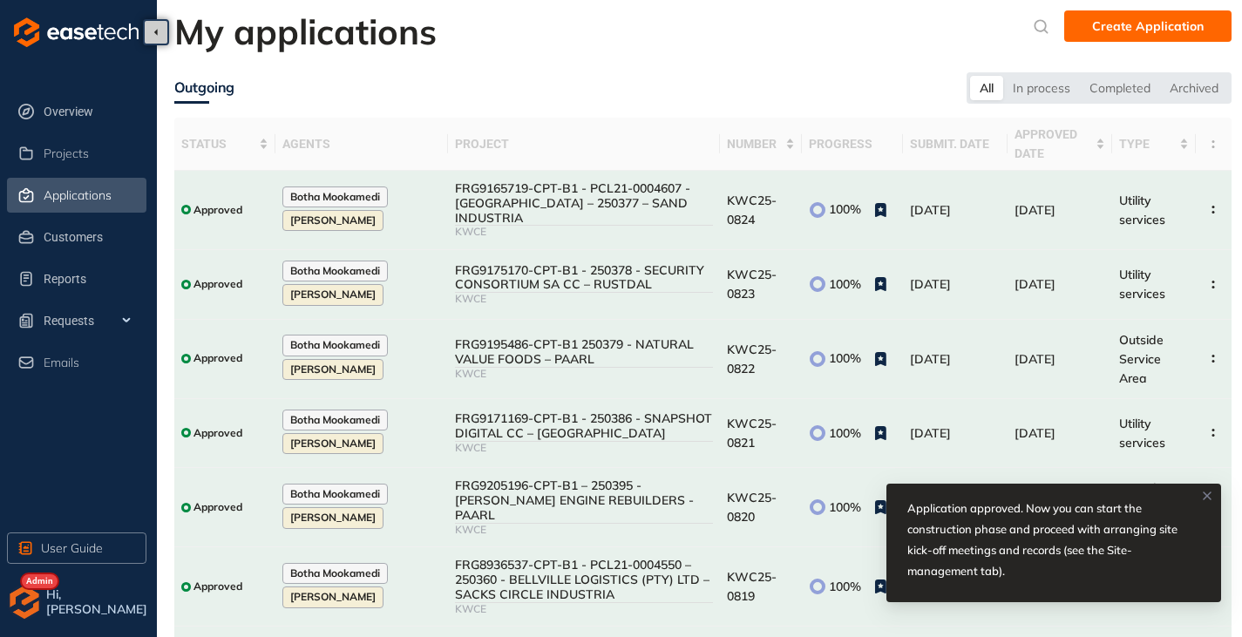
click at [1207, 498] on icon at bounding box center [1207, 496] width 14 height 14
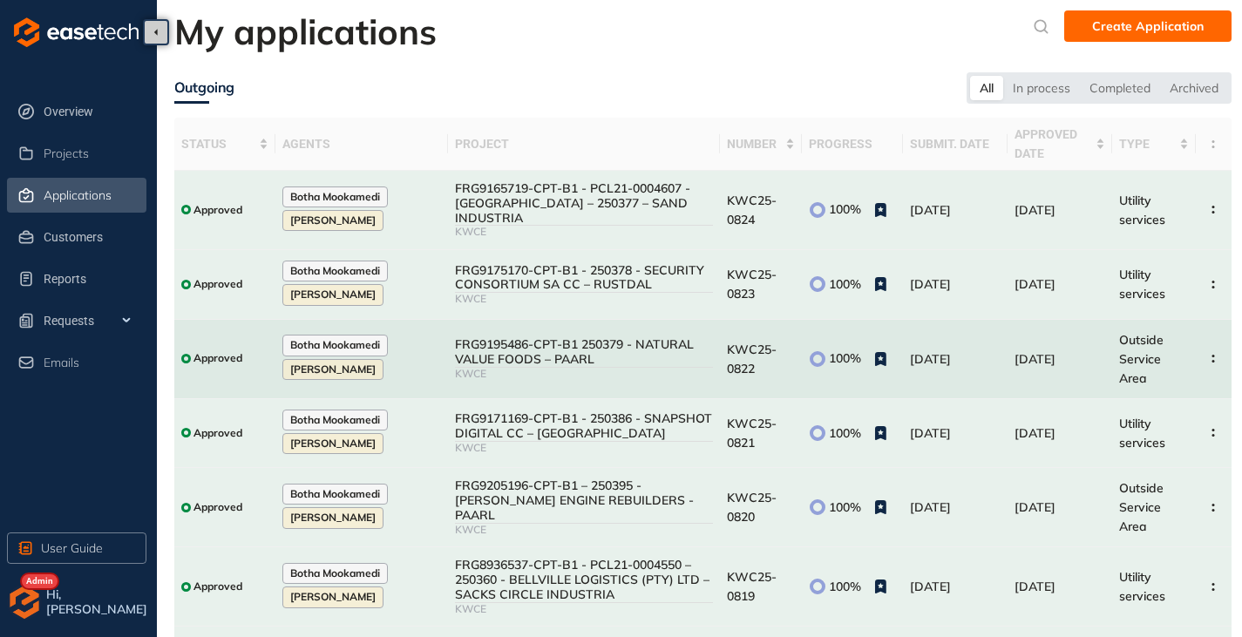
scroll to position [326, 0]
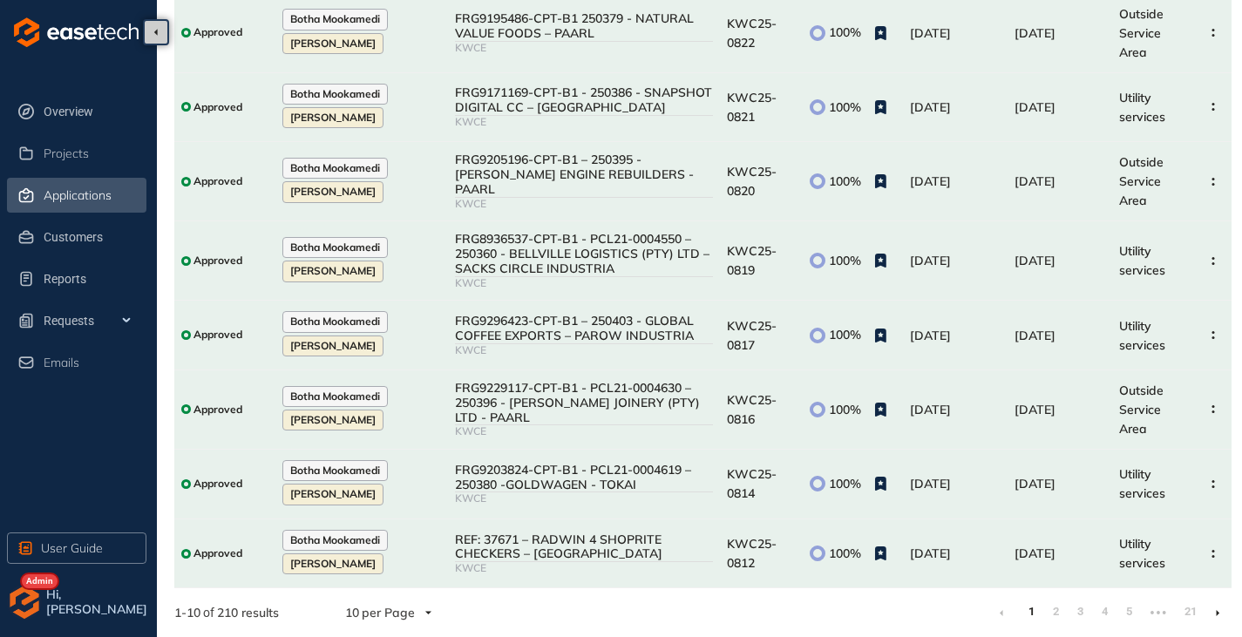
click at [1218, 611] on icon at bounding box center [1218, 613] width 4 height 8
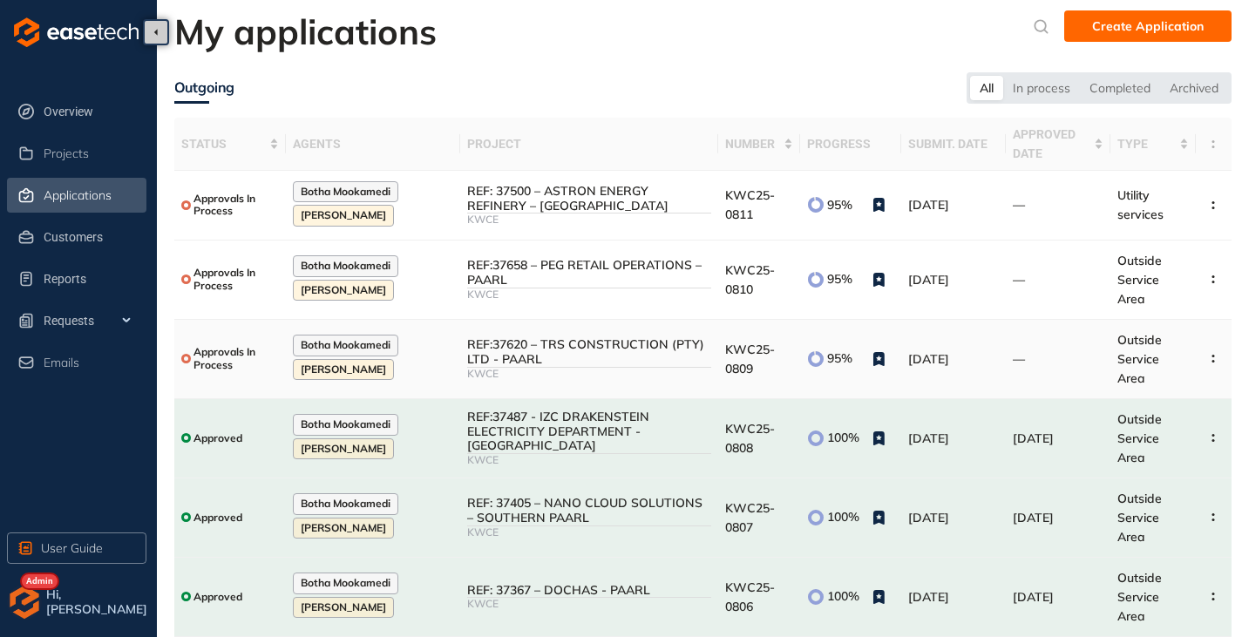
click at [736, 359] on td "KWC25-0809" at bounding box center [759, 359] width 82 height 79
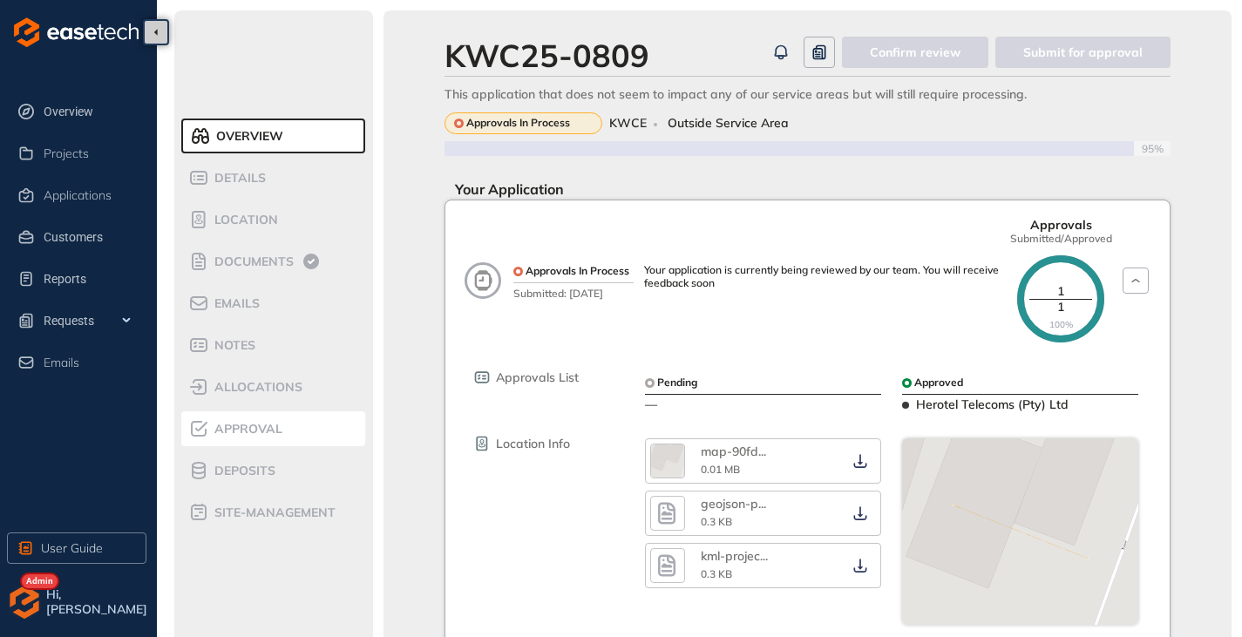
click at [232, 424] on span "Approval" at bounding box center [245, 429] width 73 height 15
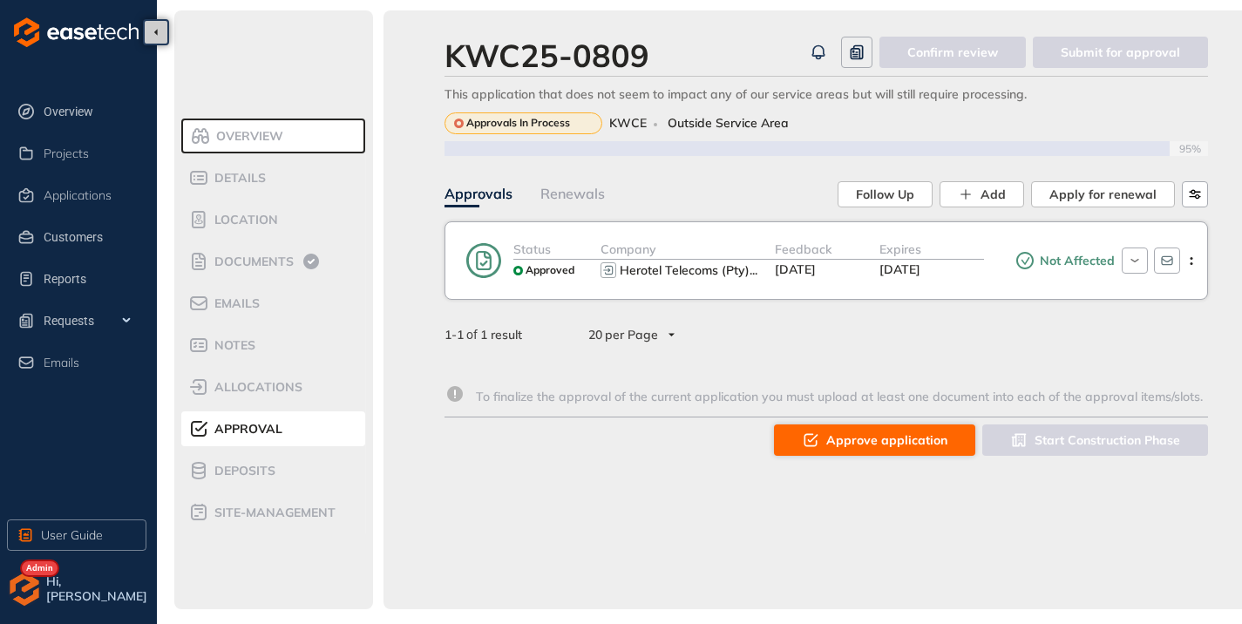
click at [839, 431] on span "Approve application" at bounding box center [886, 439] width 121 height 19
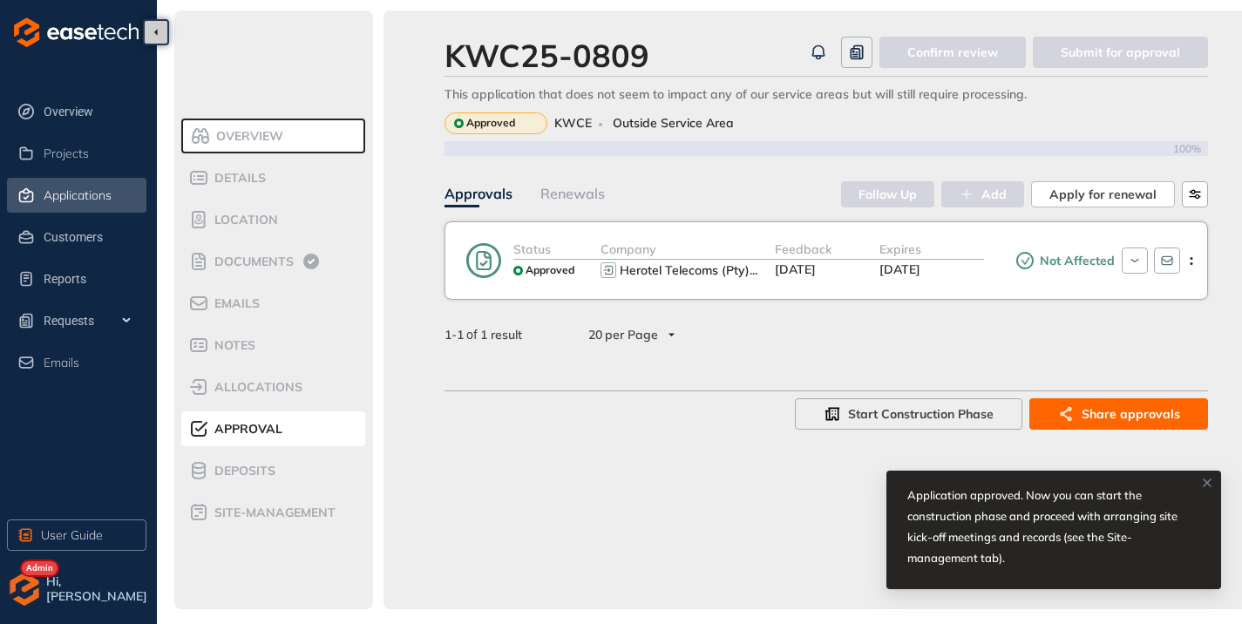
click at [92, 202] on div "Applications" at bounding box center [93, 195] width 99 height 30
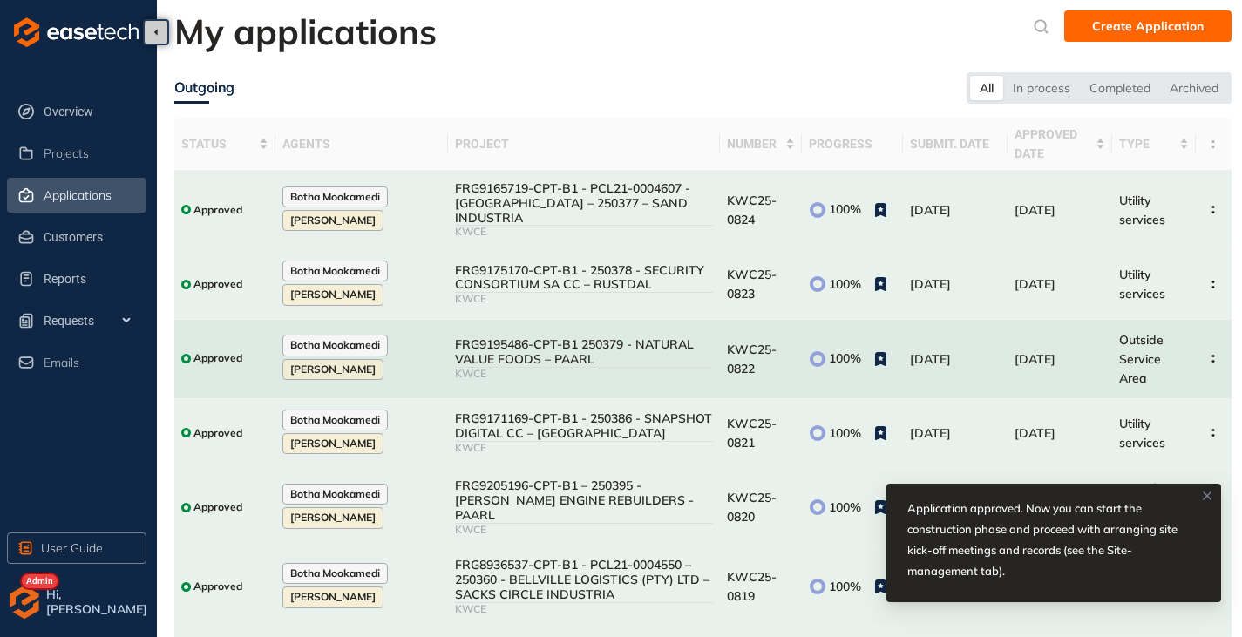
scroll to position [326, 0]
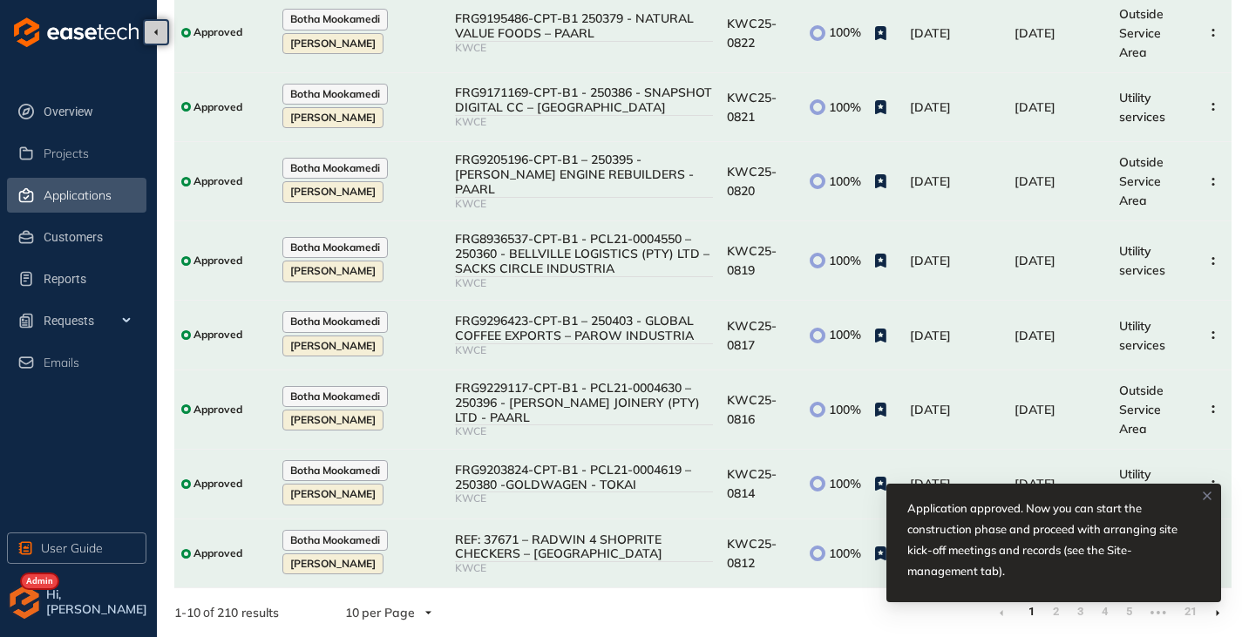
click at [1219, 614] on div "Application approved. Now you can start the construction phase and proceed with…" at bounding box center [1053, 550] width 335 height 132
click at [1204, 492] on icon at bounding box center [1207, 496] width 14 height 14
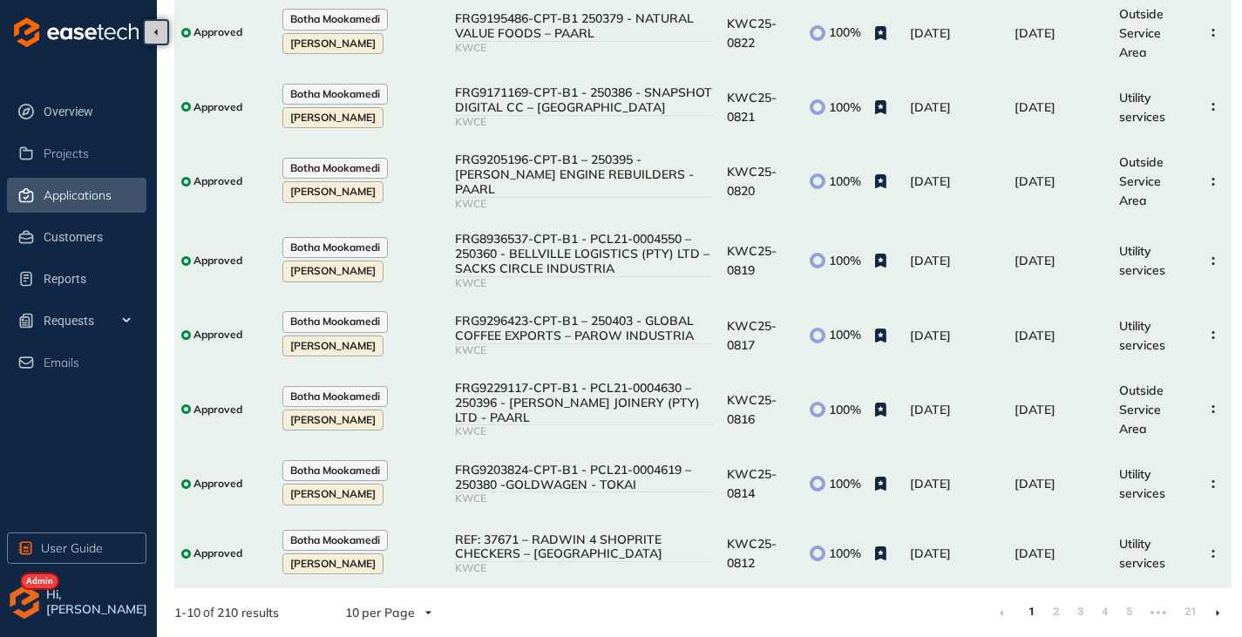
click at [1217, 606] on link at bounding box center [1218, 613] width 4 height 14
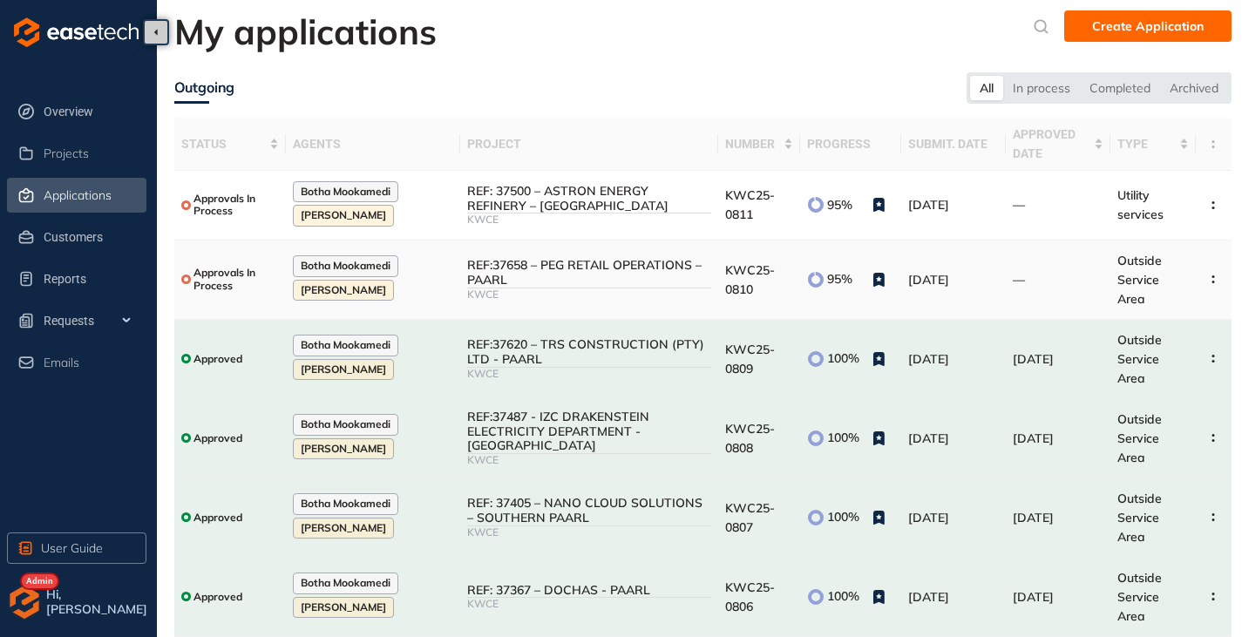
click at [626, 284] on div "REF:37658 – PEG RETAIL OPERATIONS – PAARL" at bounding box center [589, 273] width 244 height 30
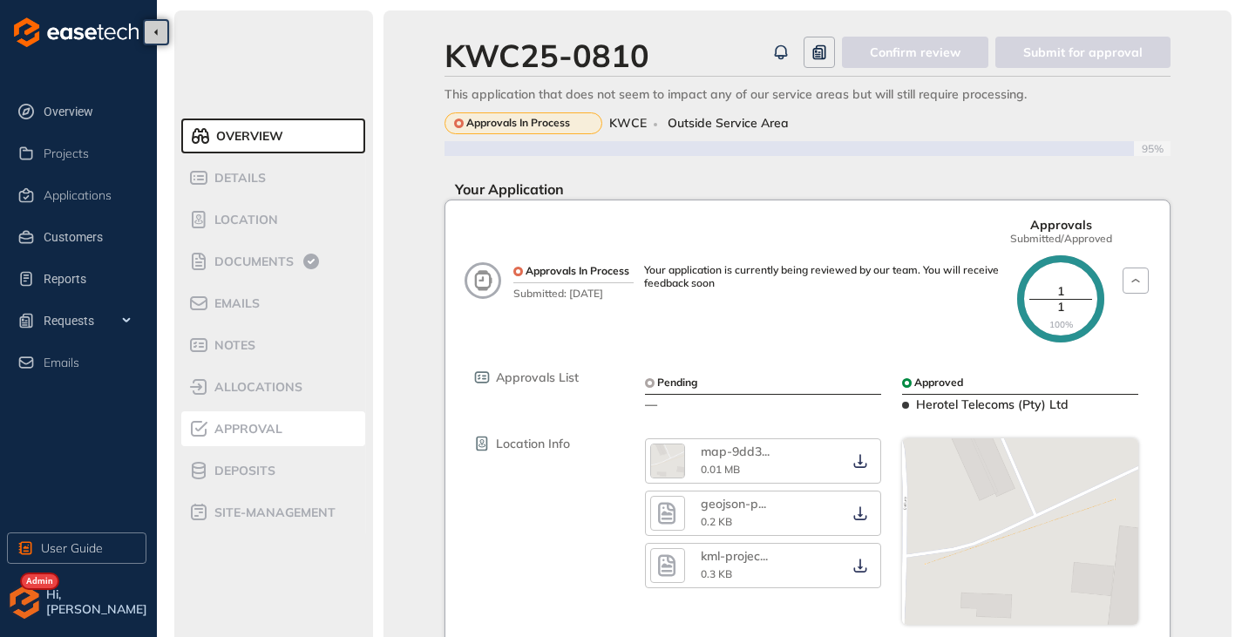
click at [254, 438] on div "Approval" at bounding box center [262, 428] width 148 height 21
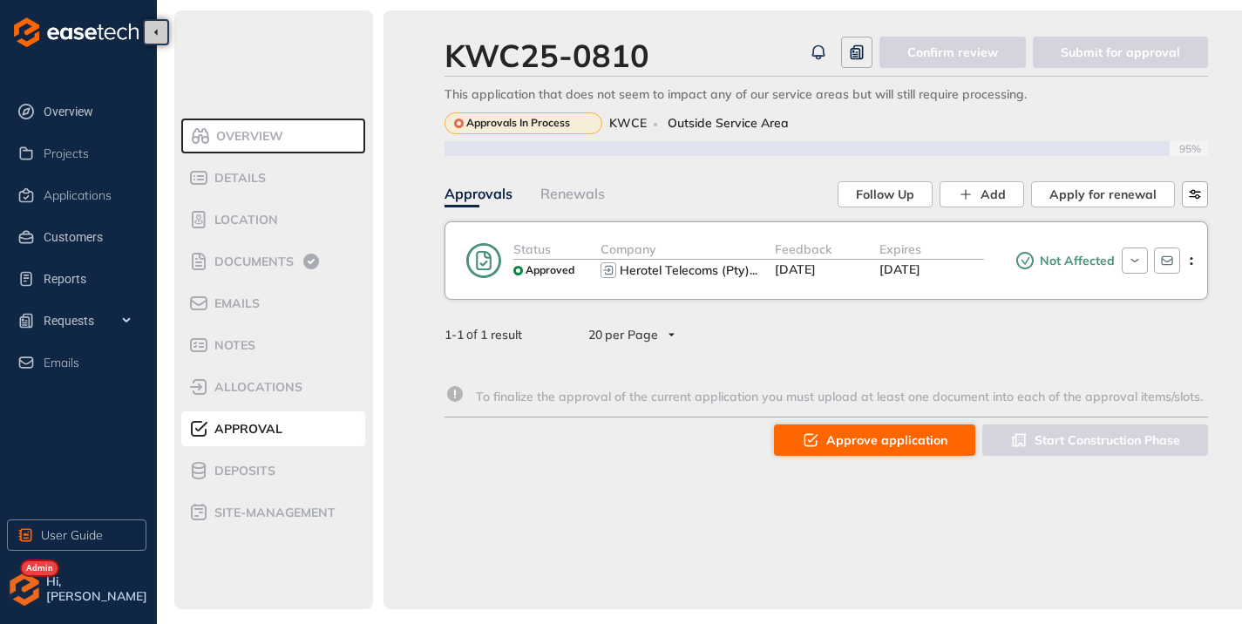
click at [899, 443] on span "Approve application" at bounding box center [886, 439] width 121 height 19
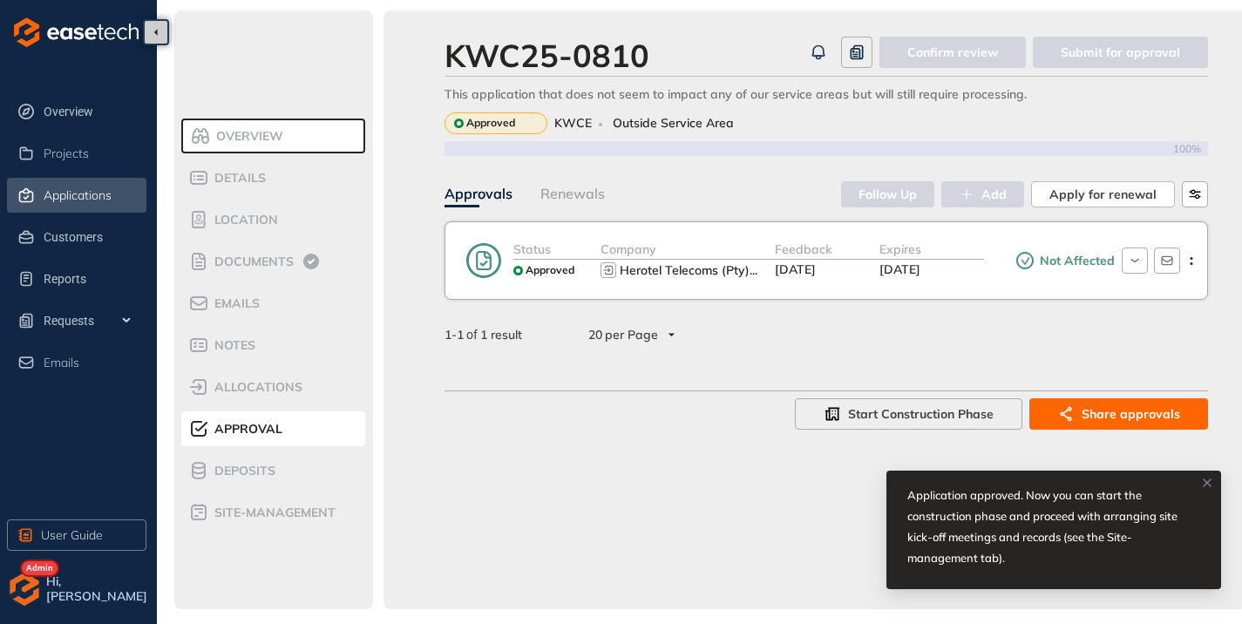
click at [58, 191] on span "Applications" at bounding box center [78, 195] width 68 height 15
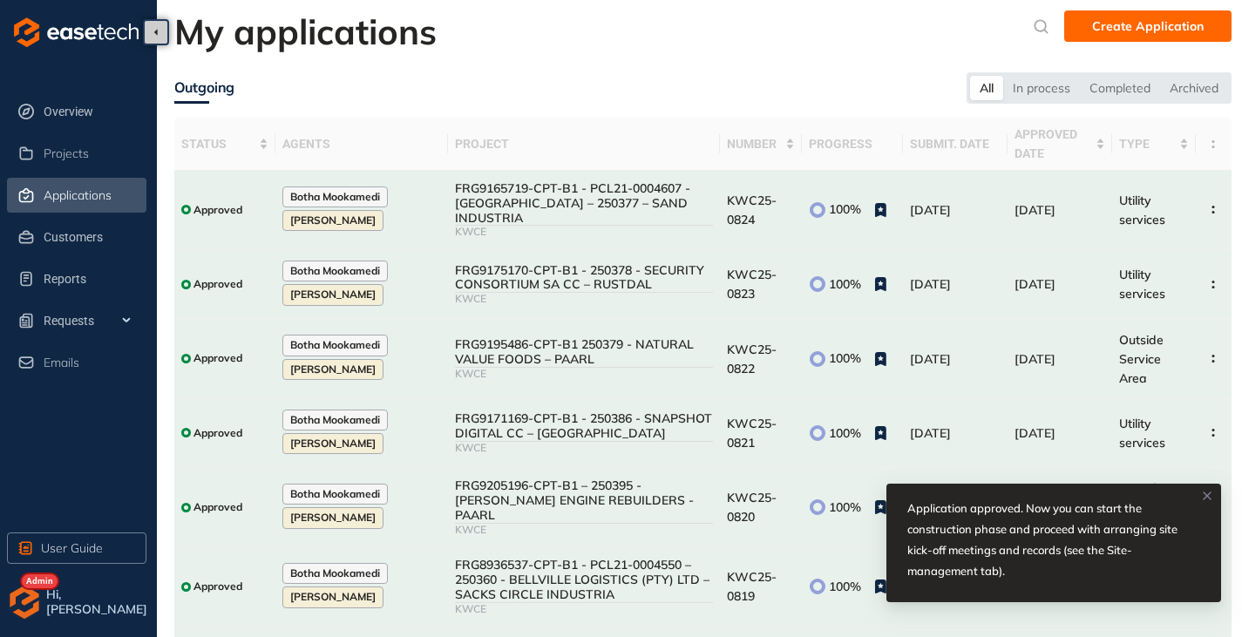
click at [1204, 498] on icon at bounding box center [1207, 496] width 14 height 14
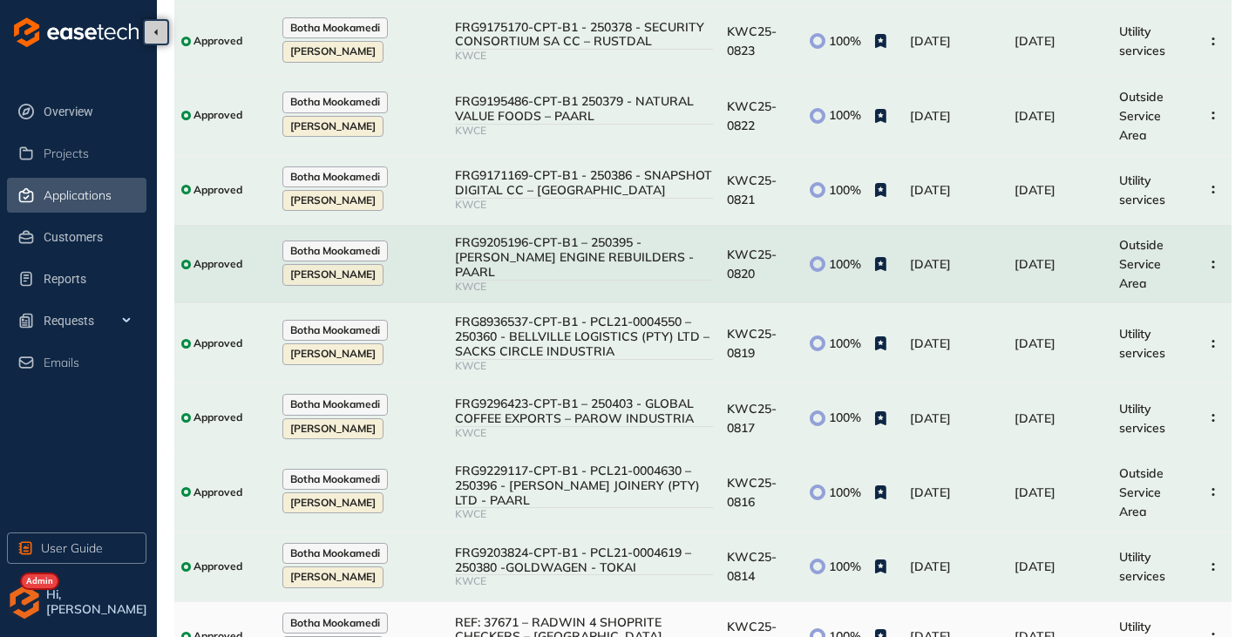
scroll to position [326, 0]
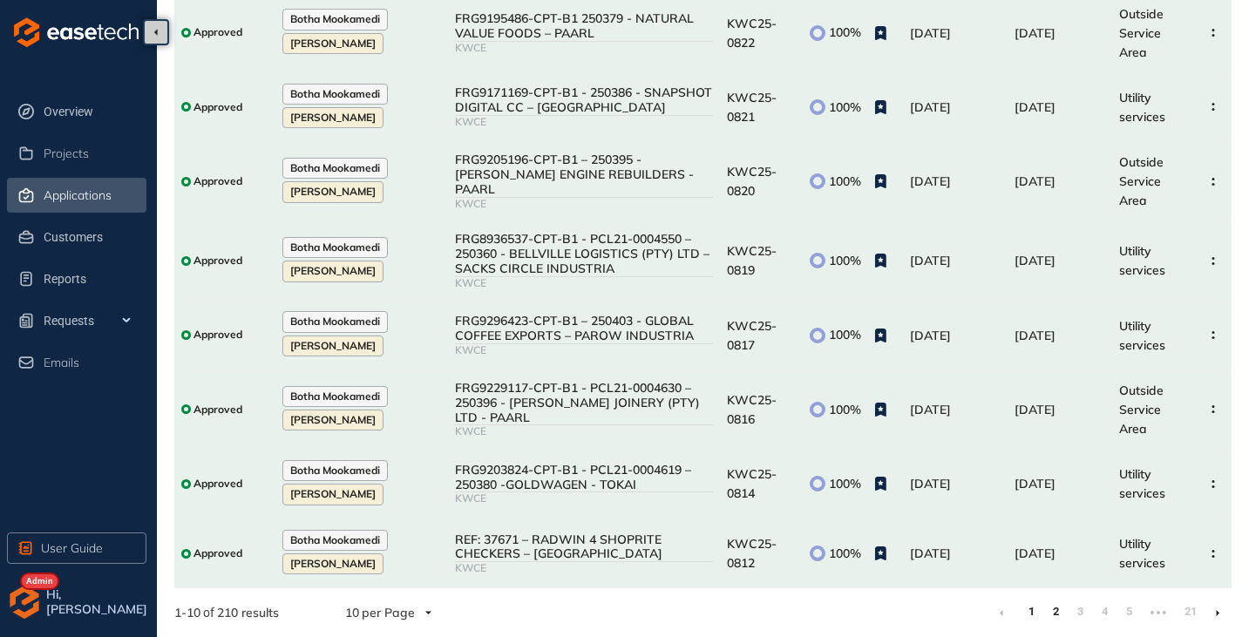
click at [1057, 611] on link "2" at bounding box center [1055, 612] width 17 height 26
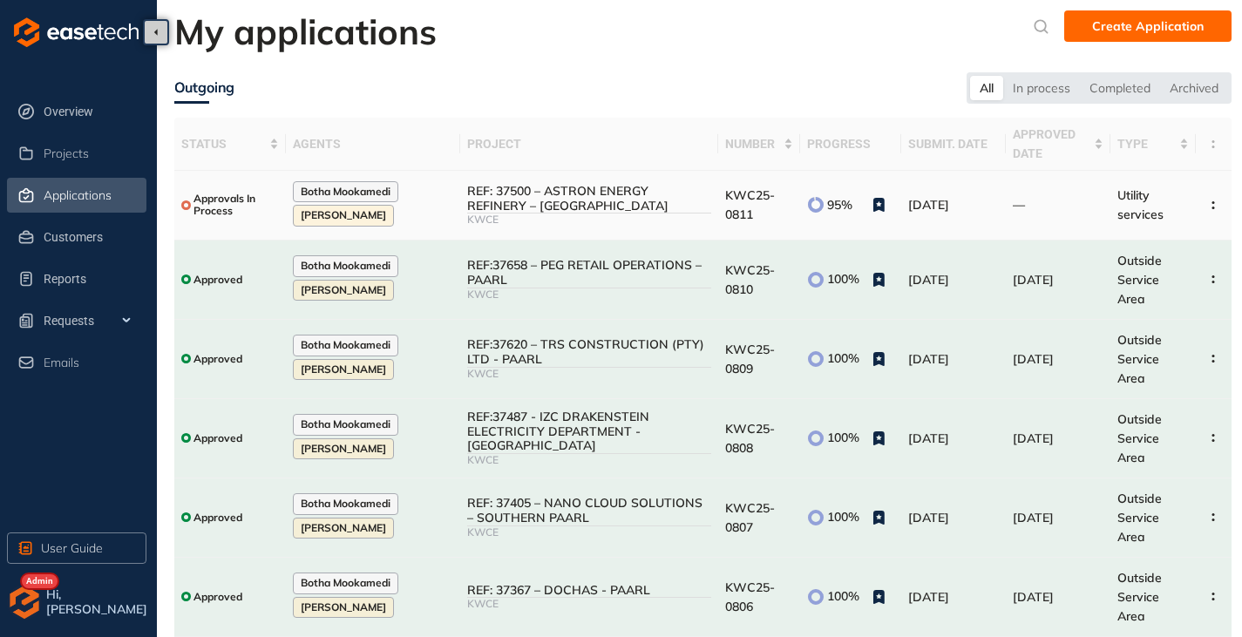
click at [654, 210] on div "REF: 37500 – ASTRON ENERGY REFINERY – [GEOGRAPHIC_DATA]" at bounding box center [589, 199] width 244 height 30
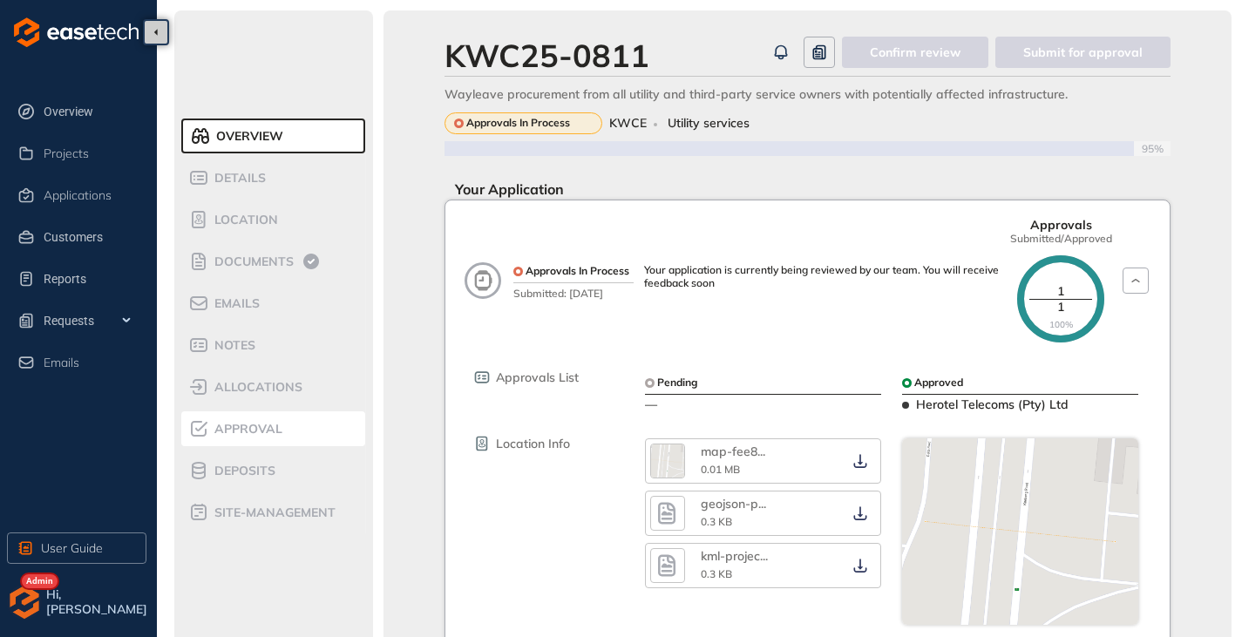
click at [234, 434] on span "Approval" at bounding box center [245, 429] width 73 height 15
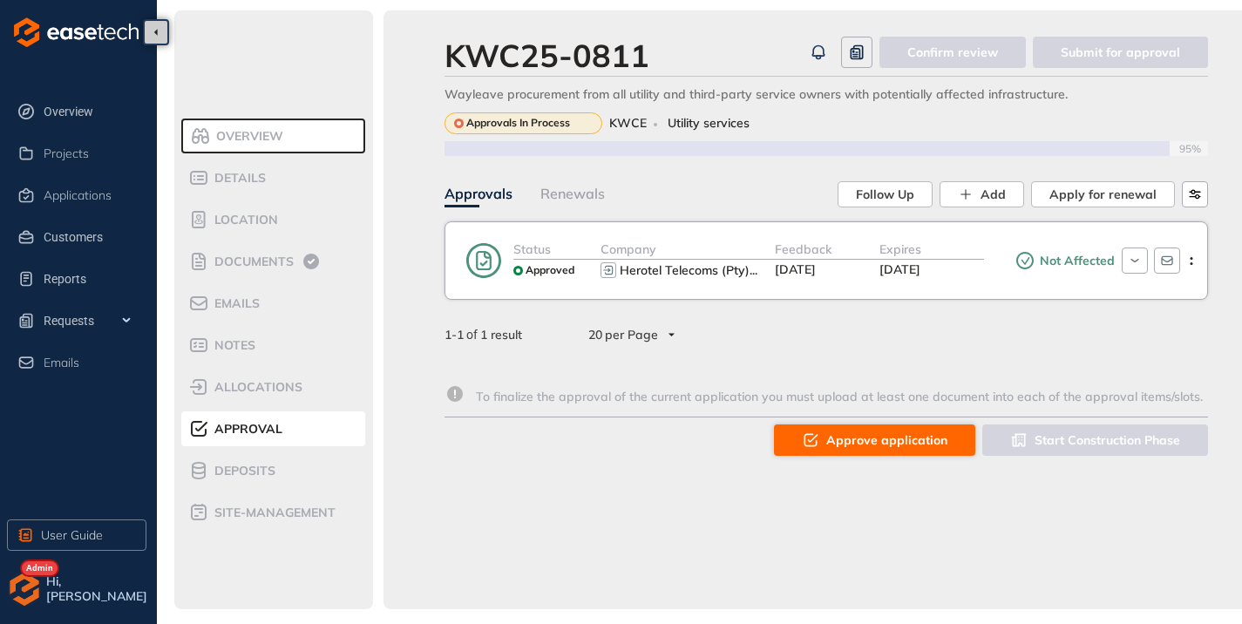
click at [923, 424] on button "Approve application" at bounding box center [874, 439] width 201 height 31
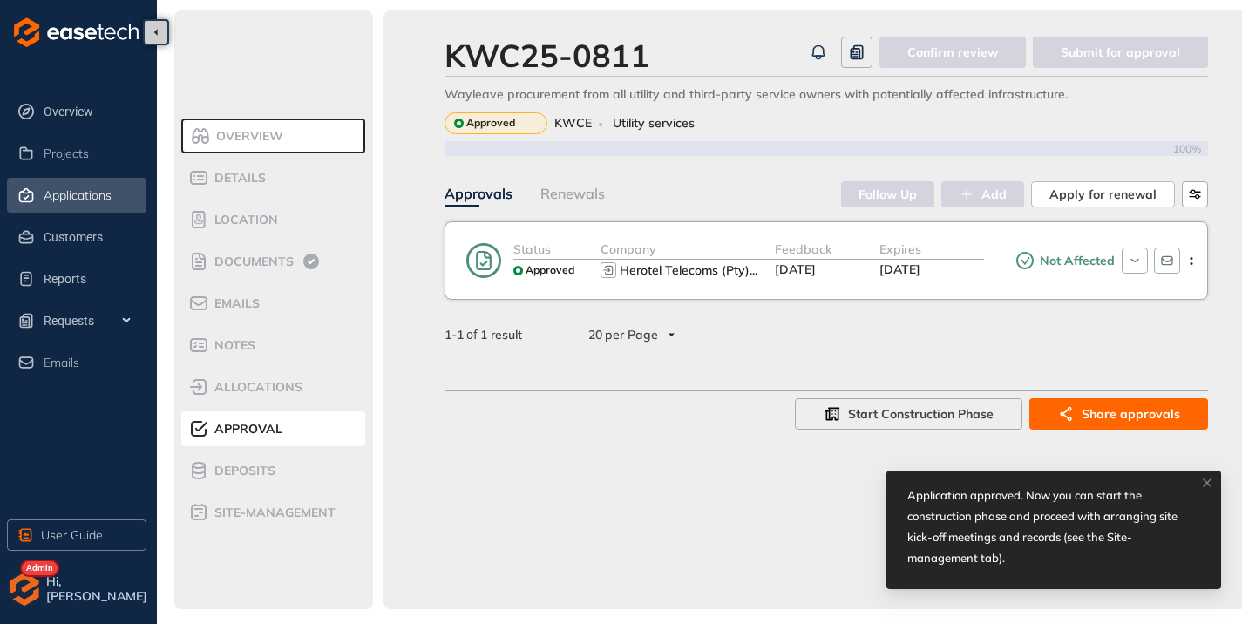
click at [71, 189] on span "Applications" at bounding box center [78, 195] width 68 height 15
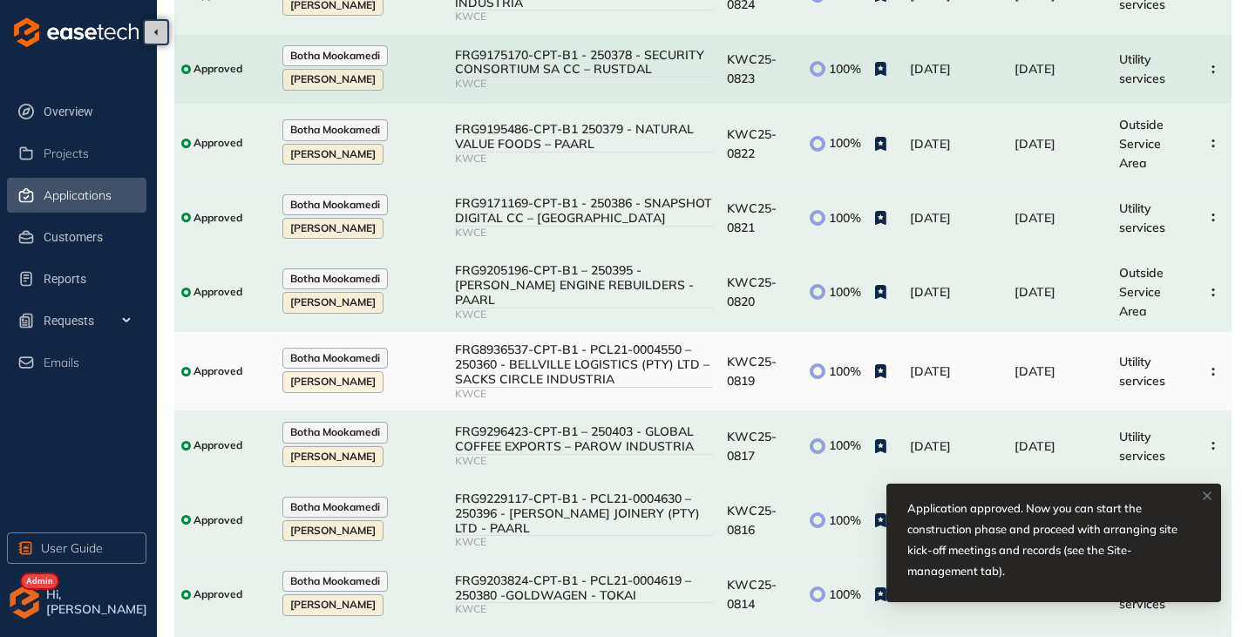
scroll to position [326, 0]
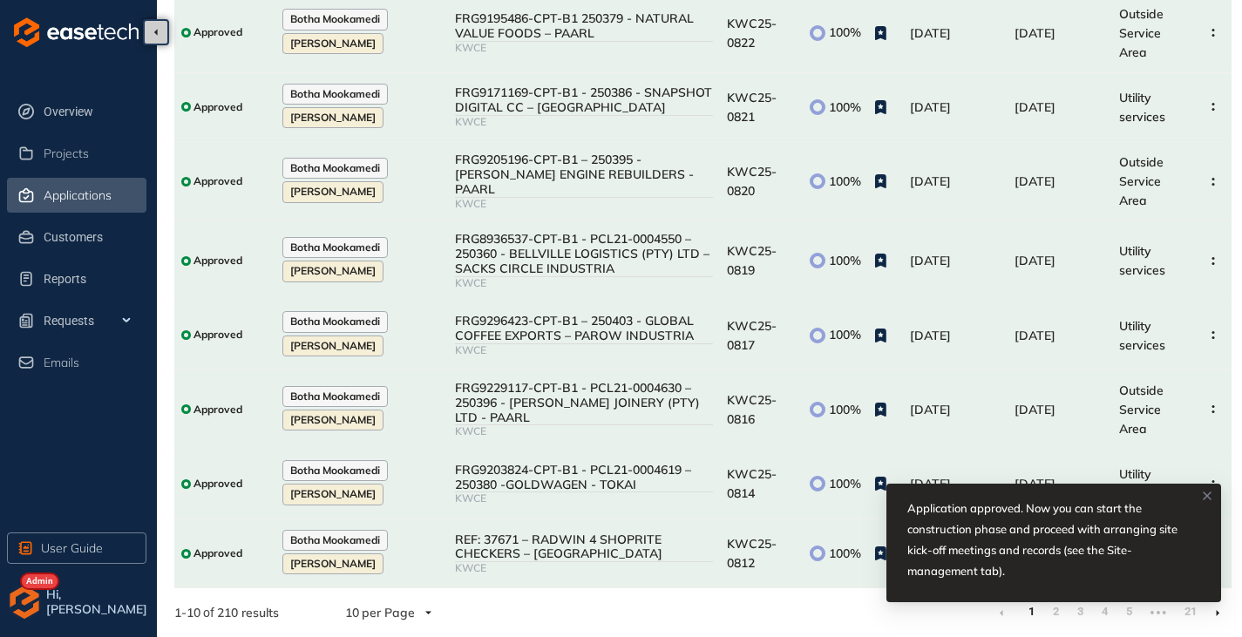
click at [1210, 498] on icon at bounding box center [1206, 495] width 7 height 7
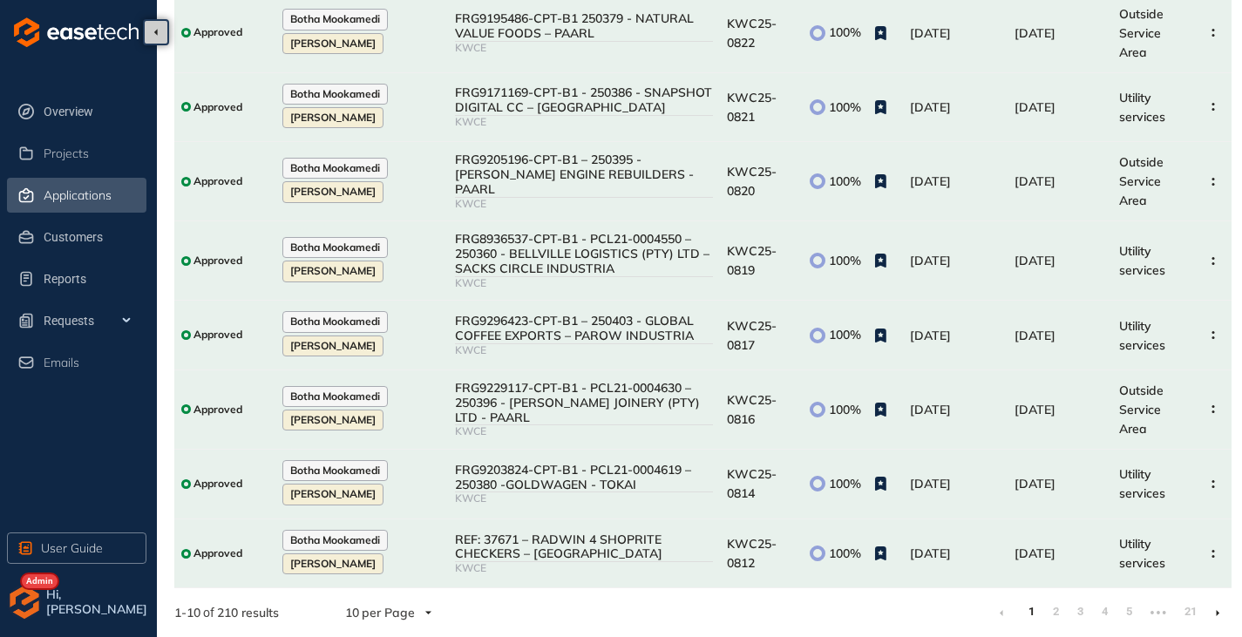
click at [1217, 613] on icon at bounding box center [1217, 613] width 3 height 6
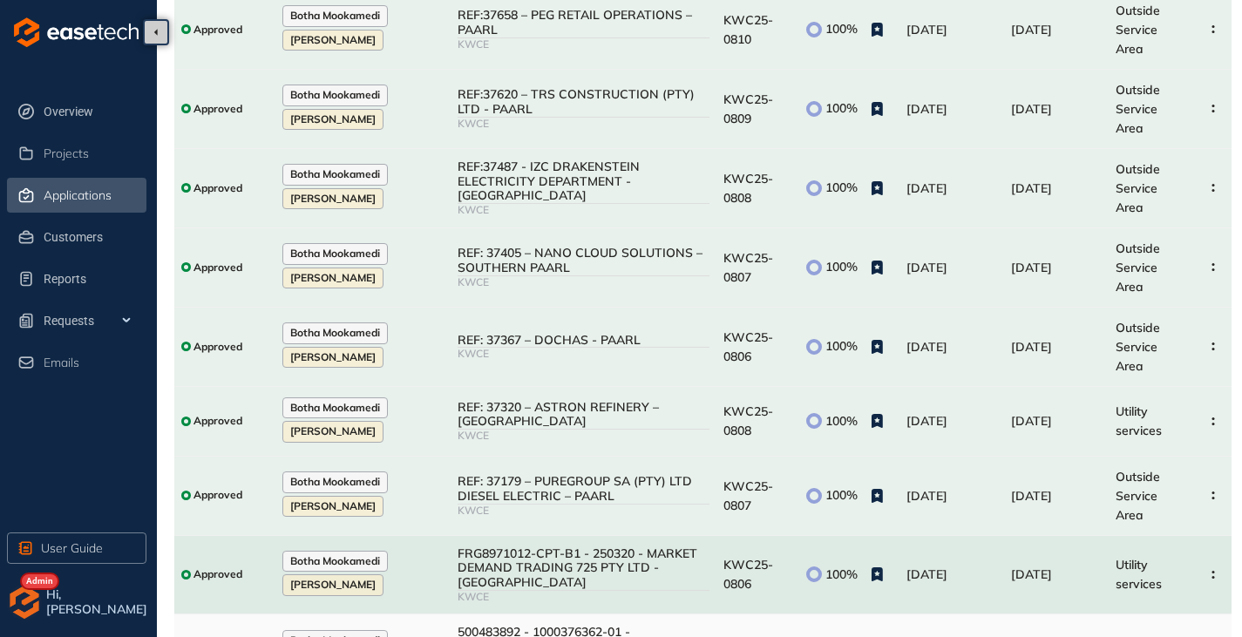
scroll to position [297, 0]
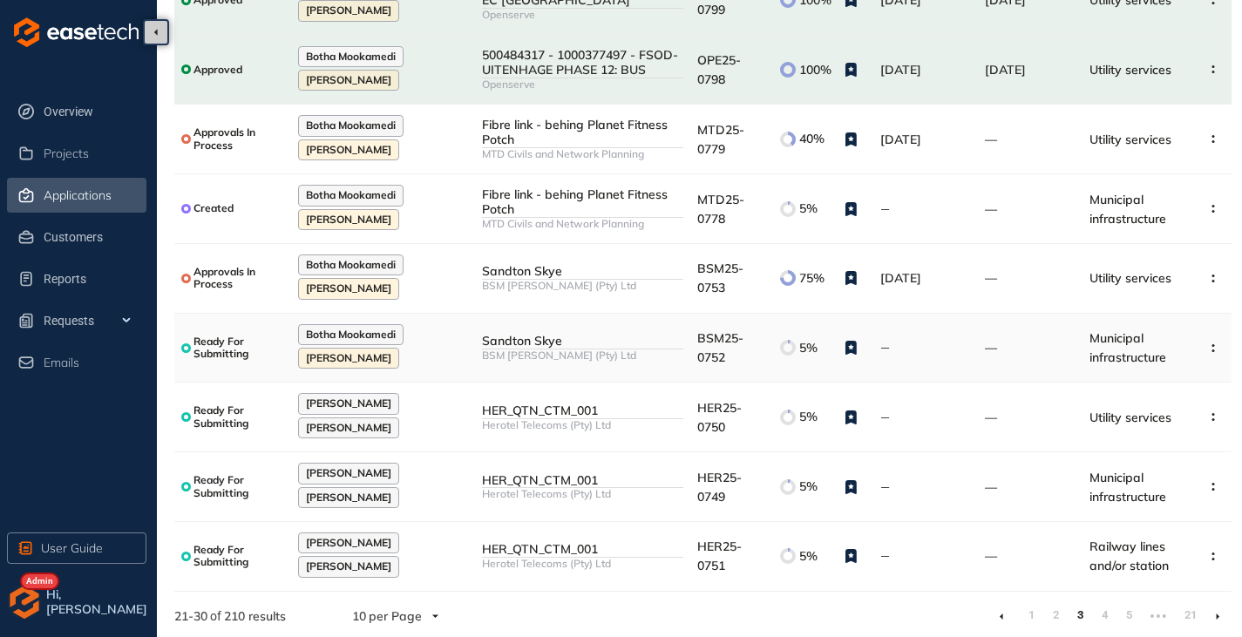
scroll to position [278, 0]
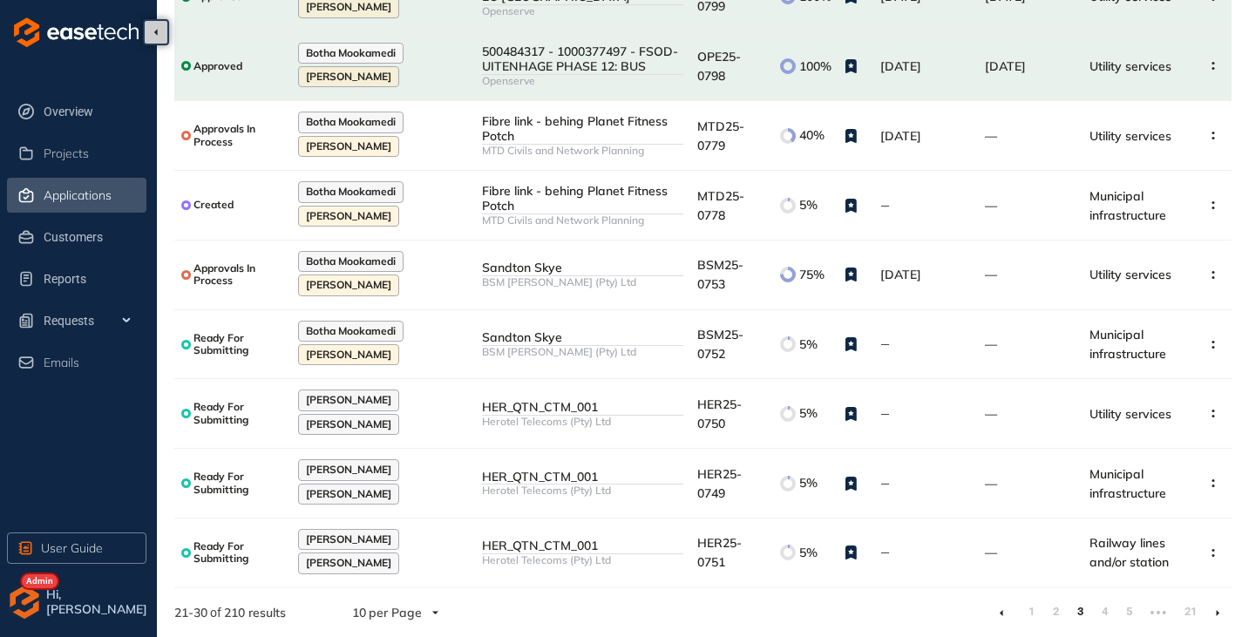
click at [1220, 610] on li at bounding box center [1217, 613] width 28 height 28
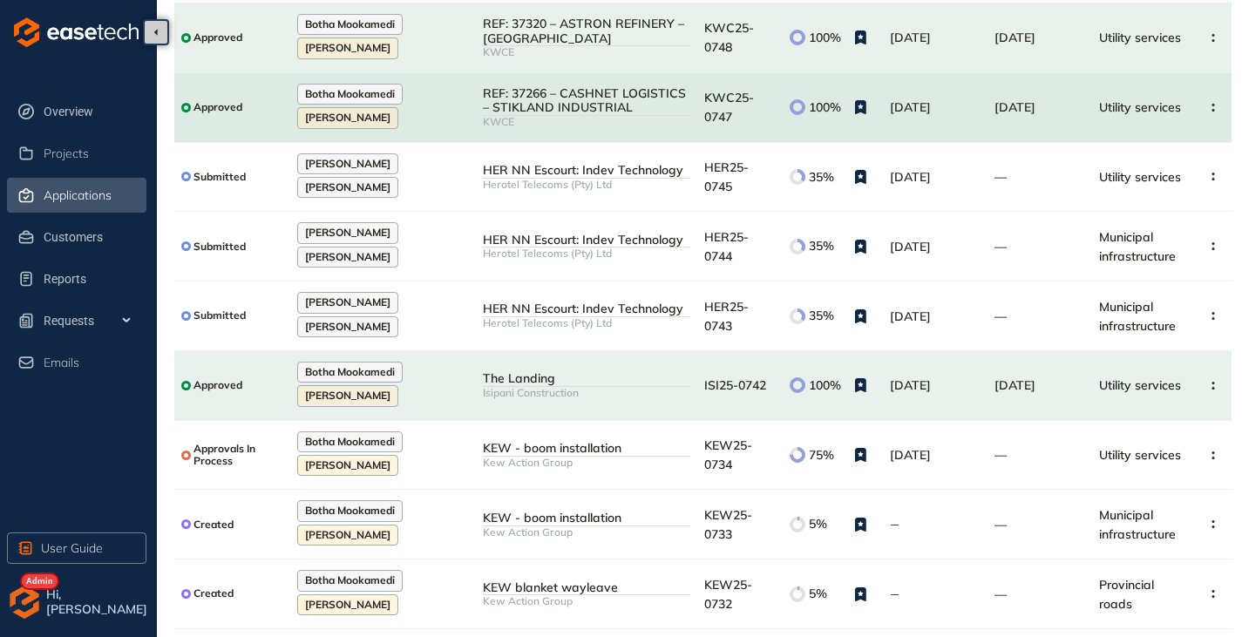
scroll to position [174, 0]
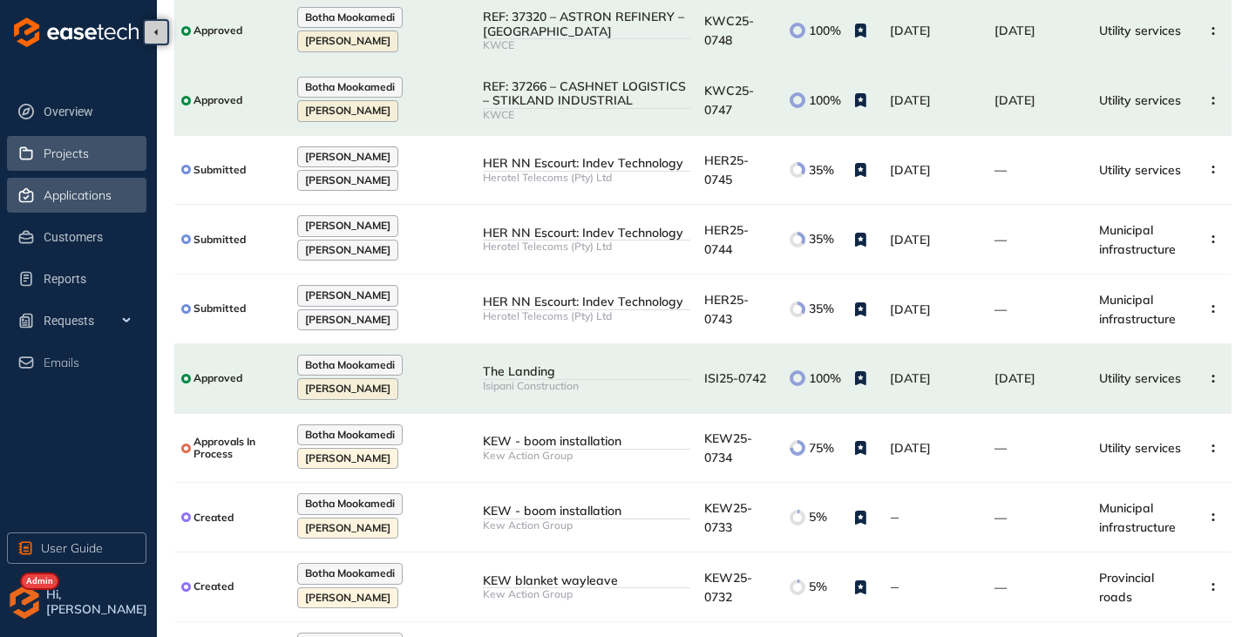
click at [70, 158] on span "Projects" at bounding box center [66, 153] width 45 height 15
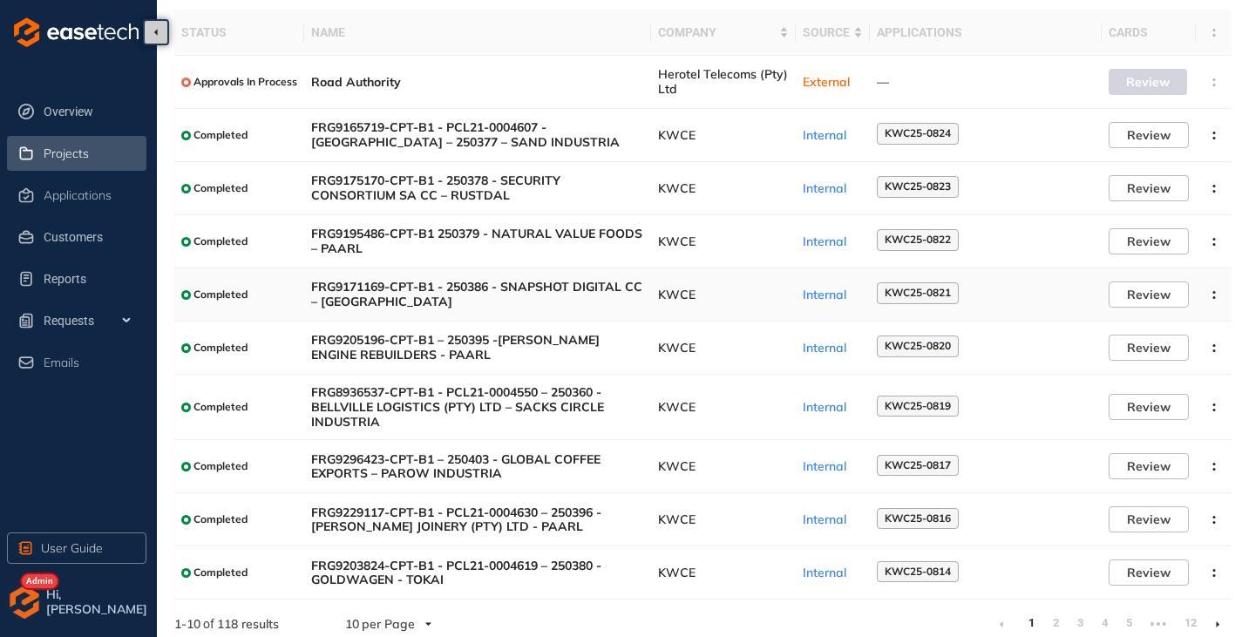
scroll to position [119, 0]
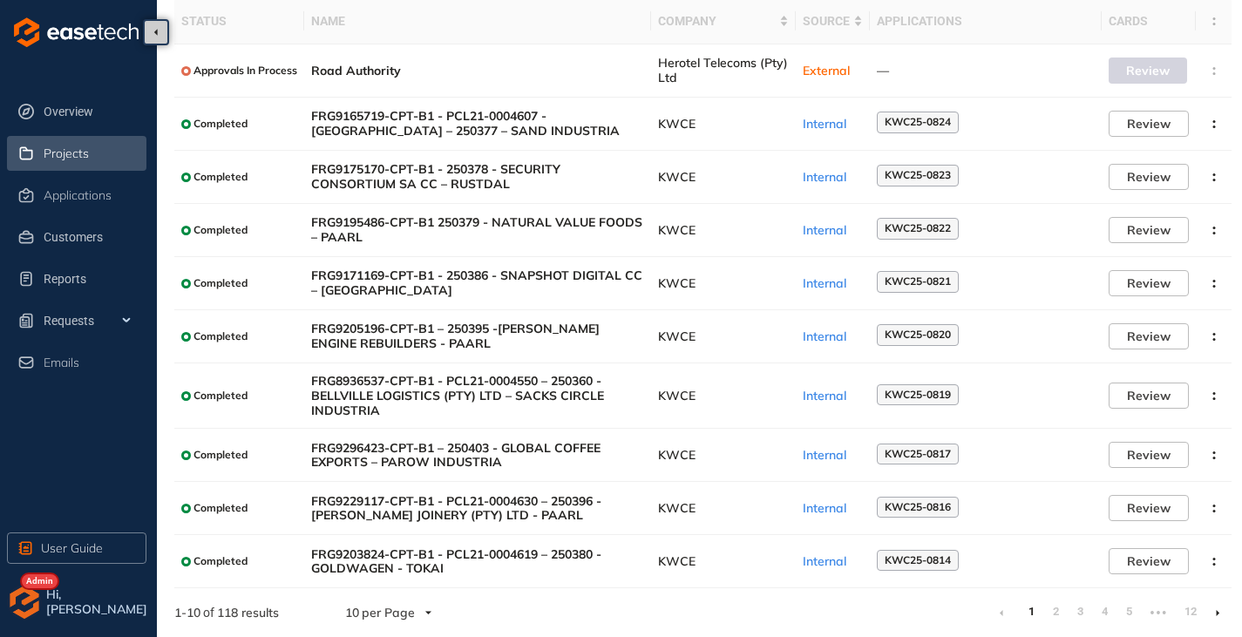
click at [1216, 613] on icon at bounding box center [1217, 613] width 3 height 6
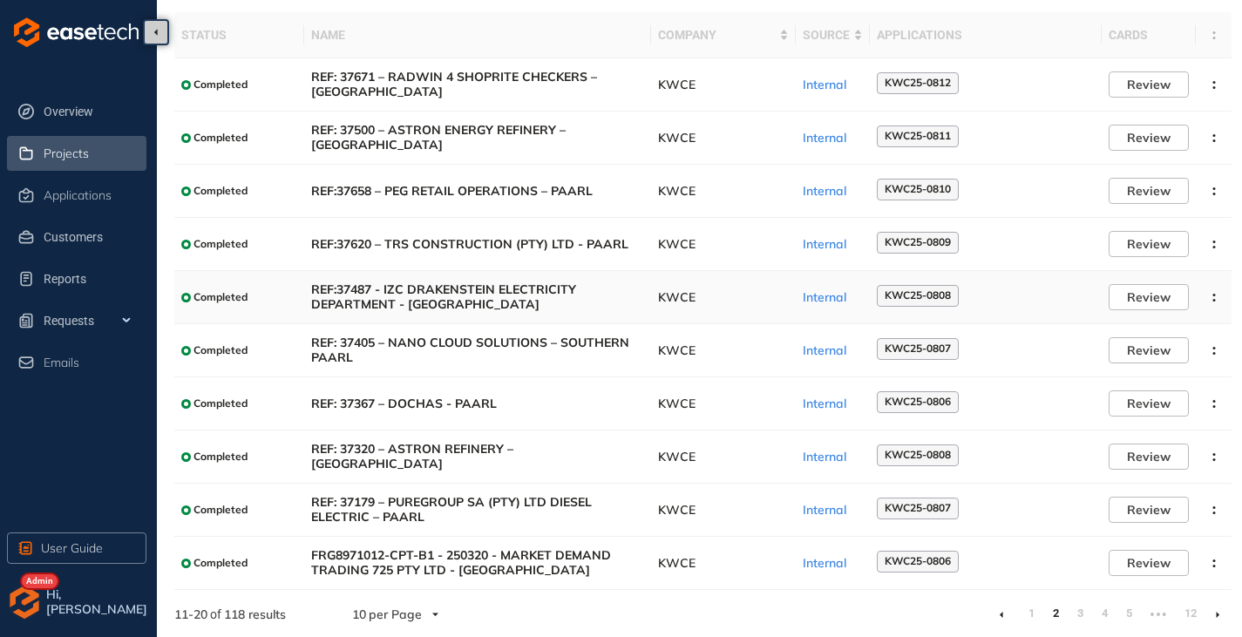
scroll to position [107, 0]
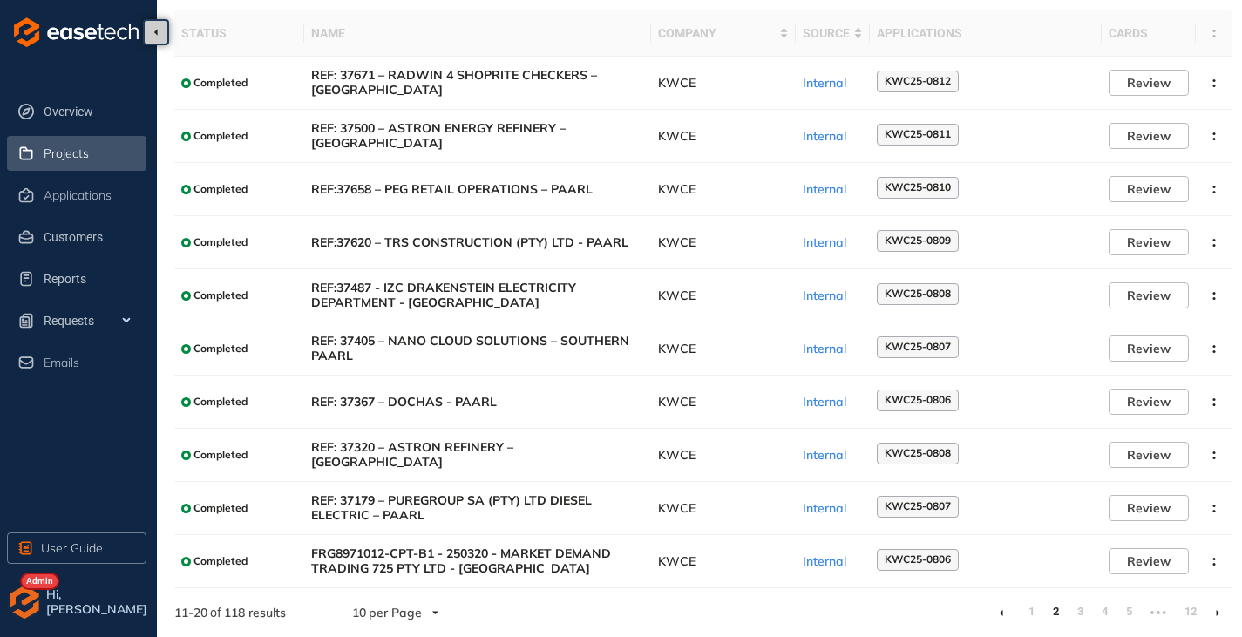
click at [1220, 609] on li at bounding box center [1217, 613] width 28 height 28
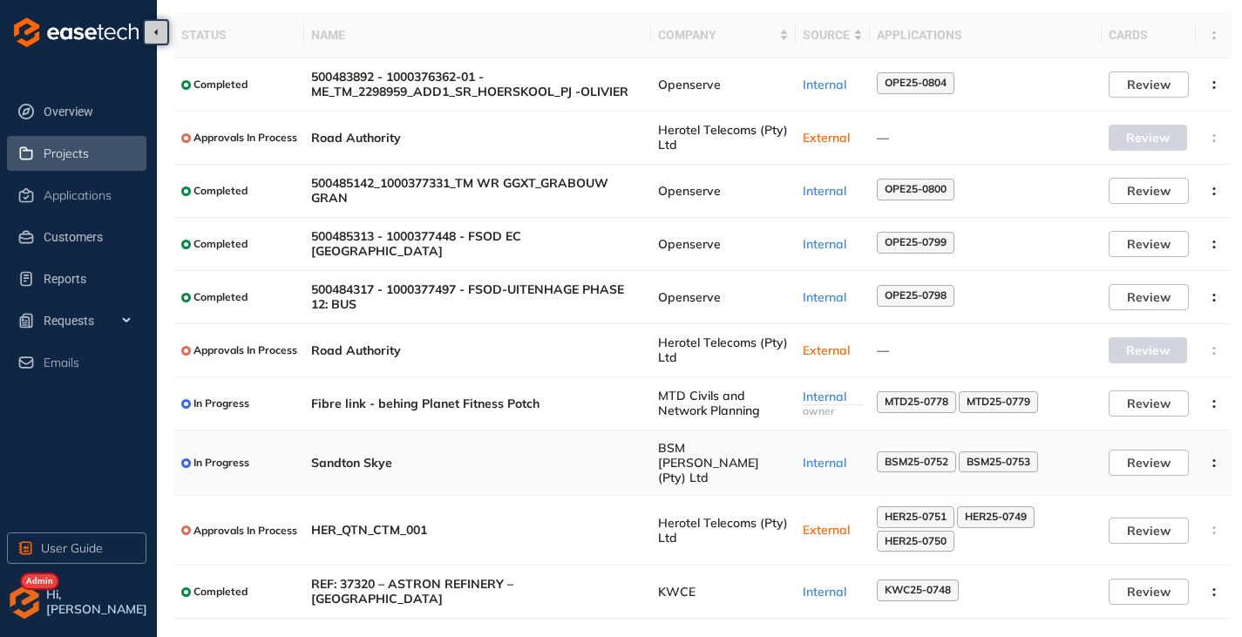
scroll to position [124, 0]
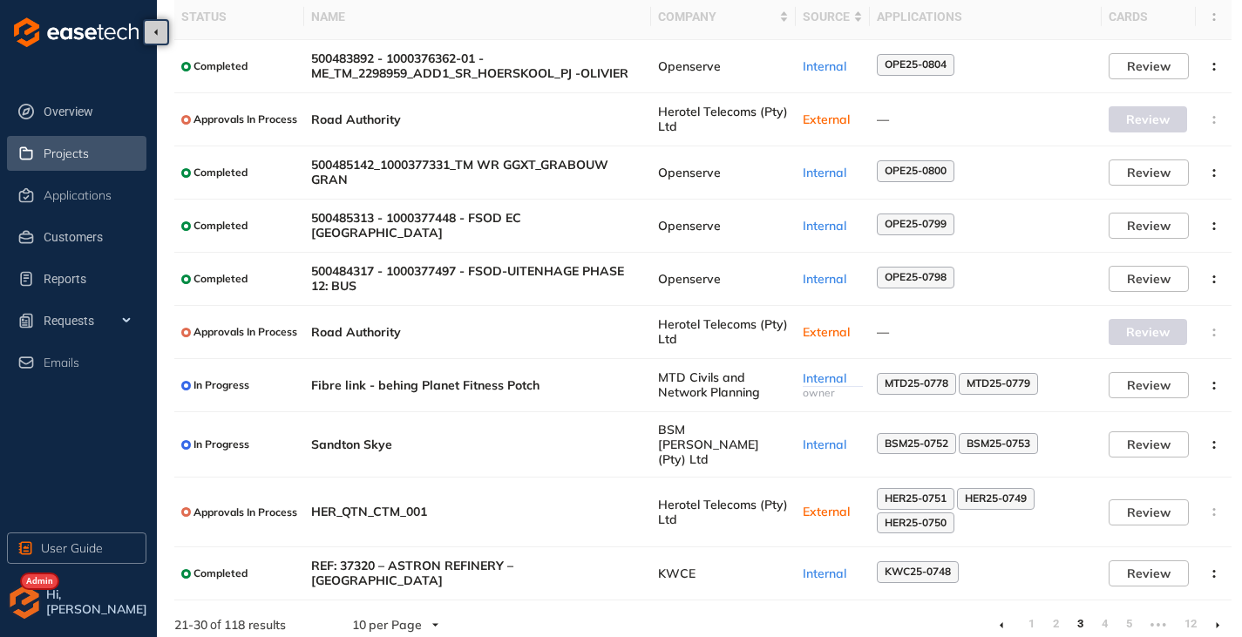
click at [1222, 613] on li at bounding box center [1217, 625] width 28 height 28
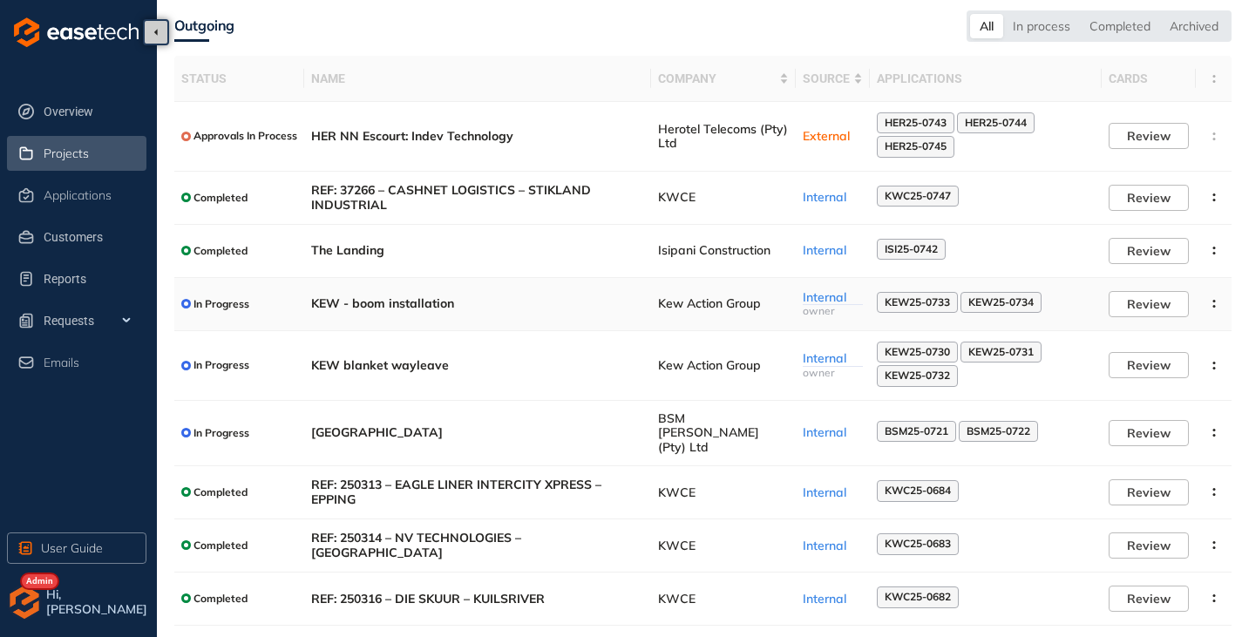
scroll to position [87, 0]
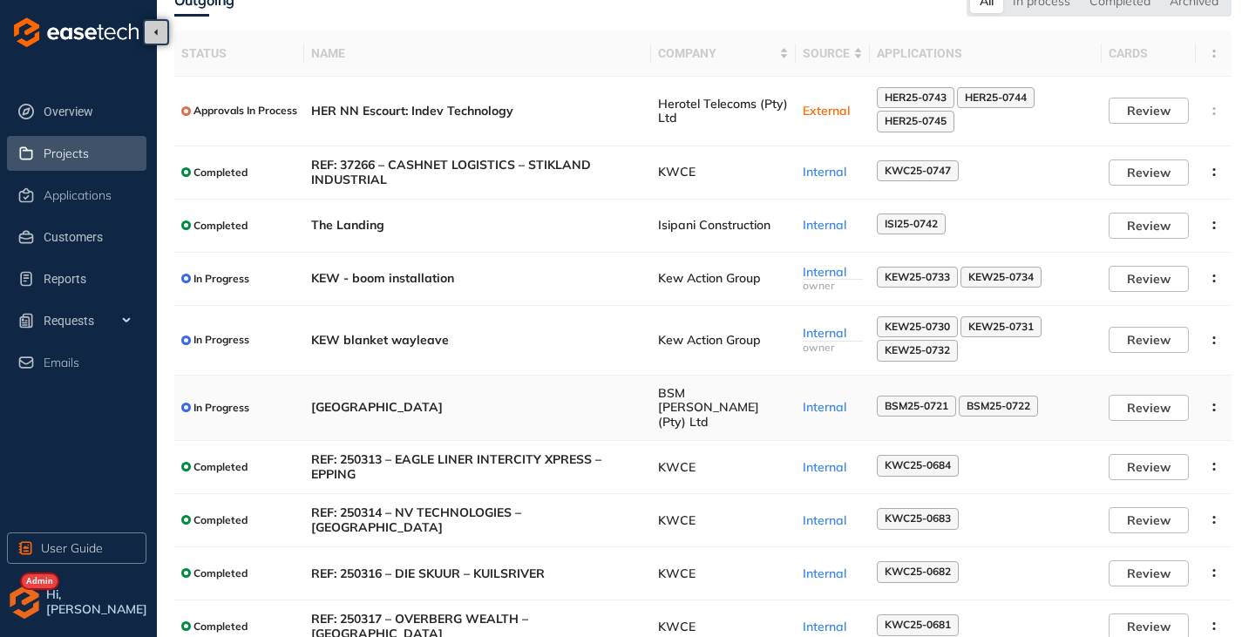
click at [548, 400] on span "[GEOGRAPHIC_DATA]" at bounding box center [477, 407] width 333 height 15
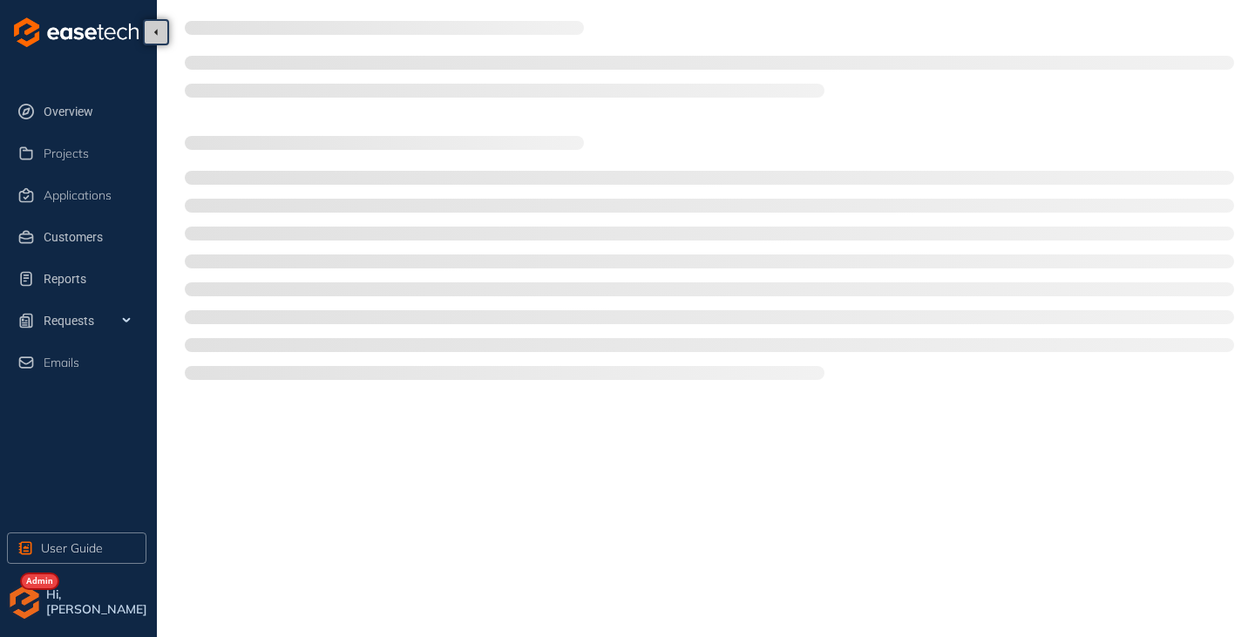
type textarea "**********"
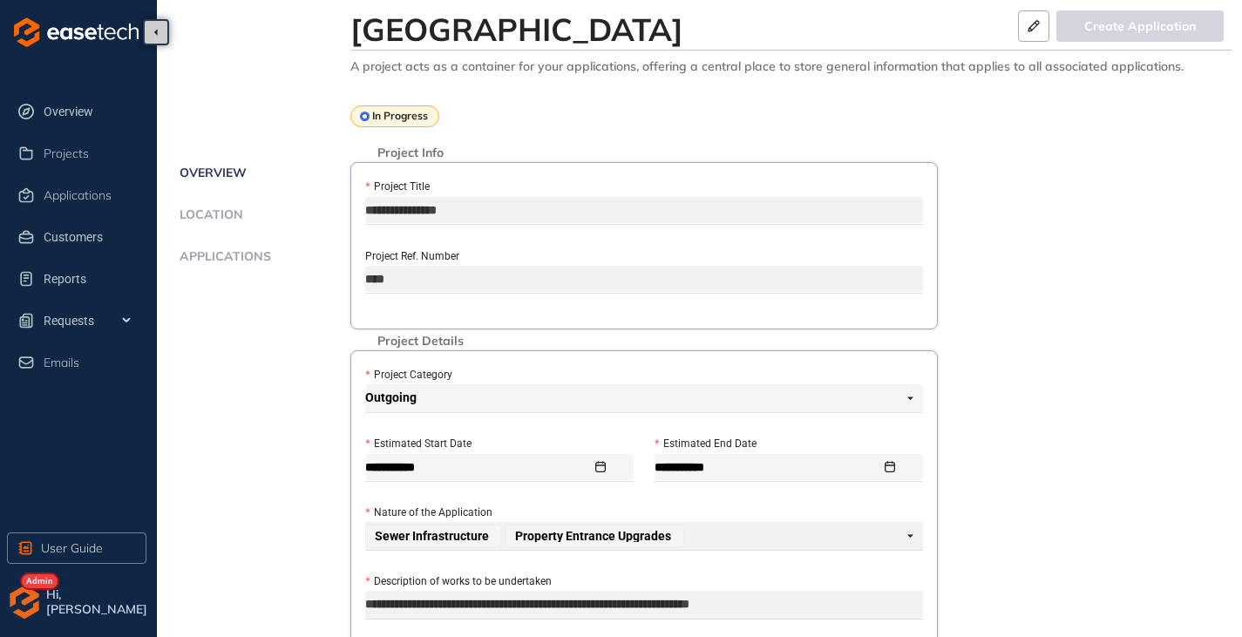
click at [210, 258] on span "Applications" at bounding box center [222, 256] width 97 height 15
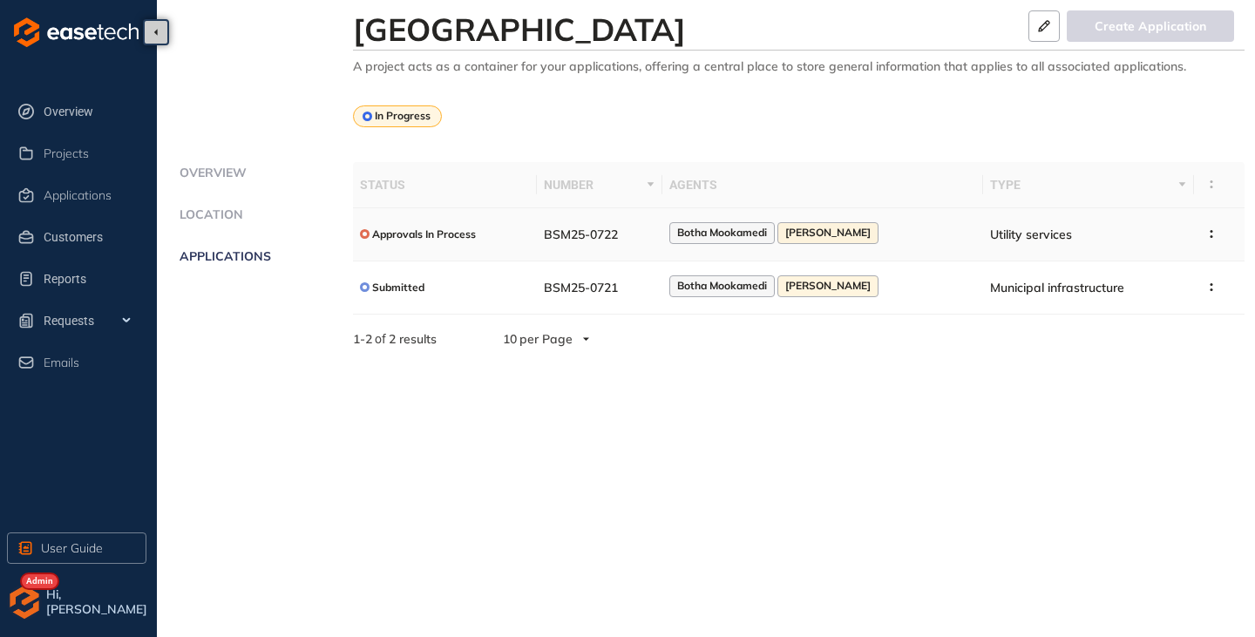
click at [508, 243] on div "Approvals In Process" at bounding box center [445, 234] width 171 height 22
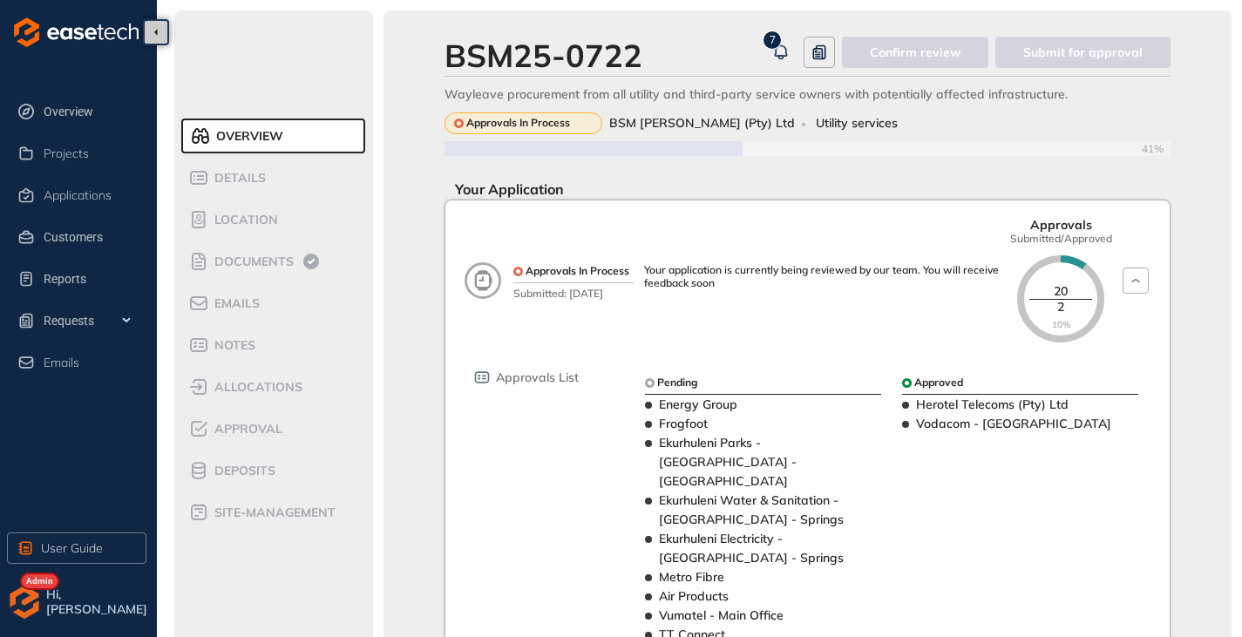
click at [260, 390] on span "allocations" at bounding box center [255, 387] width 93 height 15
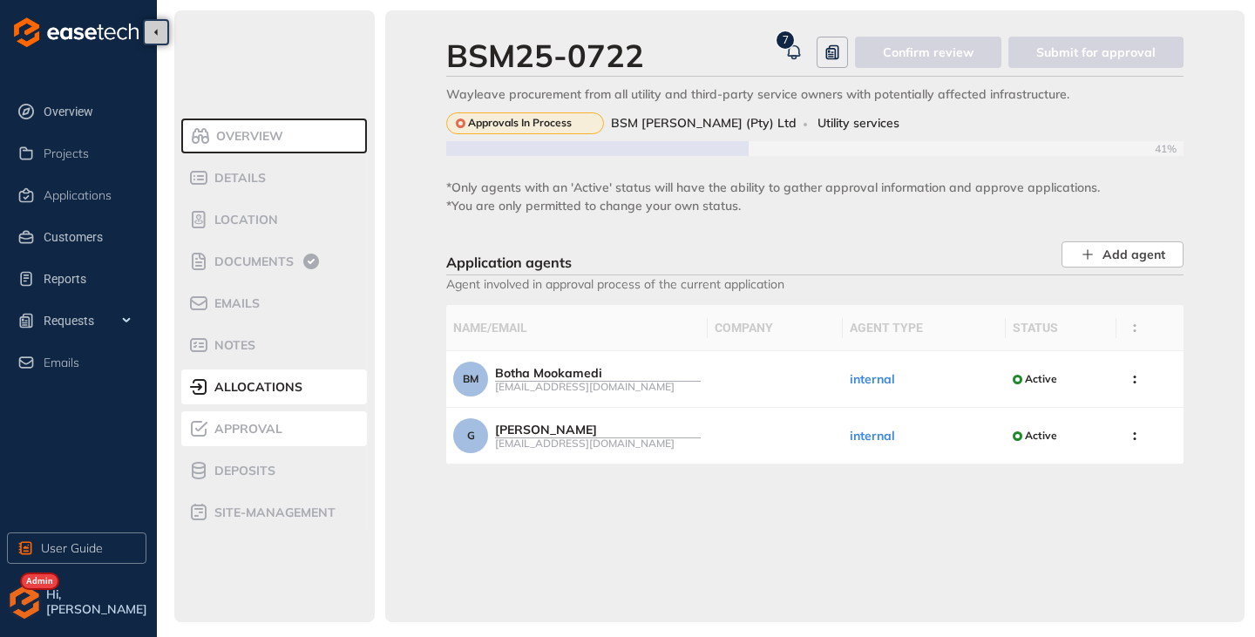
click at [244, 434] on span "Approval" at bounding box center [245, 429] width 73 height 15
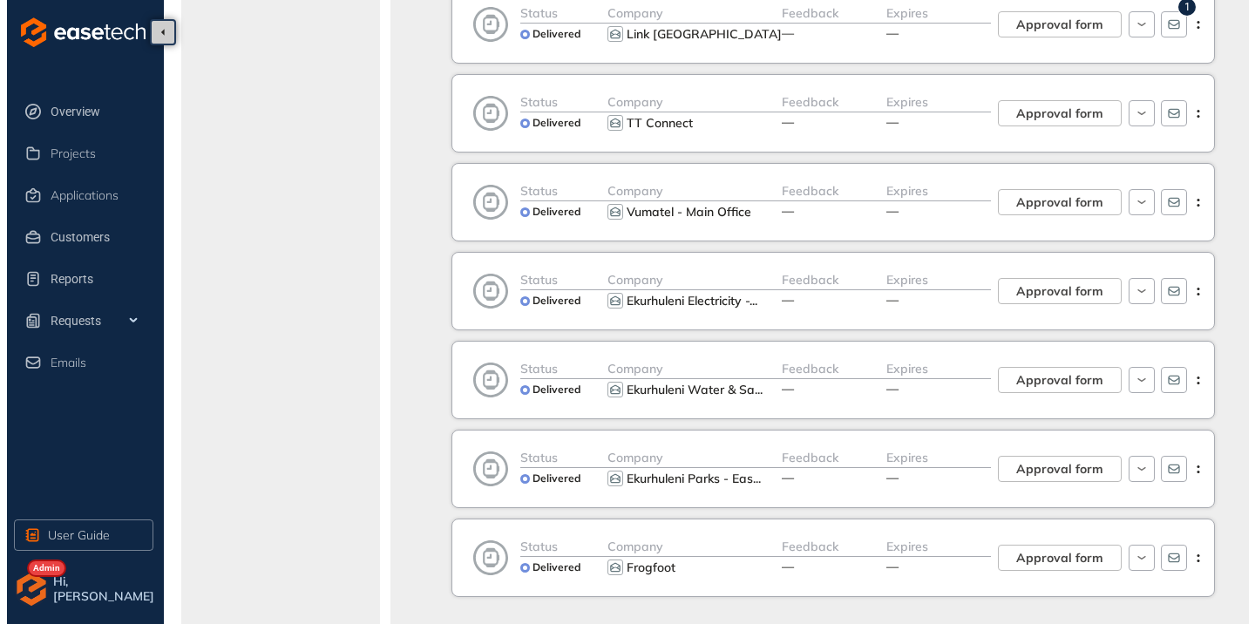
scroll to position [1394, 0]
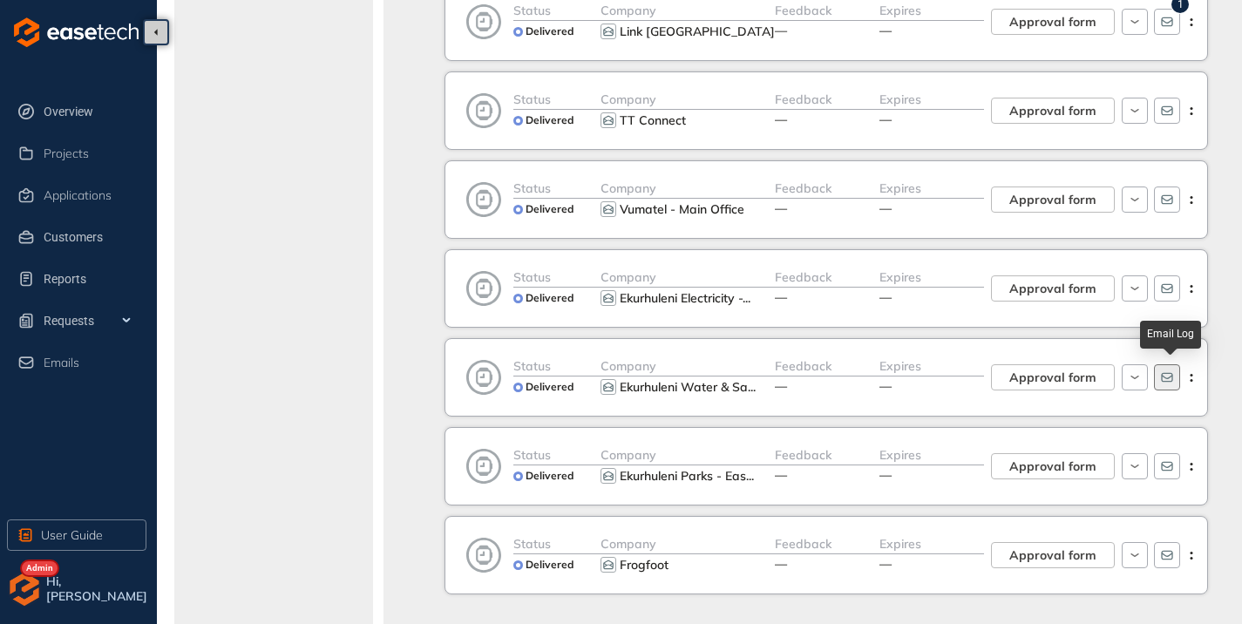
click at [1171, 377] on icon "button" at bounding box center [1166, 378] width 11 height 10
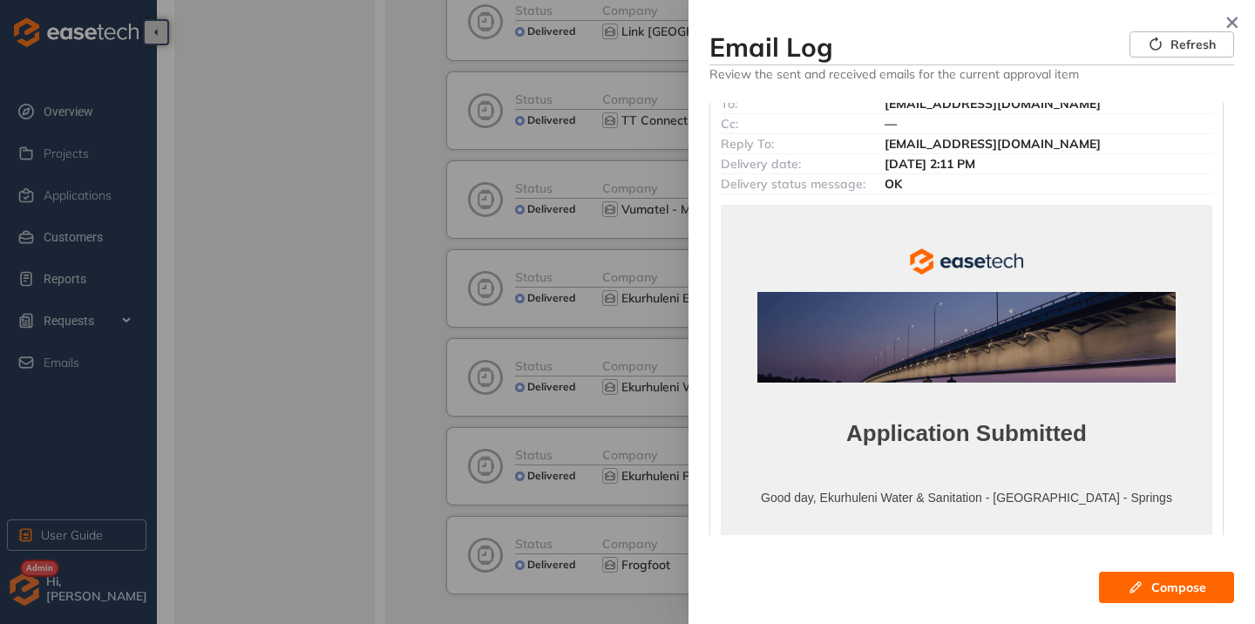
scroll to position [69, 0]
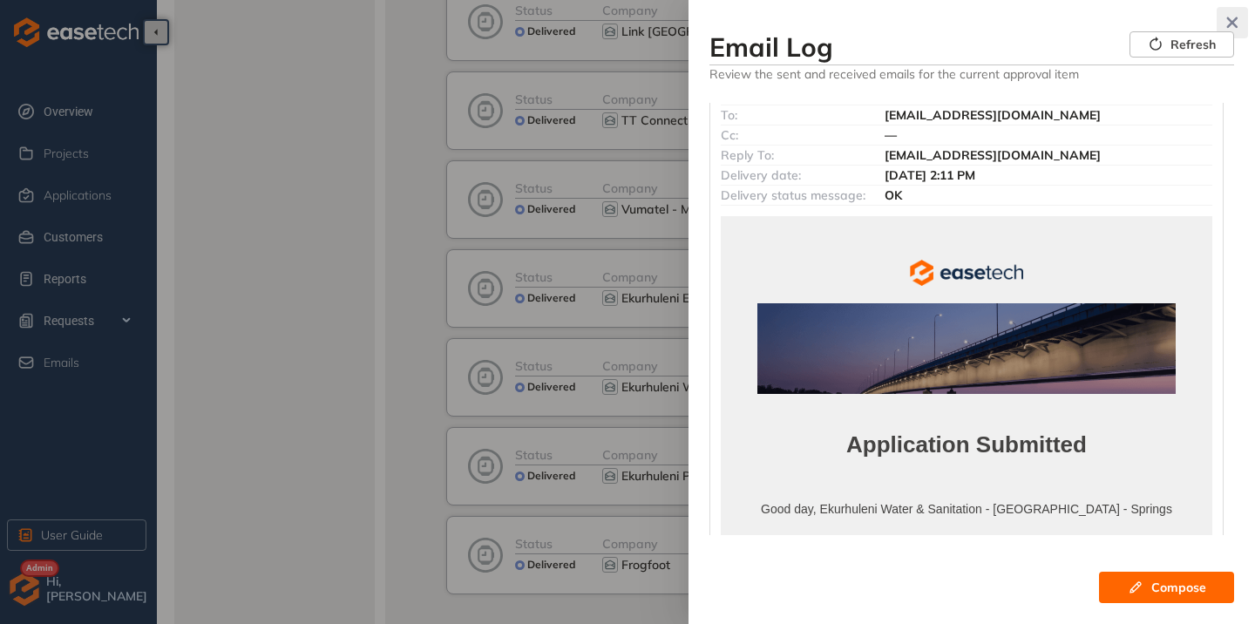
click at [1237, 17] on icon "button" at bounding box center [1232, 22] width 11 height 11
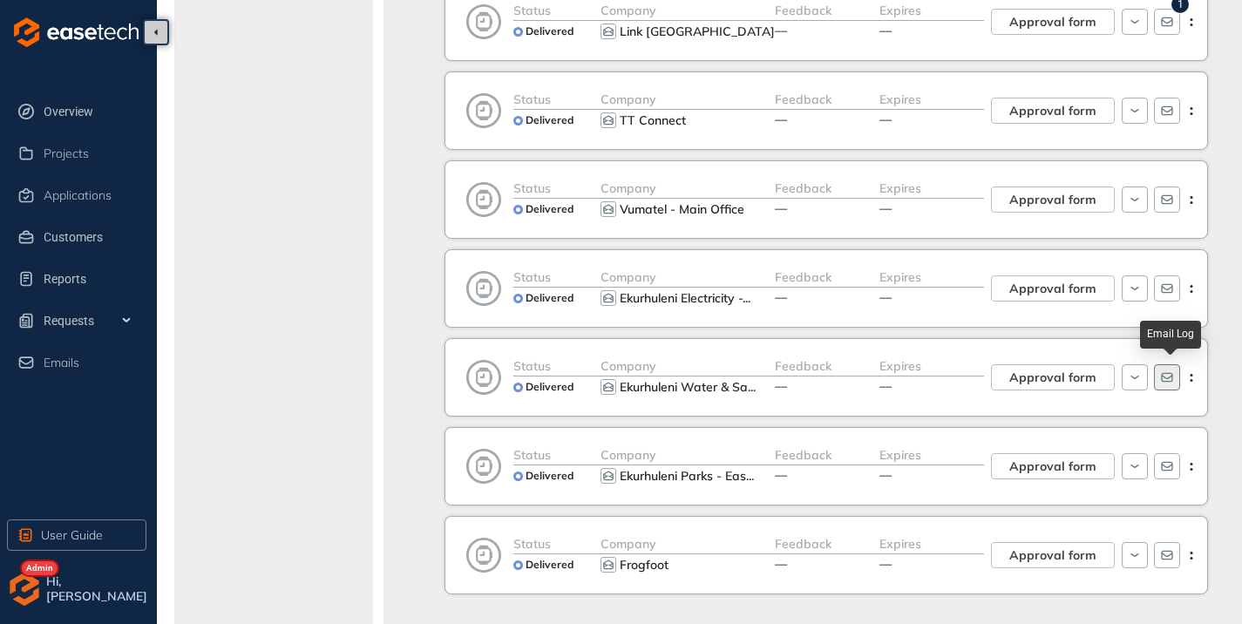
click at [1160, 372] on button "button" at bounding box center [1167, 377] width 26 height 26
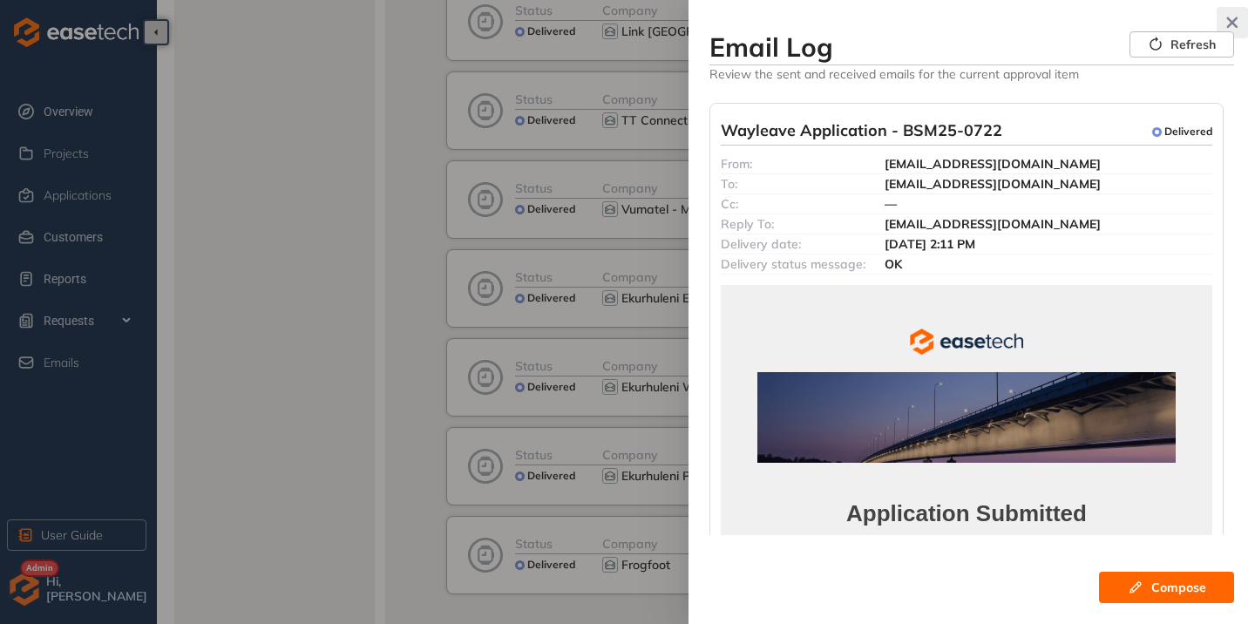
click at [1237, 17] on icon "button" at bounding box center [1232, 22] width 11 height 11
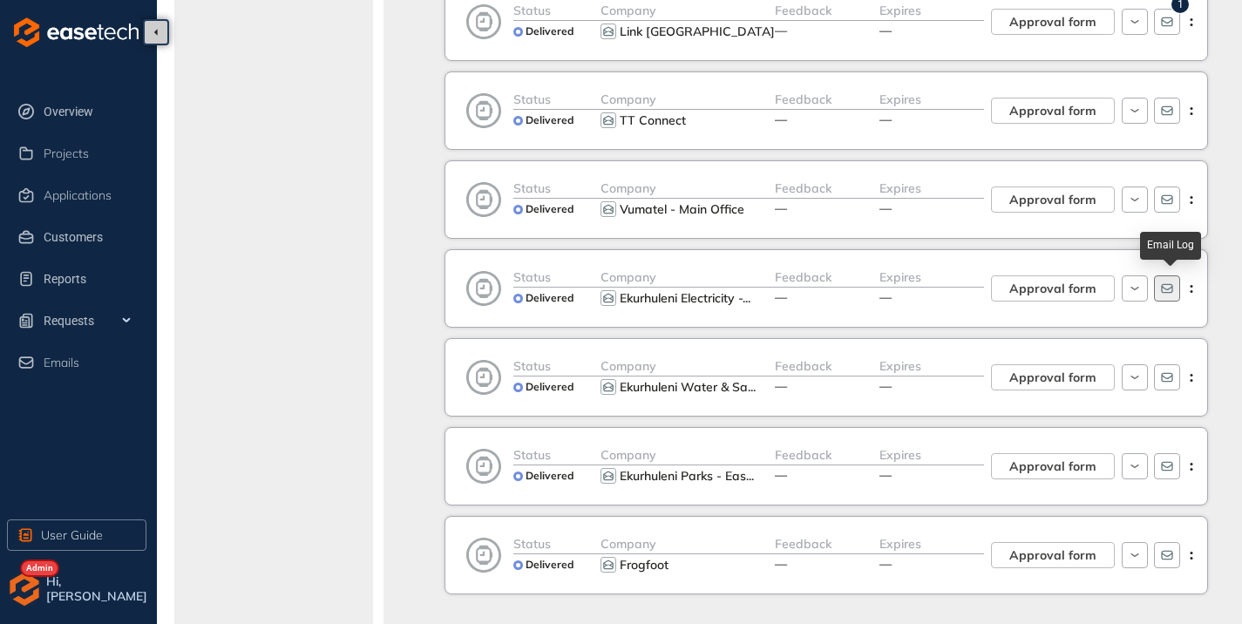
click at [1168, 288] on icon "button" at bounding box center [1167, 288] width 14 height 14
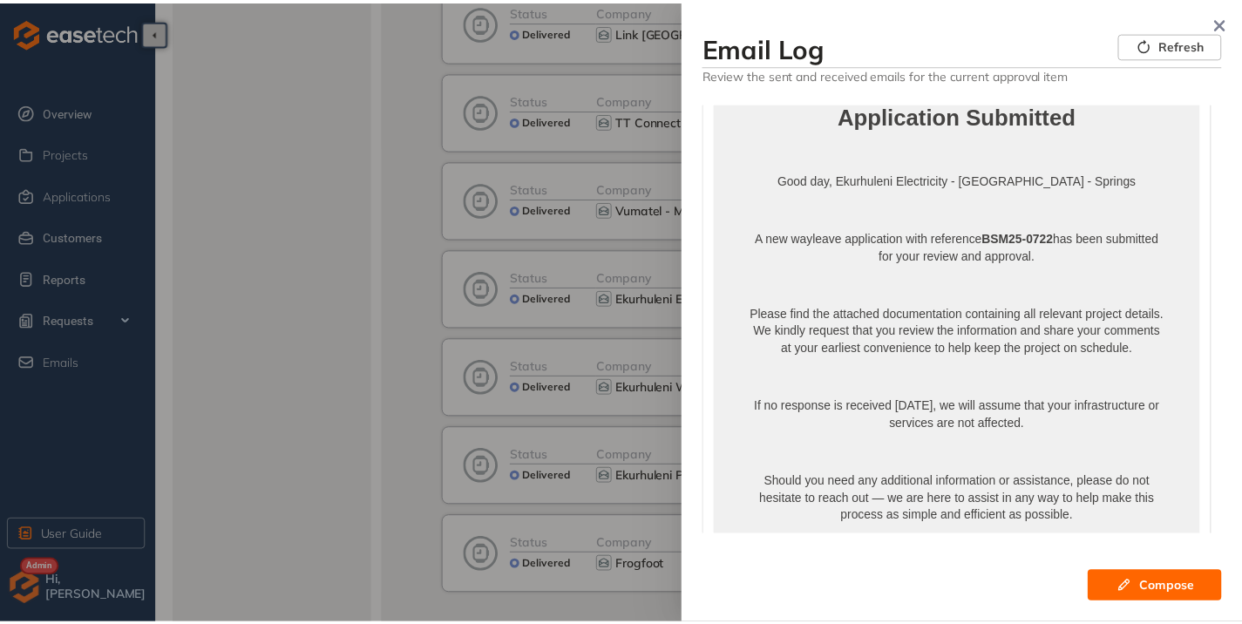
scroll to position [0, 0]
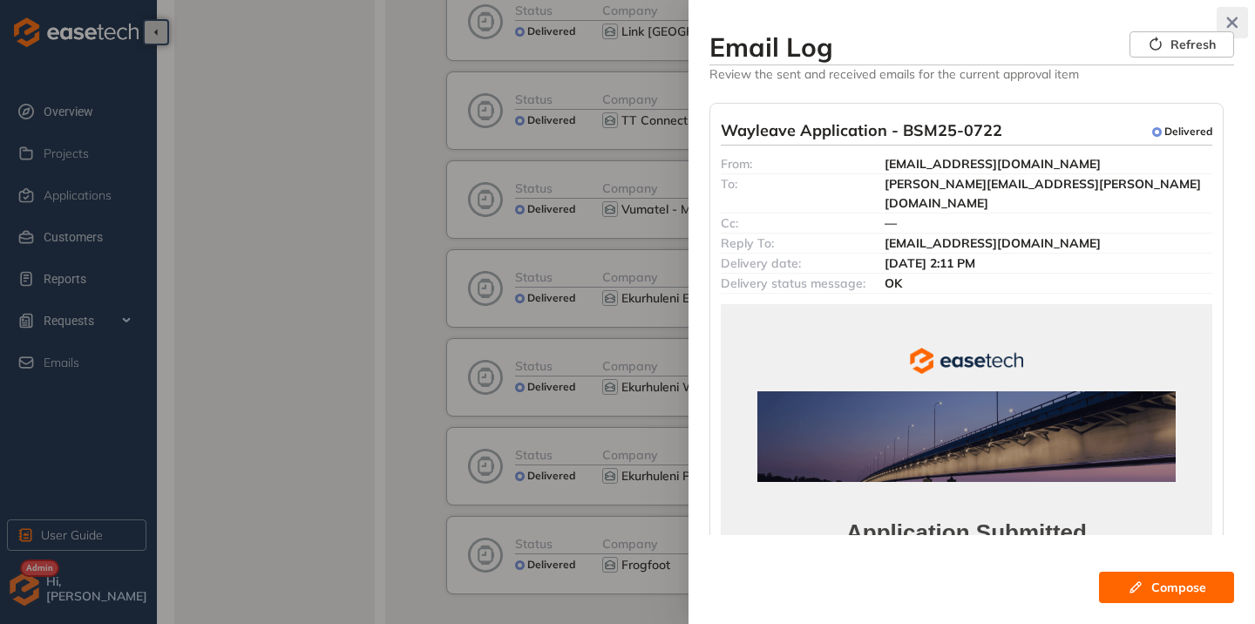
click at [1233, 13] on button "button" at bounding box center [1232, 22] width 31 height 31
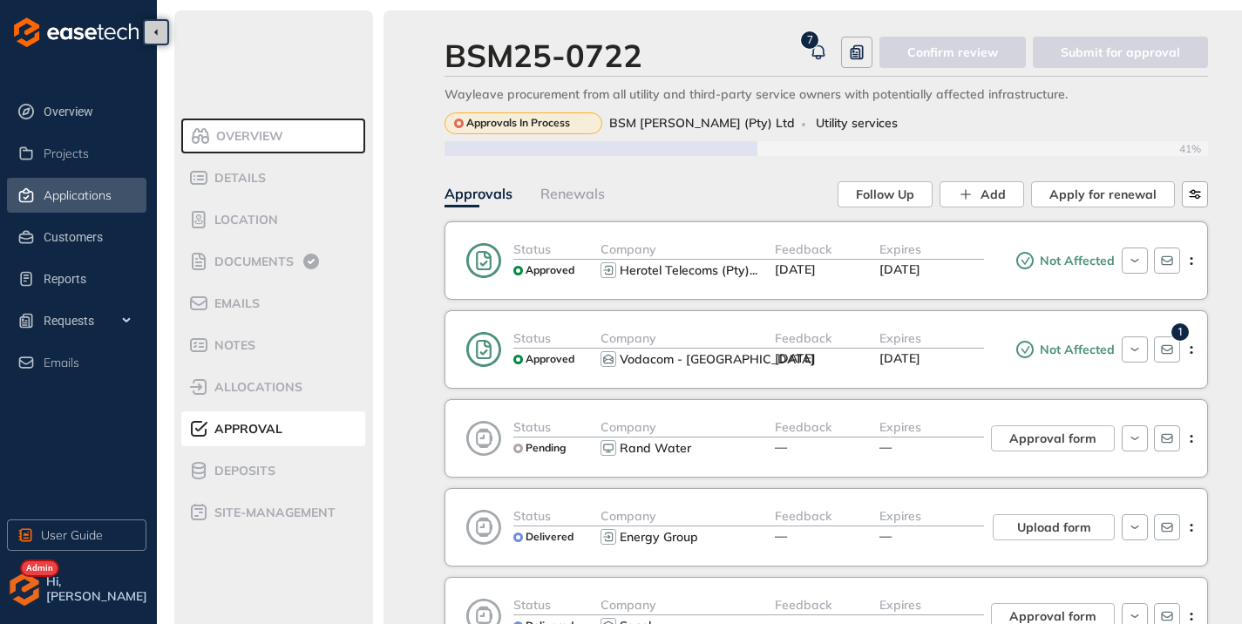
click at [56, 194] on span "Applications" at bounding box center [78, 195] width 68 height 15
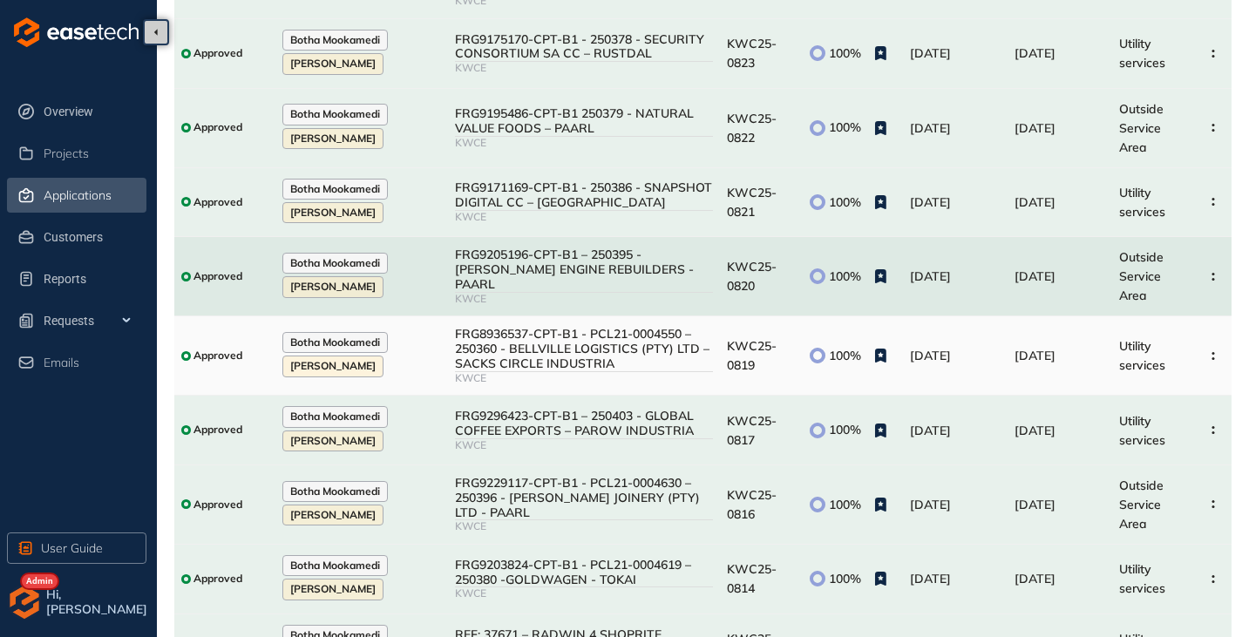
scroll to position [326, 0]
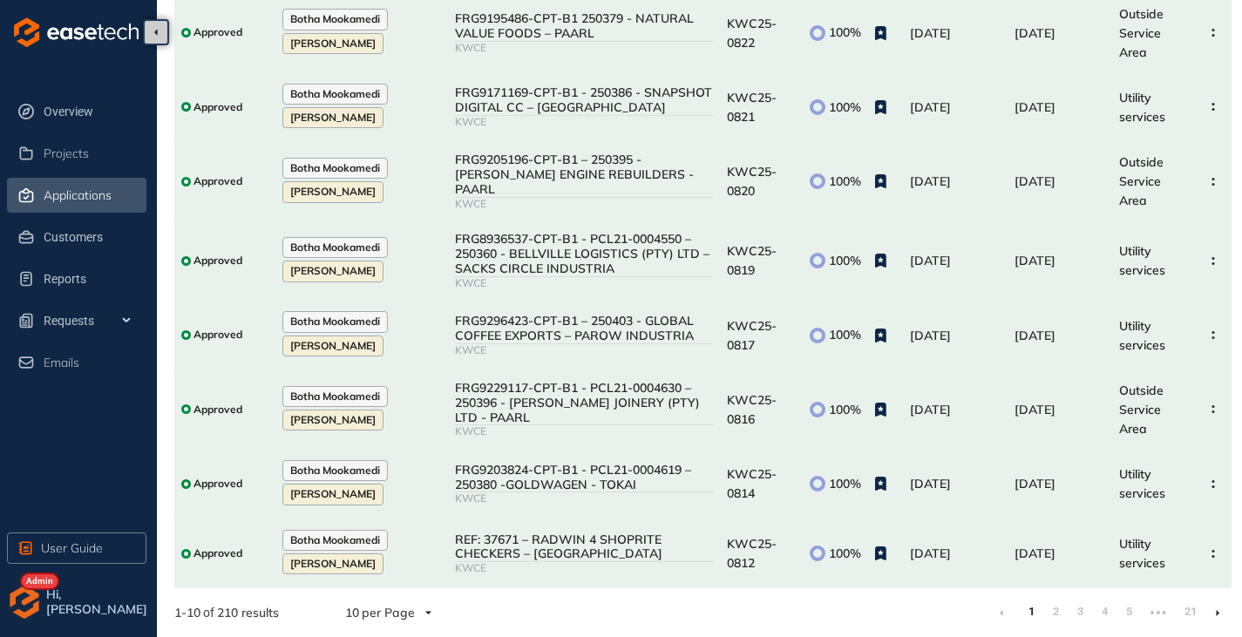
click at [1210, 609] on li at bounding box center [1217, 613] width 28 height 28
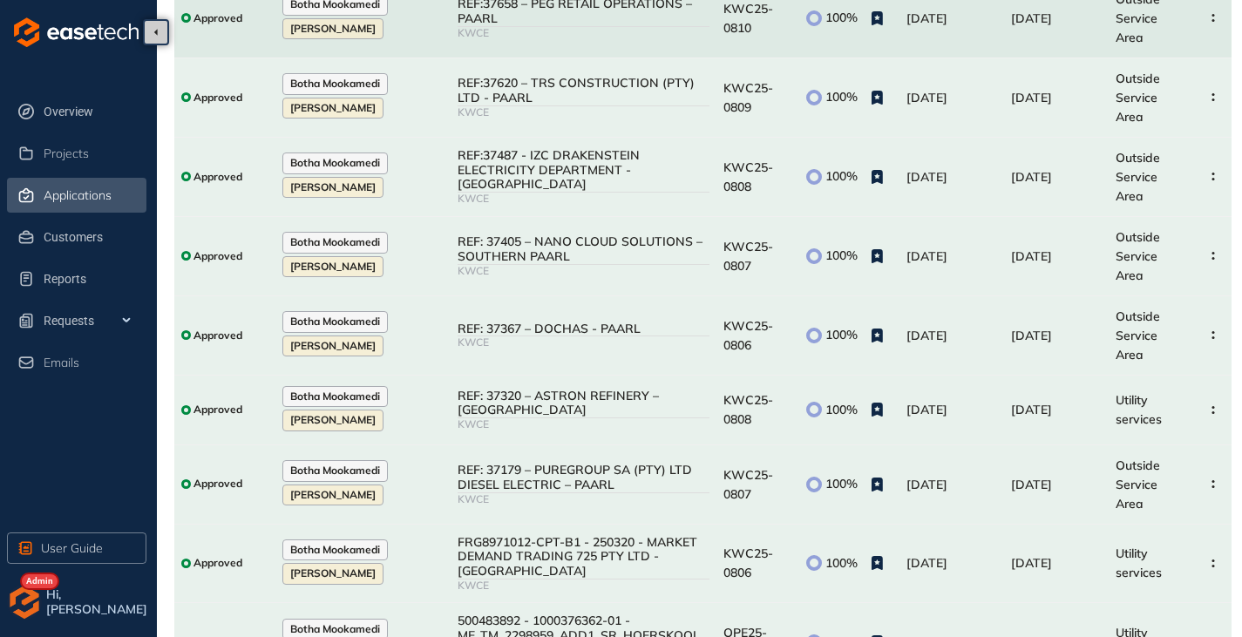
scroll to position [297, 0]
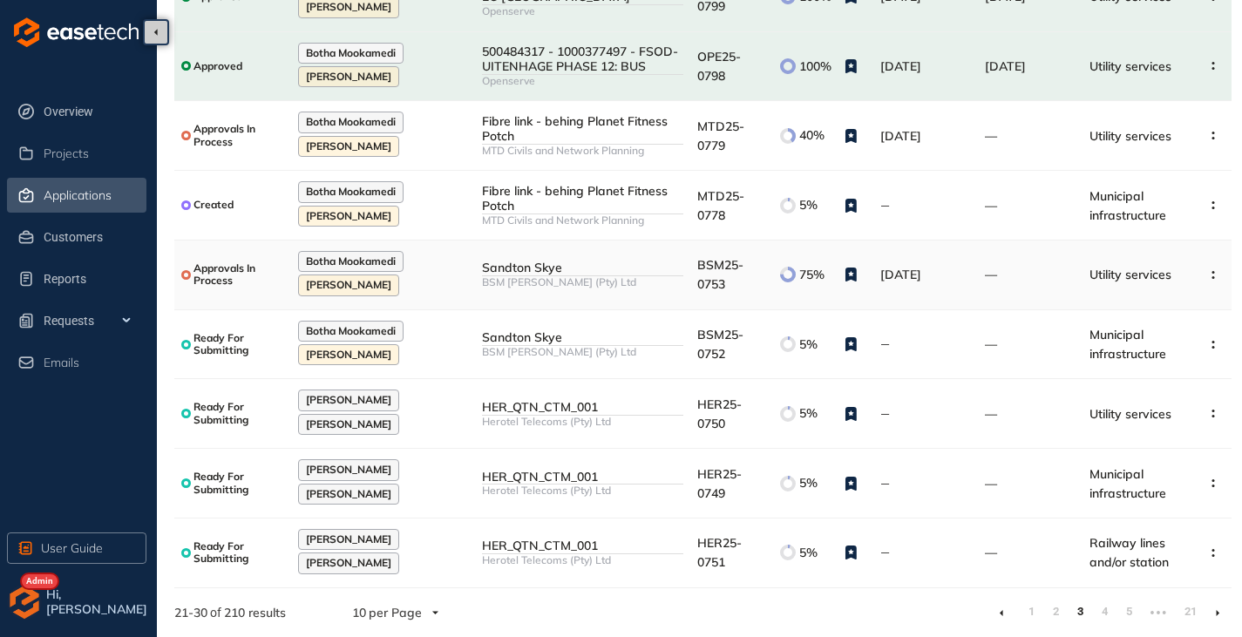
scroll to position [191, 0]
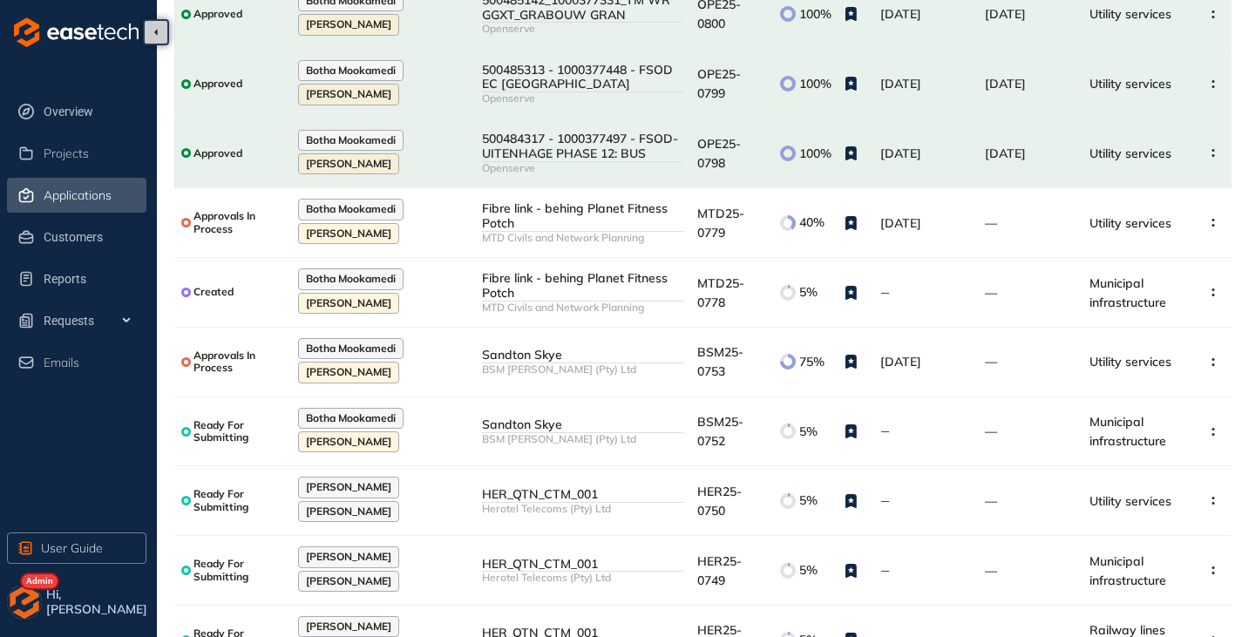
click at [15, 608] on img "button" at bounding box center [24, 602] width 35 height 35
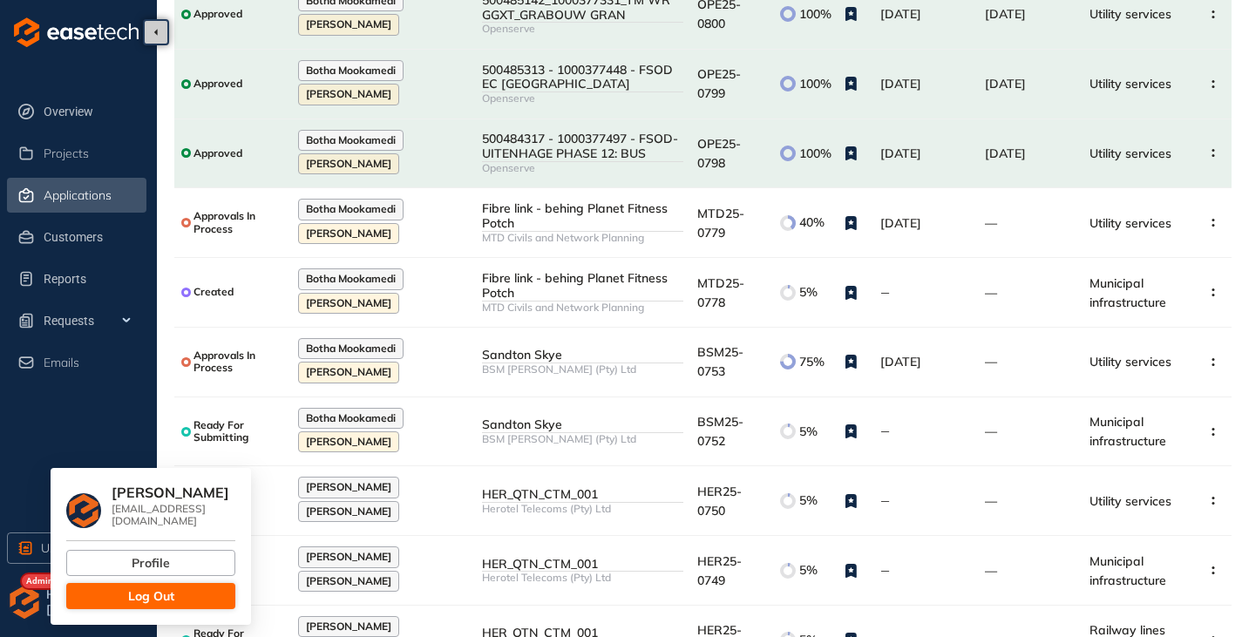
click at [142, 588] on span "Log Out" at bounding box center [151, 595] width 46 height 19
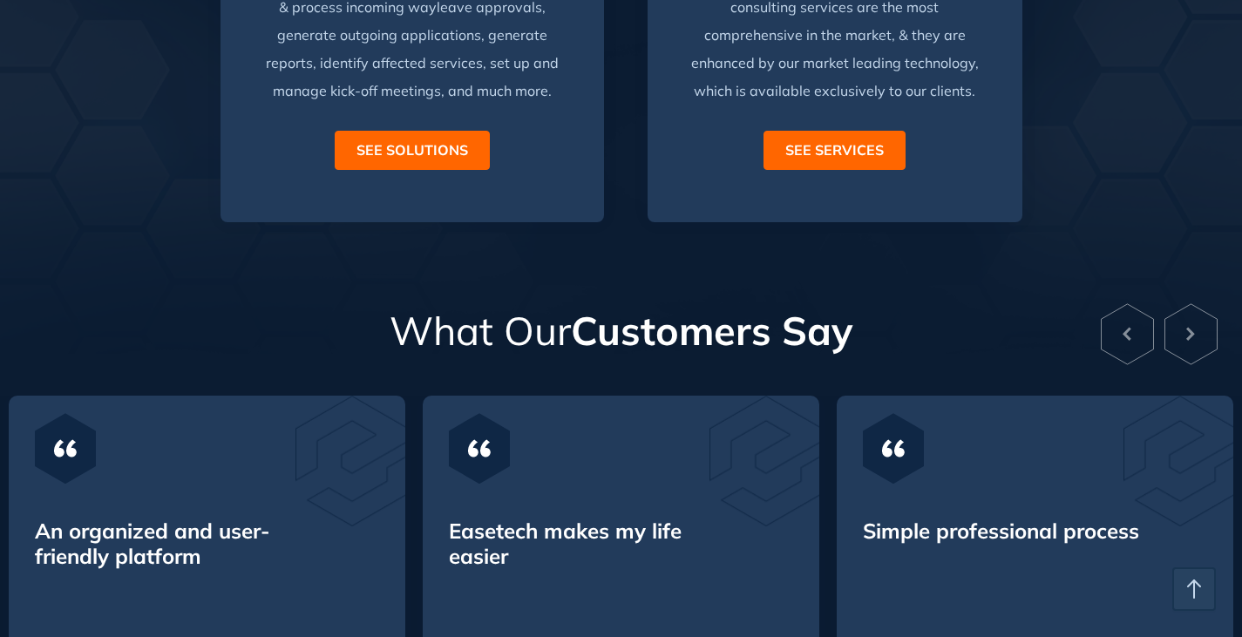
scroll to position [4357, 0]
